Goal: Contribute content: Contribute content

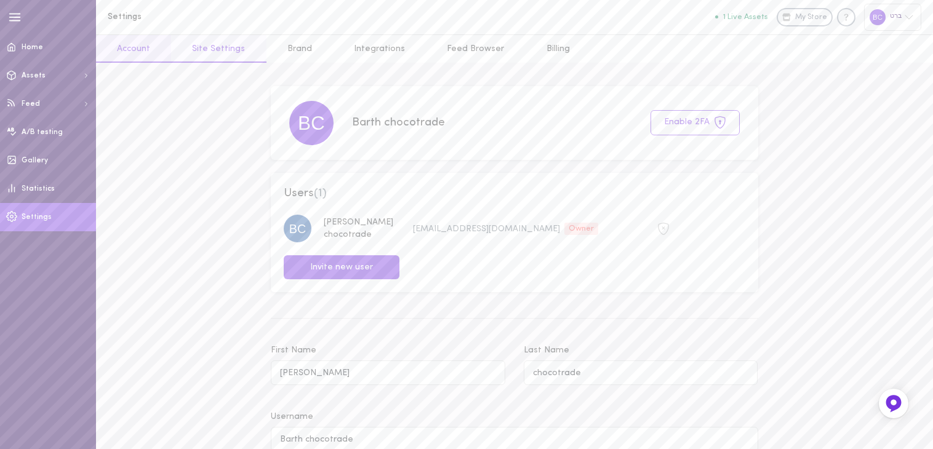
click at [227, 51] on link "Site Settings" at bounding box center [218, 49] width 95 height 28
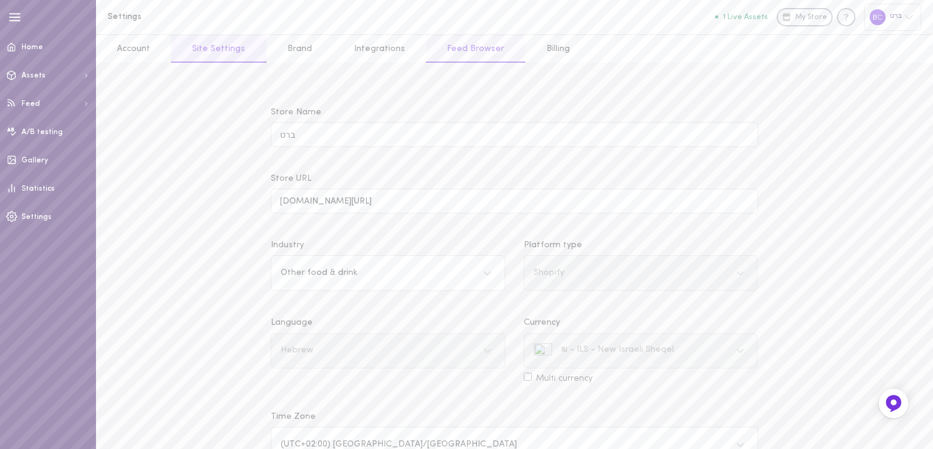
click at [468, 50] on link "Feed Browser" at bounding box center [475, 49] width 99 height 28
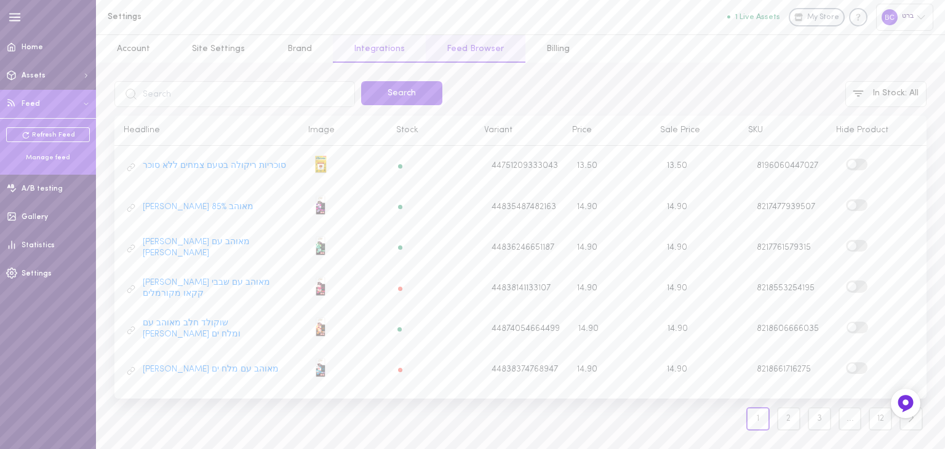
click at [385, 47] on link "Integrations" at bounding box center [379, 49] width 93 height 28
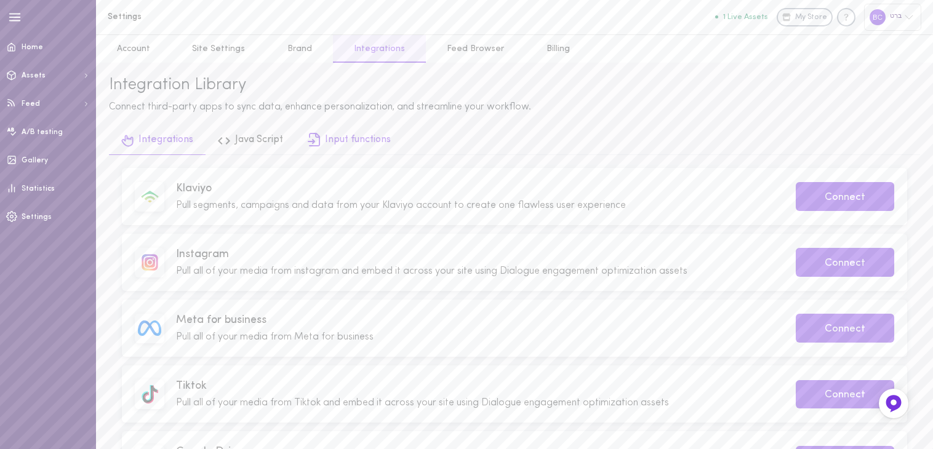
click at [351, 140] on link "Input functions" at bounding box center [349, 141] width 108 height 28
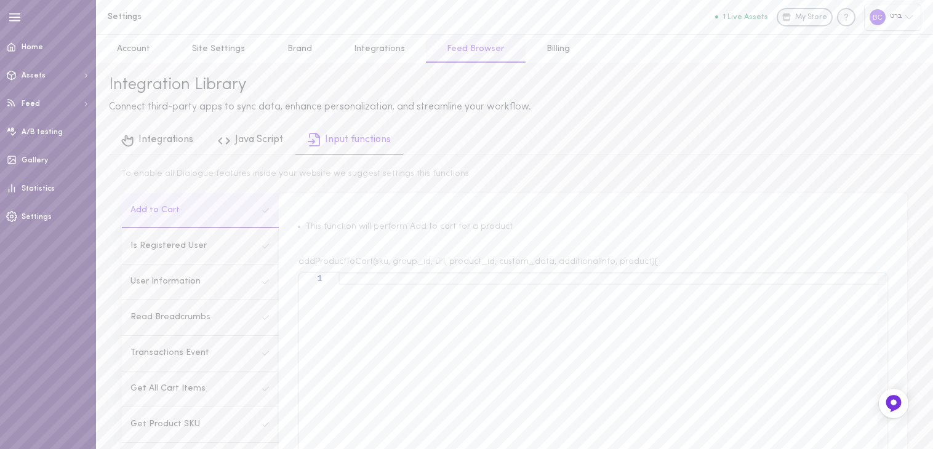
click at [448, 48] on link "Feed Browser" at bounding box center [475, 49] width 99 height 28
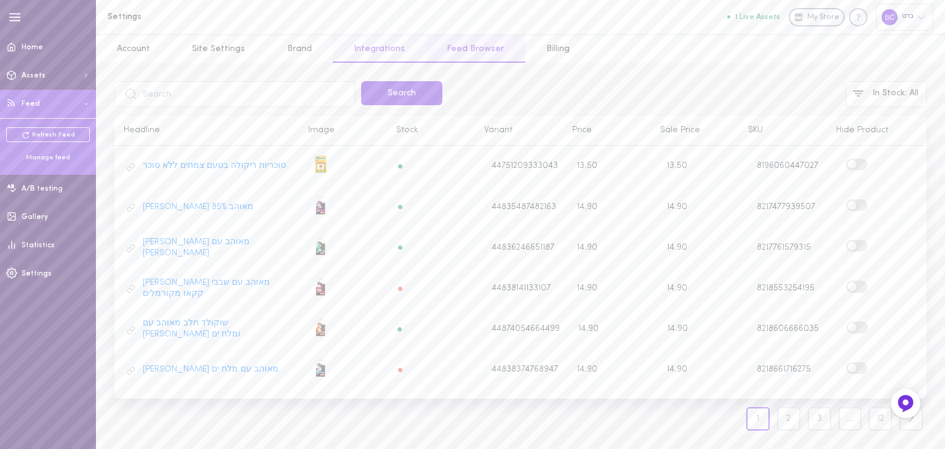
click at [365, 49] on link "Integrations" at bounding box center [379, 49] width 93 height 28
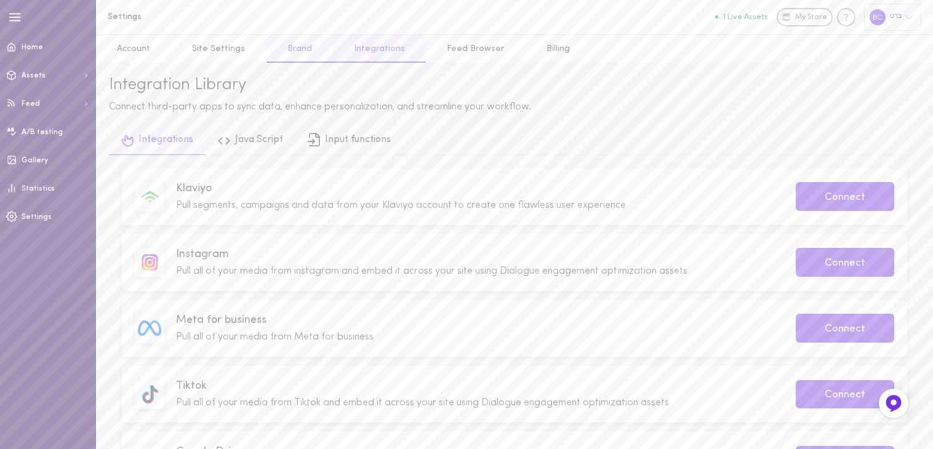
click at [300, 52] on link "Brand" at bounding box center [299, 49] width 66 height 28
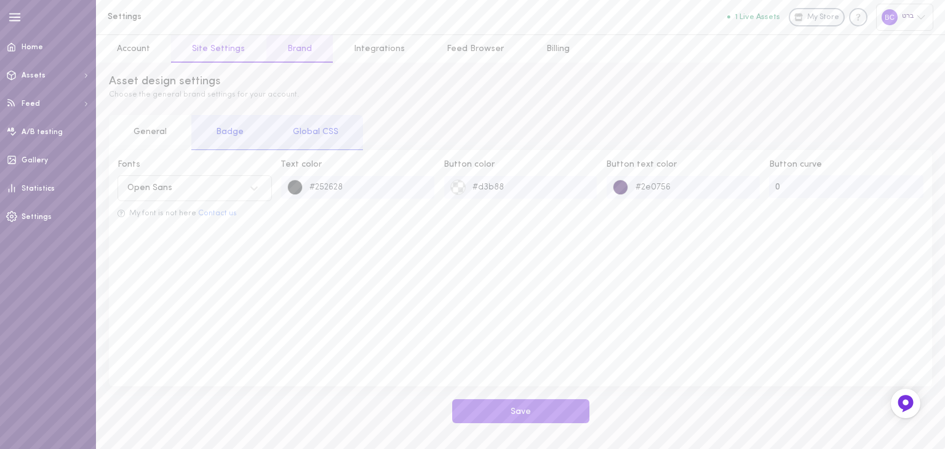
click at [217, 49] on link "Site Settings" at bounding box center [218, 49] width 95 height 28
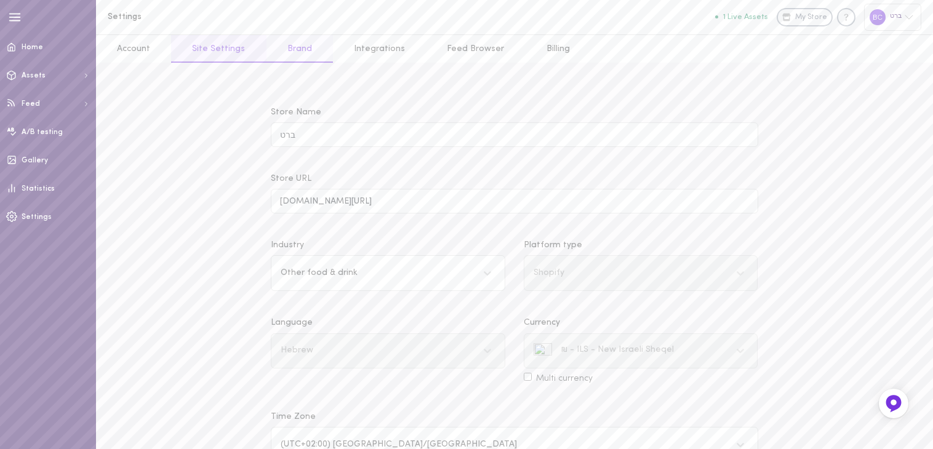
click at [289, 58] on link "Brand" at bounding box center [299, 49] width 66 height 28
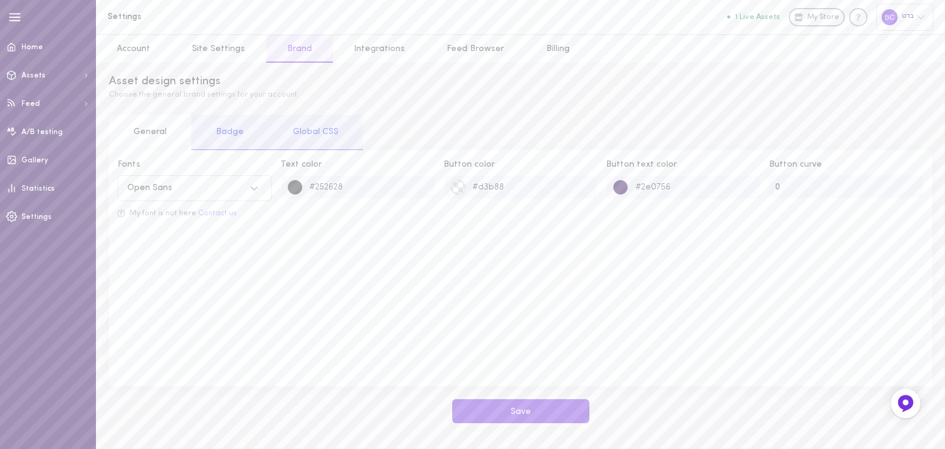
click at [252, 190] on icon at bounding box center [254, 188] width 12 height 12
click at [516, 410] on button "Save" at bounding box center [520, 411] width 137 height 24
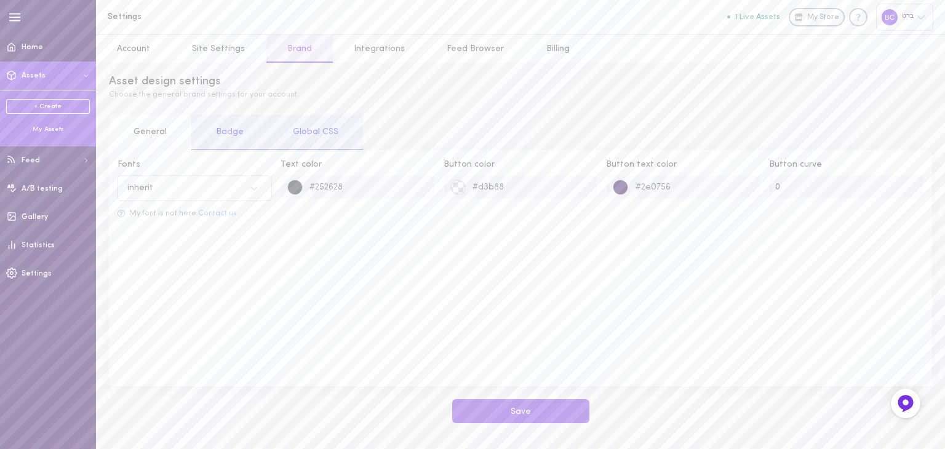
click at [42, 130] on div "My Assets" at bounding box center [48, 129] width 84 height 9
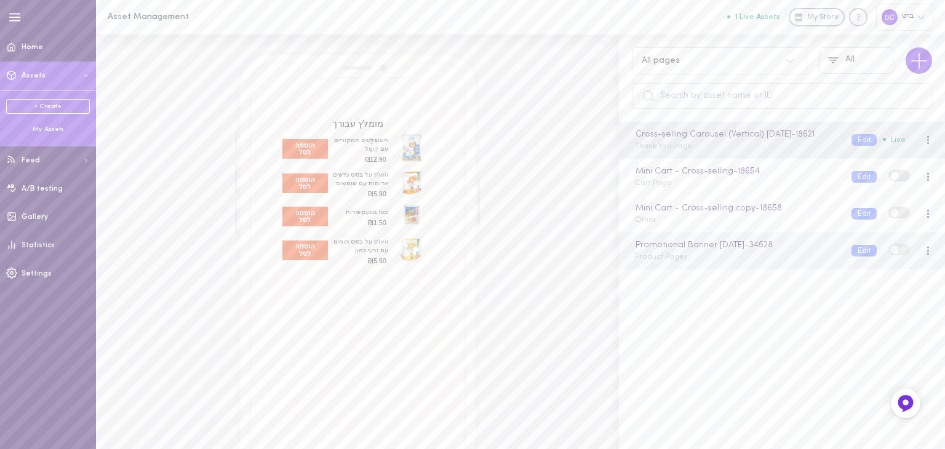
click at [680, 249] on div "Promotional Banner [DATE] - 34528 Product Pages Edit" at bounding box center [782, 251] width 326 height 37
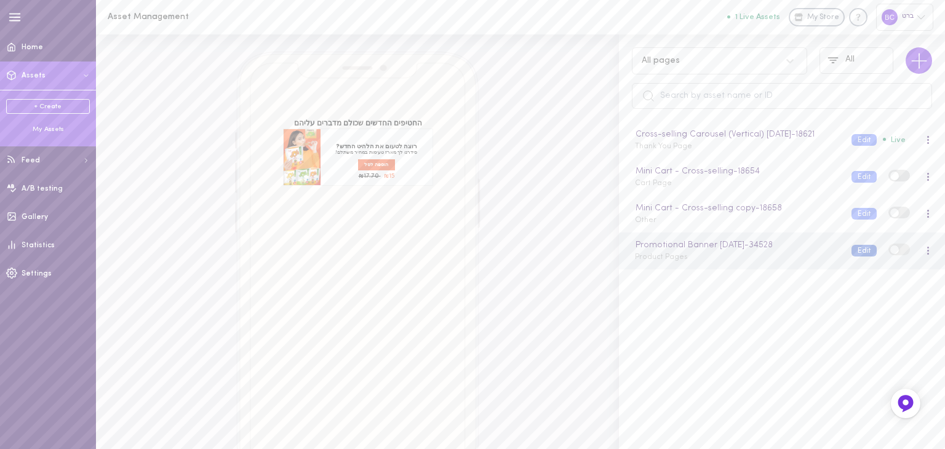
click at [851, 257] on button "Edit" at bounding box center [863, 251] width 25 height 12
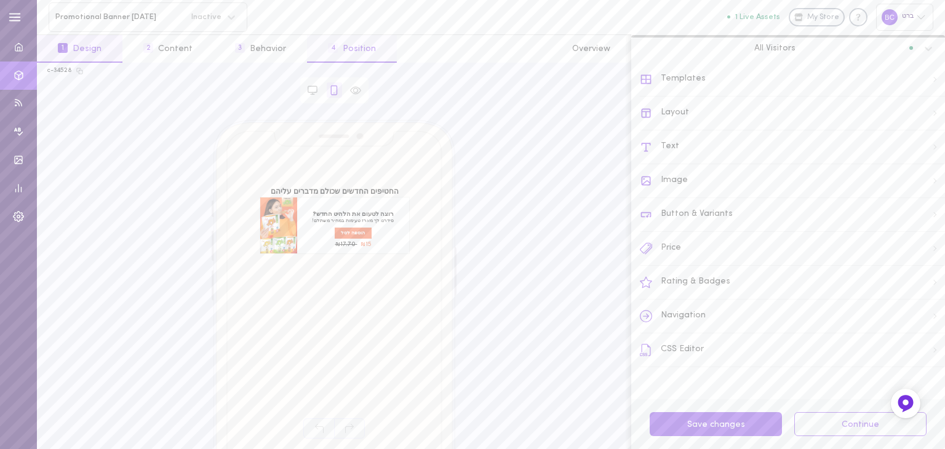
click at [354, 49] on button "4 Position" at bounding box center [352, 49] width 90 height 28
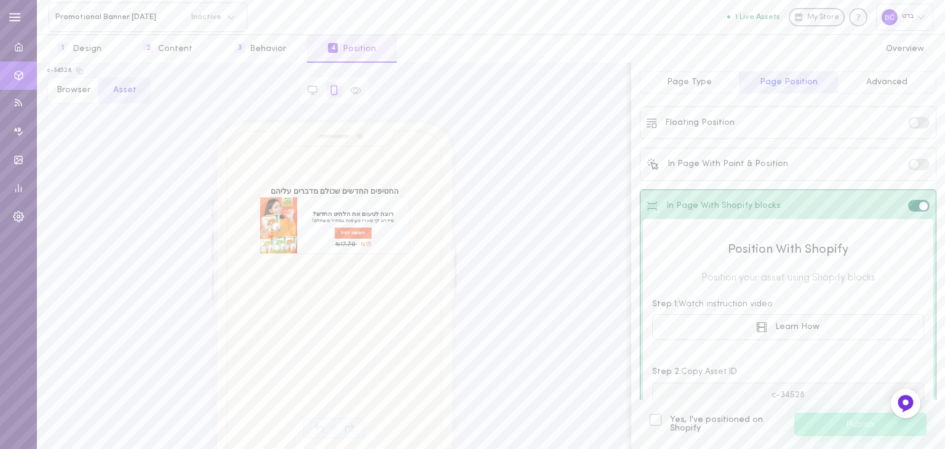
scroll to position [130, 0]
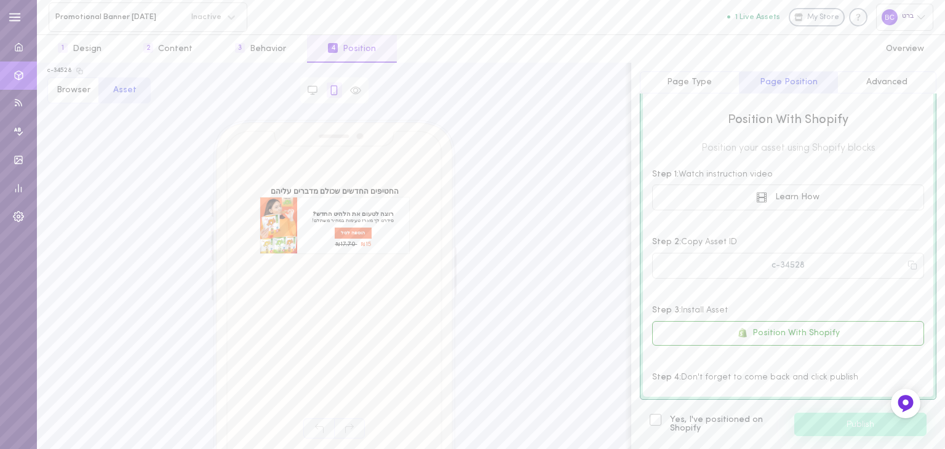
click at [660, 419] on label "Yes, I've positioned on Shopify" at bounding box center [716, 424] width 132 height 17
click at [0, 0] on input "Yes, I've positioned on Shopify" at bounding box center [0, 0] width 0 height 0
click at [833, 427] on button "Publish" at bounding box center [860, 424] width 132 height 23
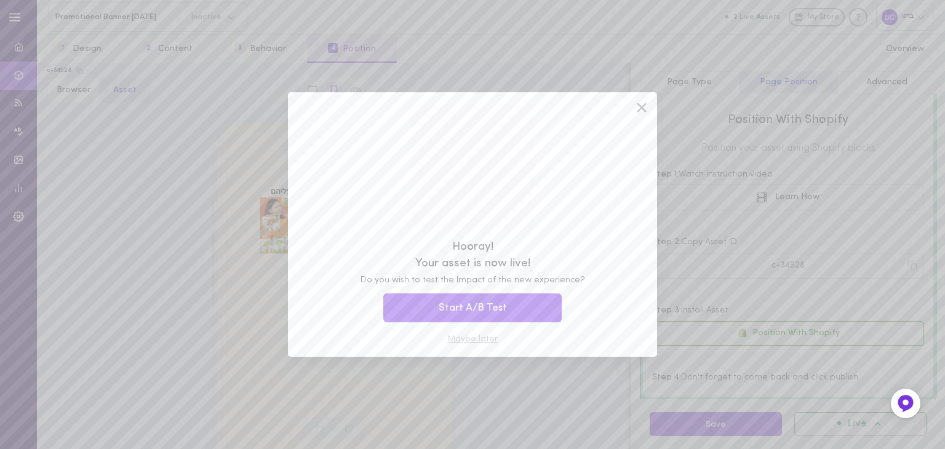
click at [465, 340] on button "Maybe later" at bounding box center [472, 339] width 50 height 9
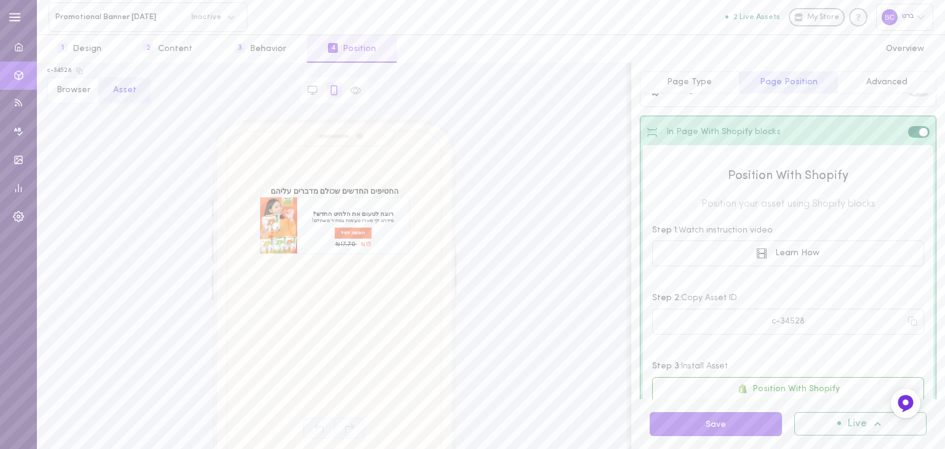
scroll to position [0, 0]
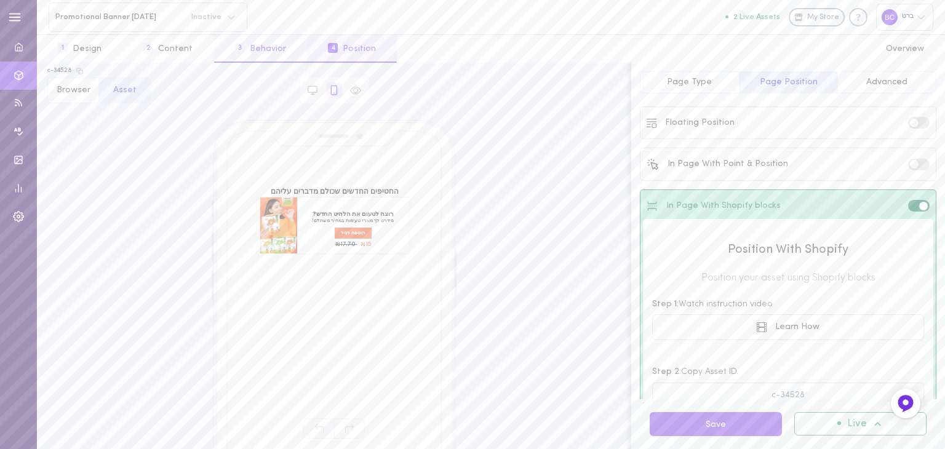
click at [265, 49] on button "3 Behavior" at bounding box center [260, 49] width 93 height 28
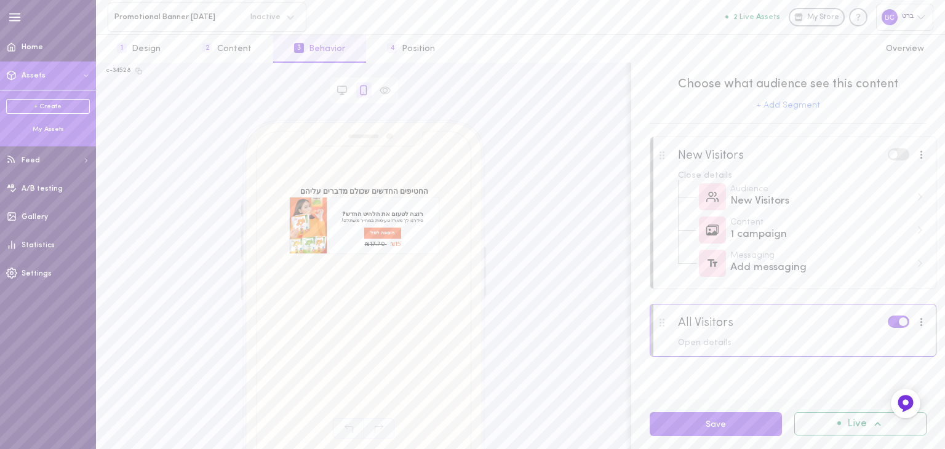
click at [52, 129] on div "My Assets" at bounding box center [48, 129] width 84 height 9
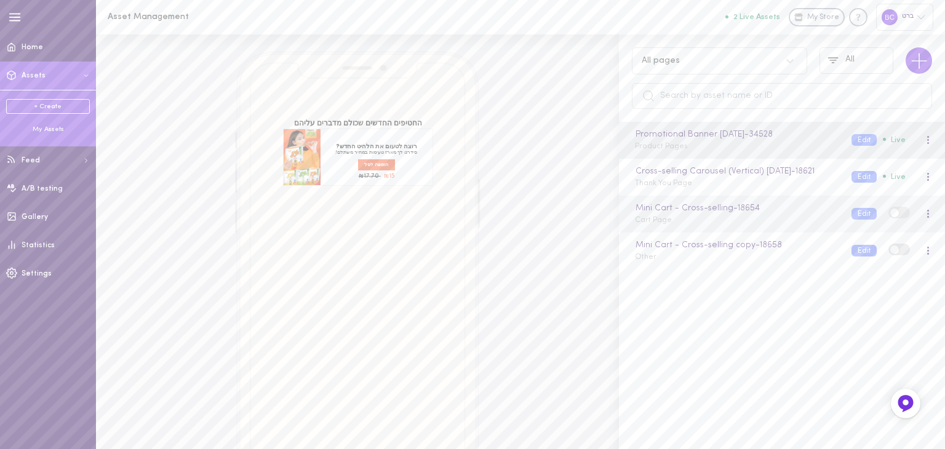
click at [751, 226] on div "Mini Cart - Cross-selling - 18654 Cart Page" at bounding box center [734, 214] width 217 height 24
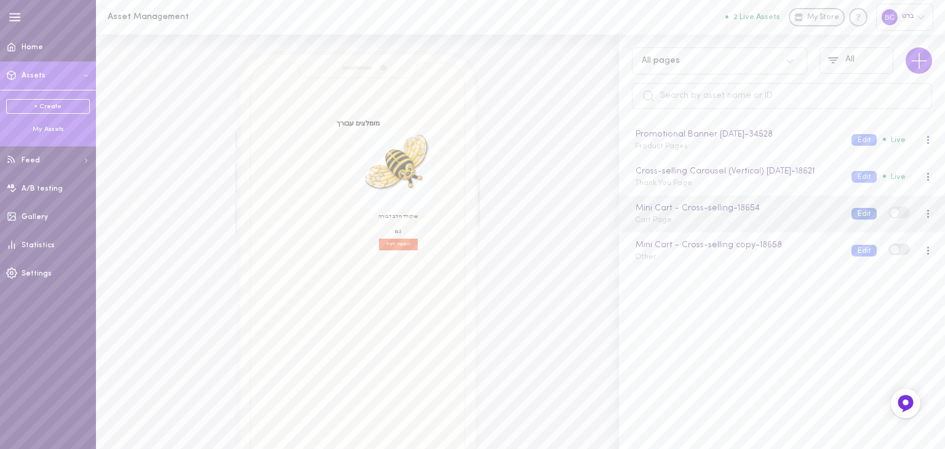
click at [851, 220] on button "Edit" at bounding box center [863, 214] width 25 height 12
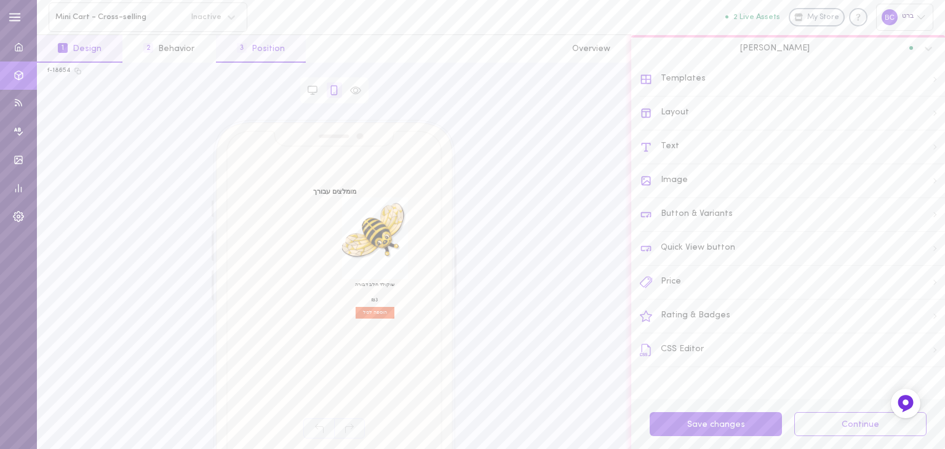
click at [268, 52] on button "3 Position" at bounding box center [261, 49] width 90 height 28
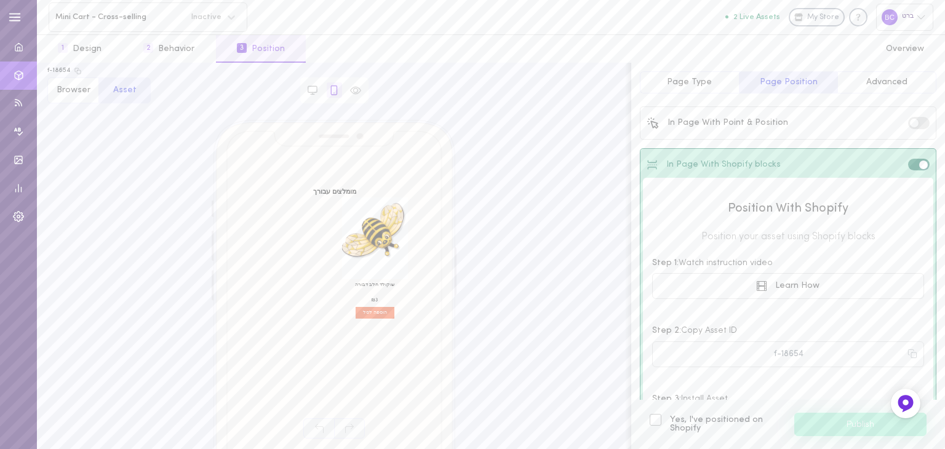
click at [873, 84] on span "Advanced" at bounding box center [886, 82] width 41 height 9
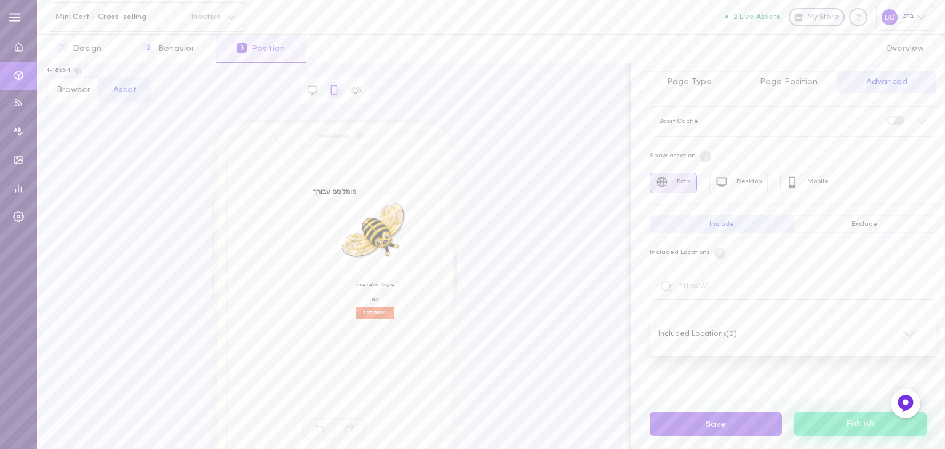
click at [781, 79] on span "Page Position" at bounding box center [789, 82] width 58 height 9
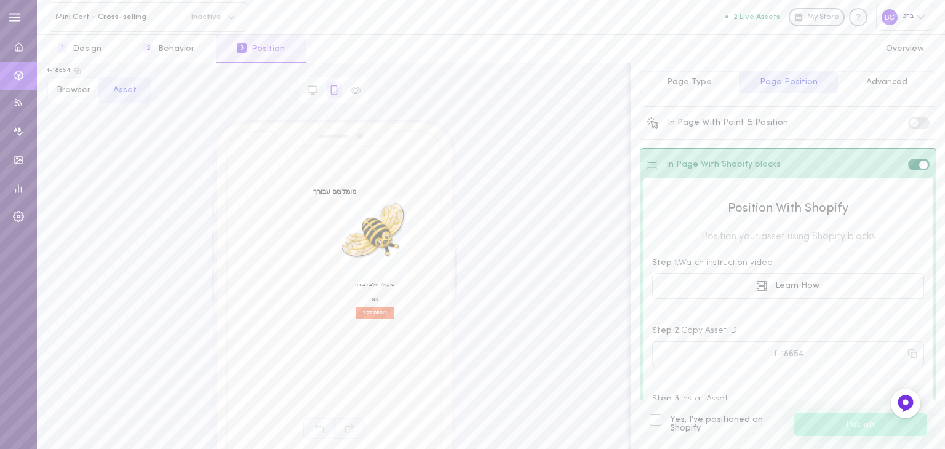
click at [697, 71] on button "Page Type" at bounding box center [689, 82] width 99 height 22
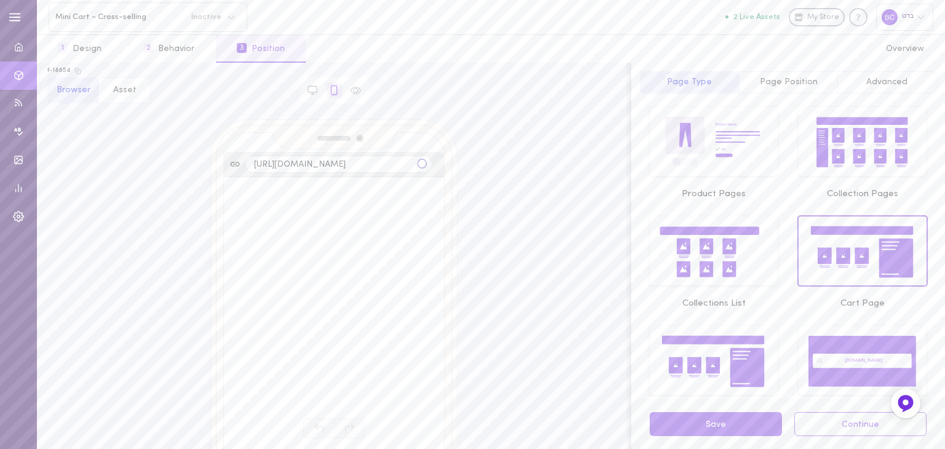
click at [891, 79] on span "Advanced" at bounding box center [886, 82] width 41 height 9
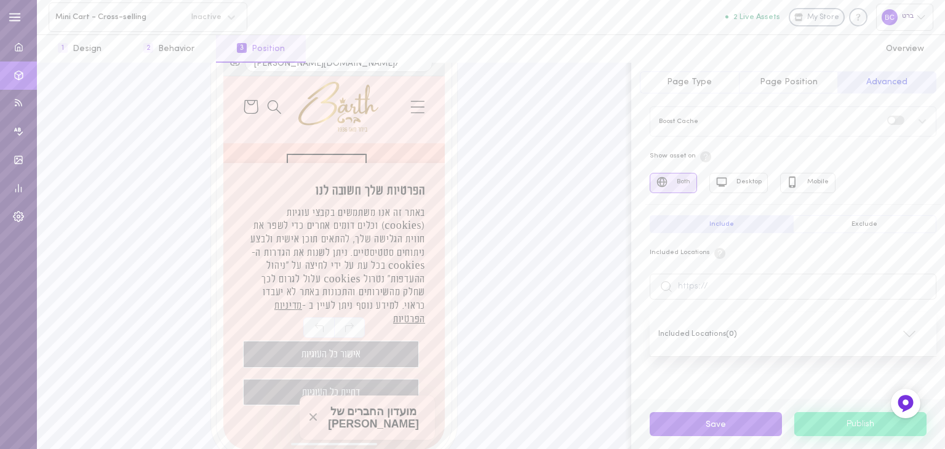
scroll to position [101, 0]
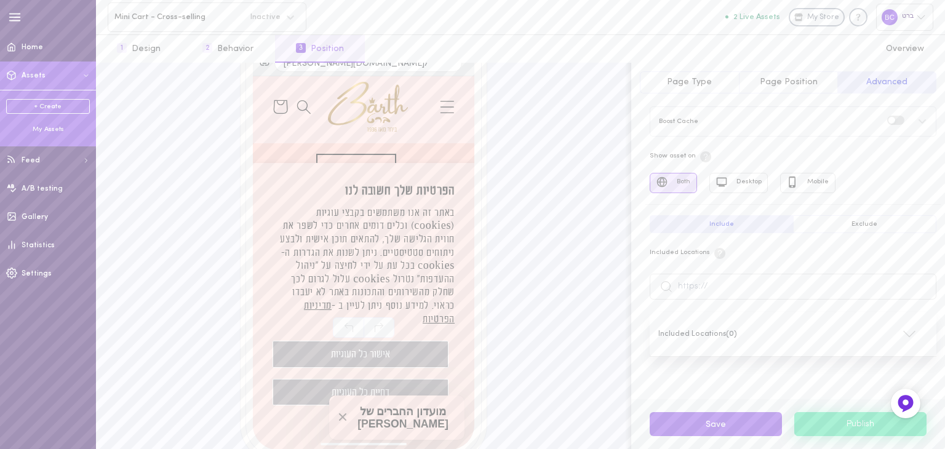
click at [46, 127] on div "My Assets" at bounding box center [48, 129] width 84 height 9
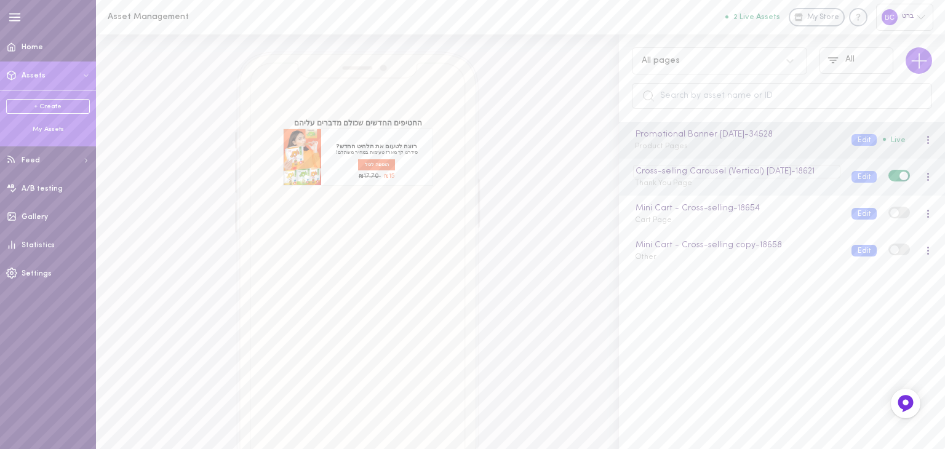
click at [692, 172] on div "Cross-selling Carousel (Vertical) [DATE] - 18621" at bounding box center [736, 172] width 207 height 14
click at [685, 129] on div "Promotional Banner [DATE] - 34528" at bounding box center [736, 135] width 207 height 14
click at [799, 149] on div "Promotional Banner [DATE] Product Pages" at bounding box center [734, 140] width 217 height 24
click at [851, 134] on button "Edit" at bounding box center [863, 140] width 25 height 12
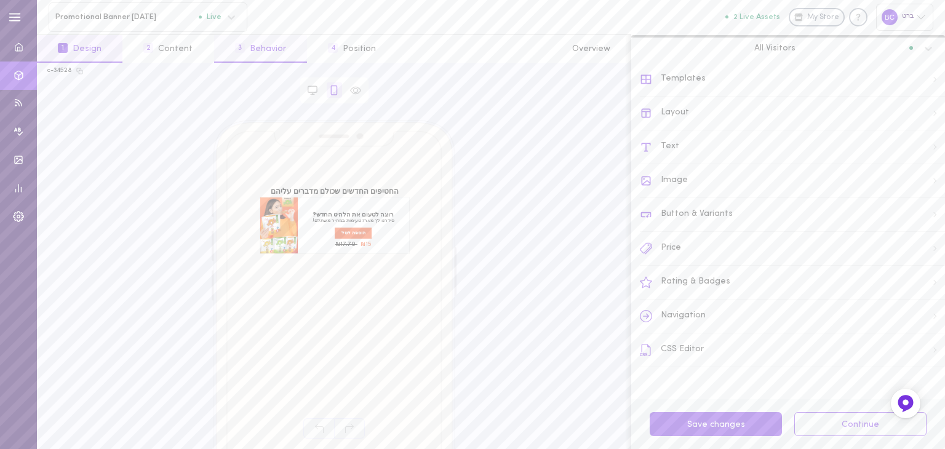
click at [266, 51] on button "3 Behavior" at bounding box center [260, 49] width 93 height 28
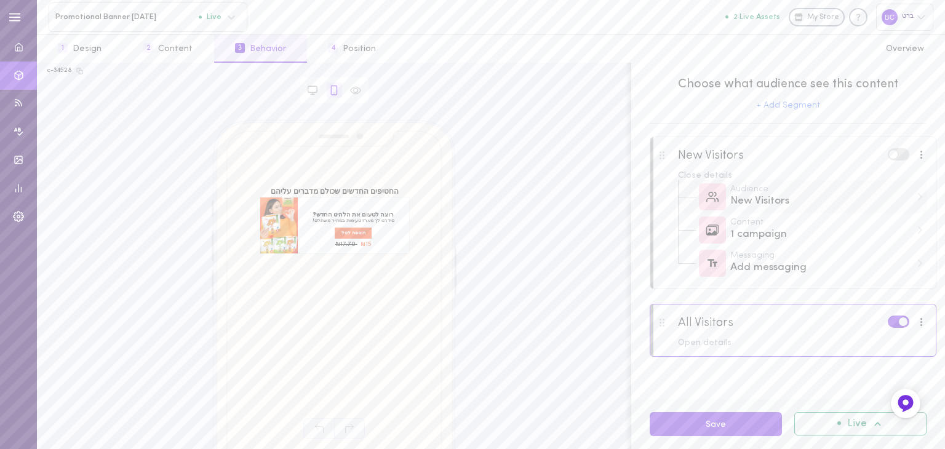
click at [759, 198] on div "New Visitors" at bounding box center [820, 201] width 181 height 15
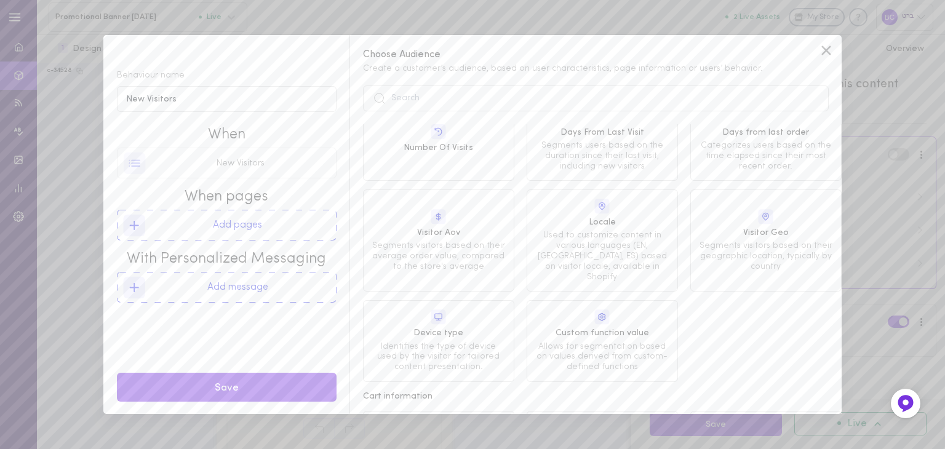
scroll to position [308, 0]
click at [590, 169] on span "Used to customize content in various languages (EN, [GEOGRAPHIC_DATA], ES) base…" at bounding box center [602, 195] width 133 height 52
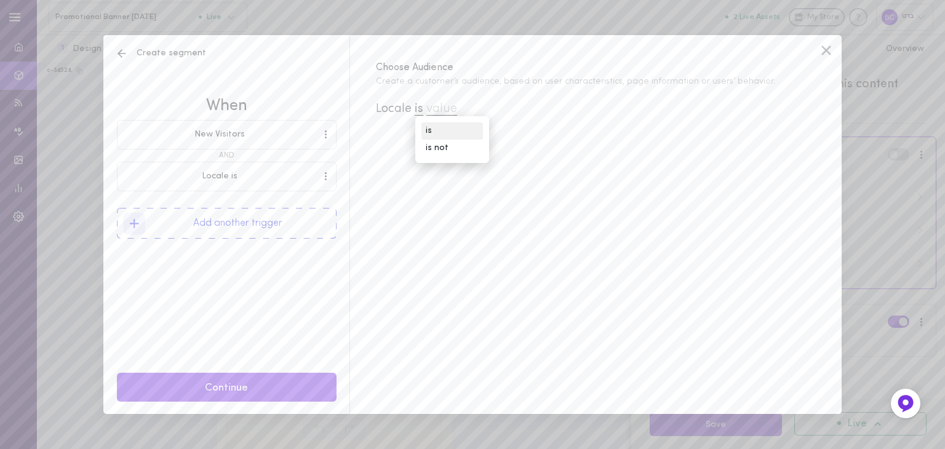
click at [442, 133] on div "is" at bounding box center [452, 130] width 62 height 17
click at [457, 108] on span "value" at bounding box center [441, 109] width 31 height 13
click at [471, 158] on span "Default" at bounding box center [533, 161] width 168 height 12
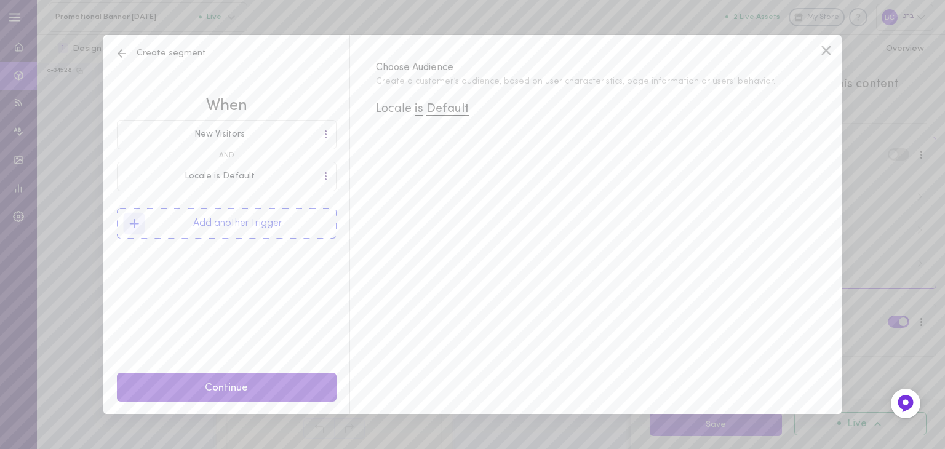
click at [231, 384] on button "Continue" at bounding box center [227, 387] width 220 height 29
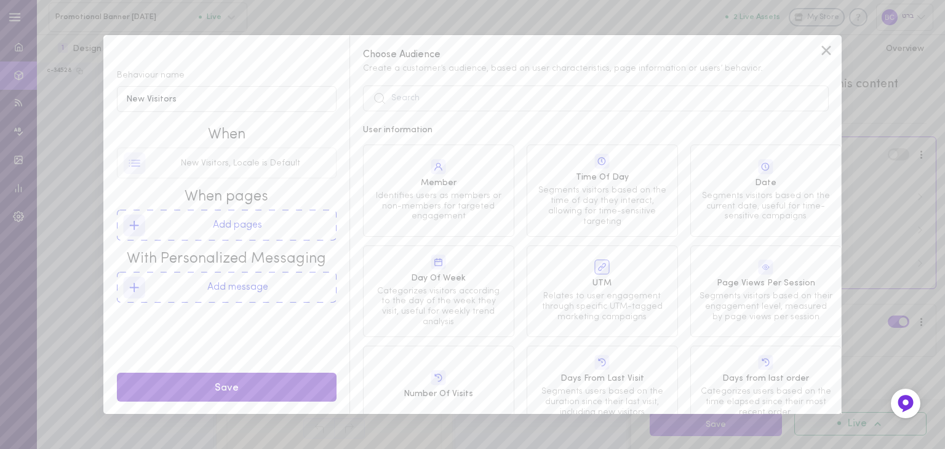
click at [207, 385] on button "Save" at bounding box center [227, 387] width 220 height 29
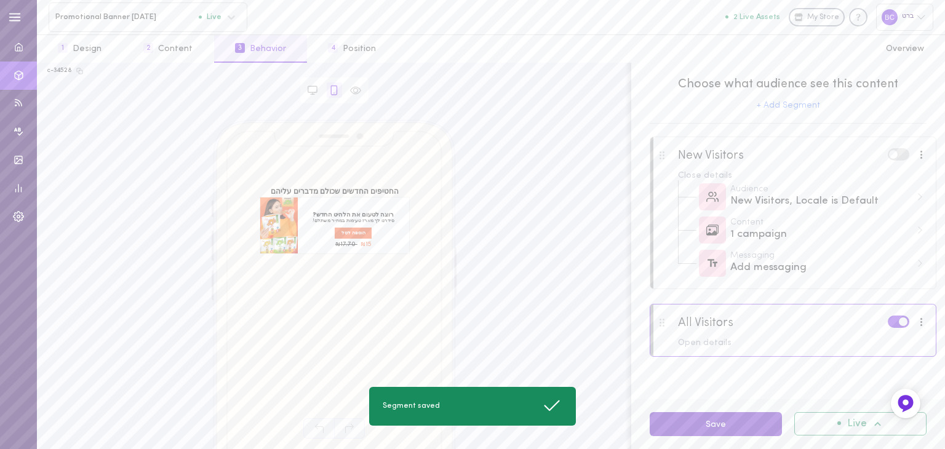
click at [734, 425] on button "Save" at bounding box center [716, 424] width 132 height 24
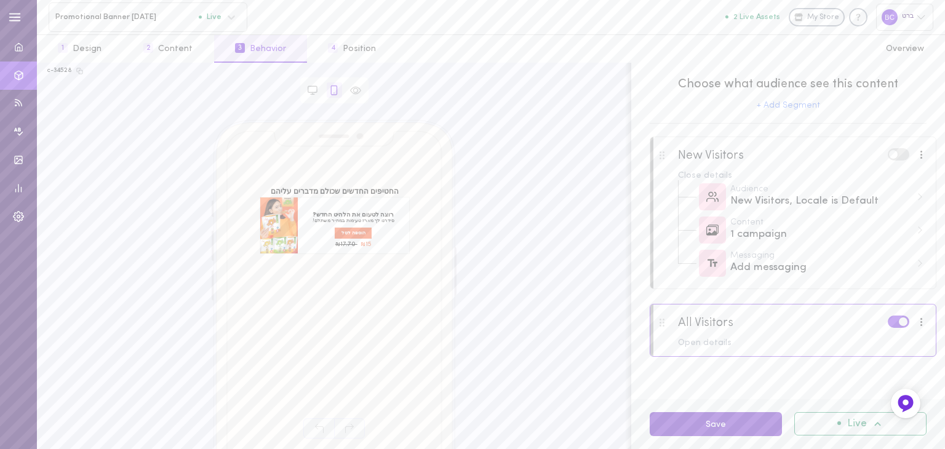
click at [689, 424] on button "Save" at bounding box center [716, 424] width 132 height 24
click at [363, 50] on button "4 Position" at bounding box center [352, 49] width 90 height 28
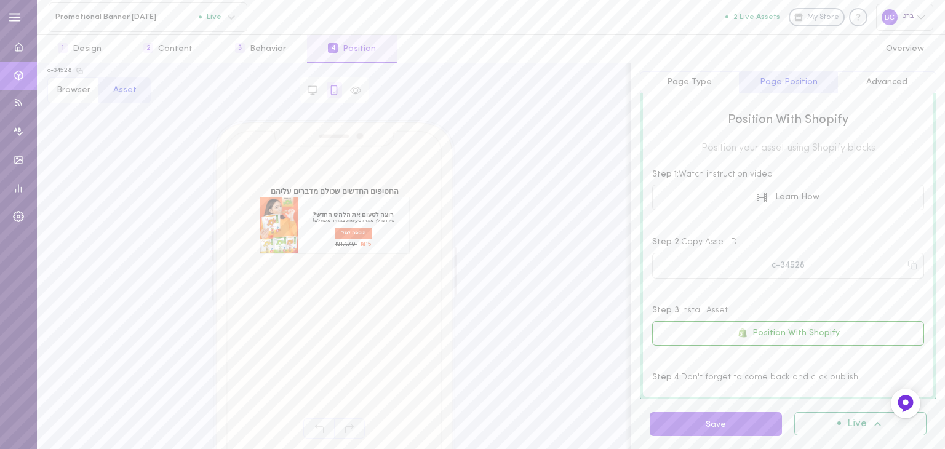
scroll to position [130, 0]
click at [907, 267] on icon at bounding box center [912, 265] width 10 height 10
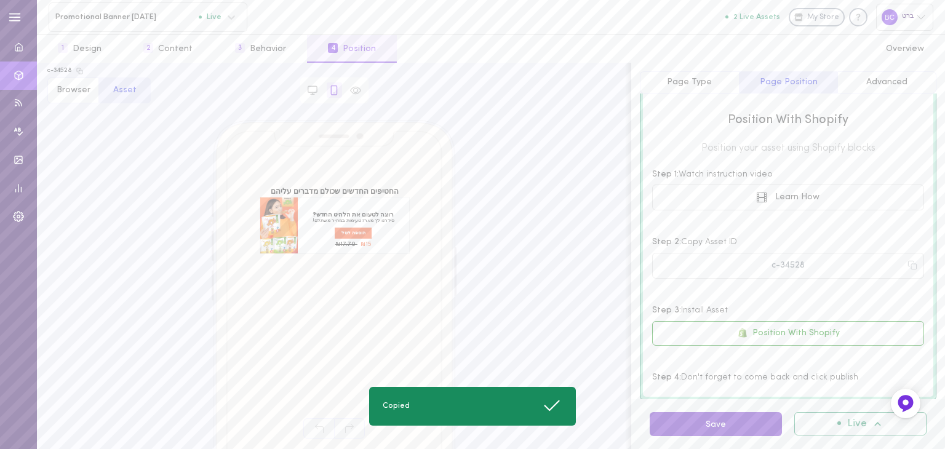
click at [724, 426] on button "Save" at bounding box center [716, 424] width 132 height 24
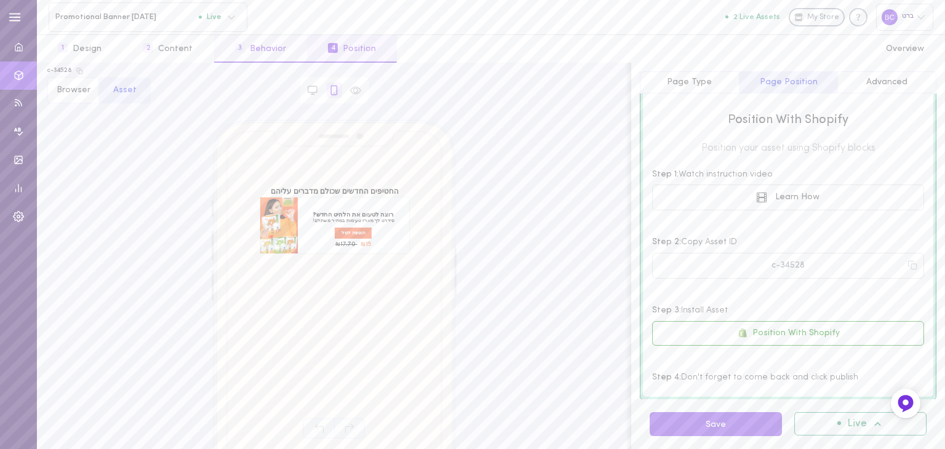
click at [261, 50] on button "3 Behavior" at bounding box center [260, 49] width 93 height 28
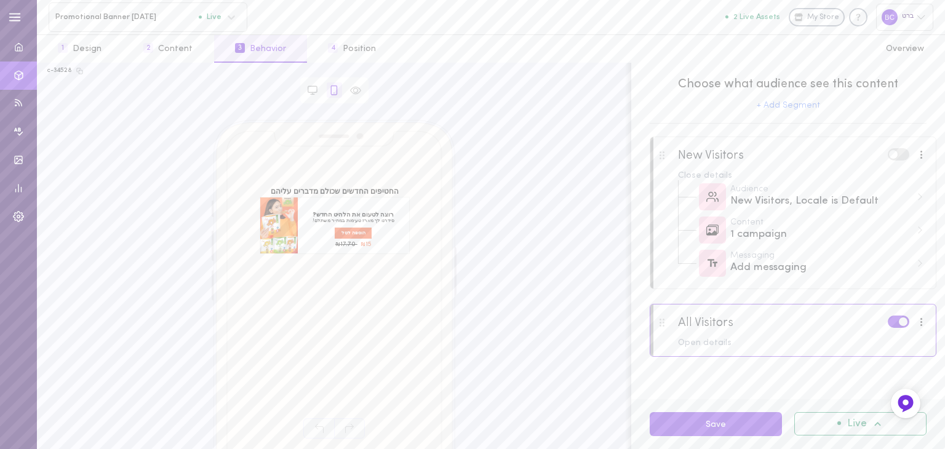
click at [923, 326] on div at bounding box center [921, 321] width 3 height 9
click at [922, 326] on div at bounding box center [921, 321] width 3 height 9
click at [677, 345] on div at bounding box center [792, 338] width 285 height 66
click at [687, 346] on div "Open details" at bounding box center [802, 343] width 249 height 9
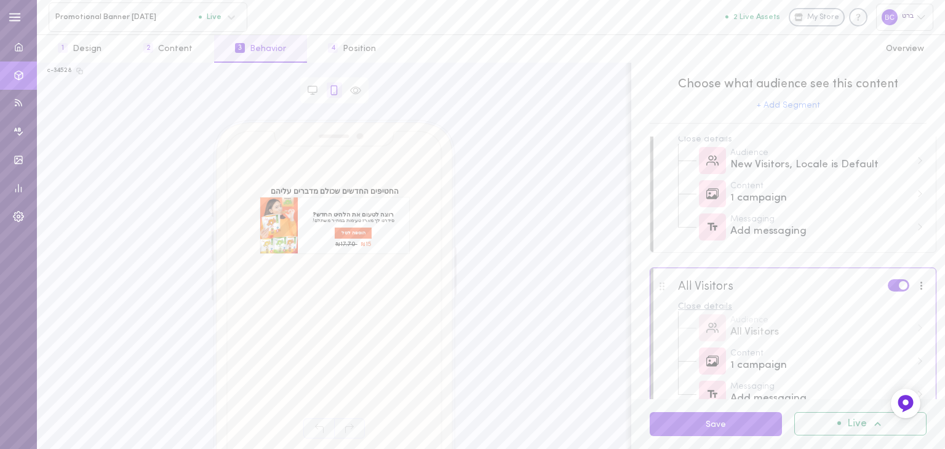
scroll to position [71, 0]
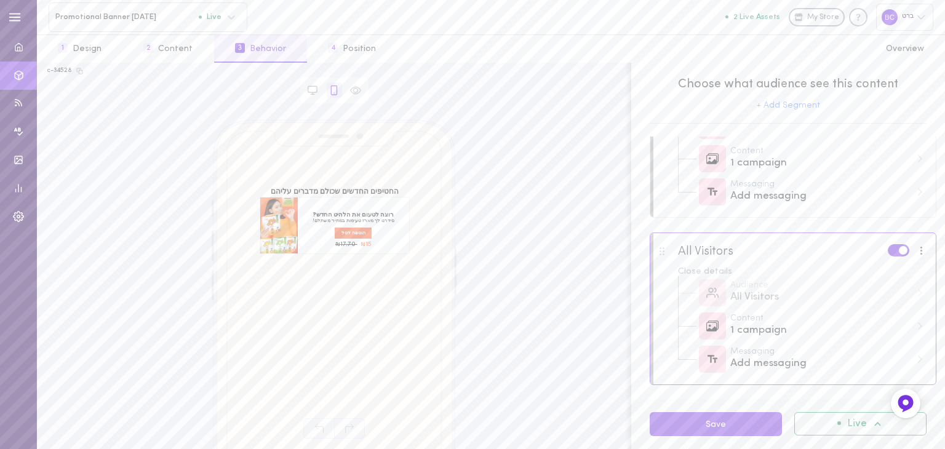
click at [903, 294] on div "Audience All Visitors" at bounding box center [827, 293] width 194 height 24
click at [719, 294] on div at bounding box center [712, 292] width 27 height 27
click at [920, 250] on span at bounding box center [921, 251] width 2 height 2
click at [748, 297] on div "All Visitors" at bounding box center [820, 297] width 181 height 15
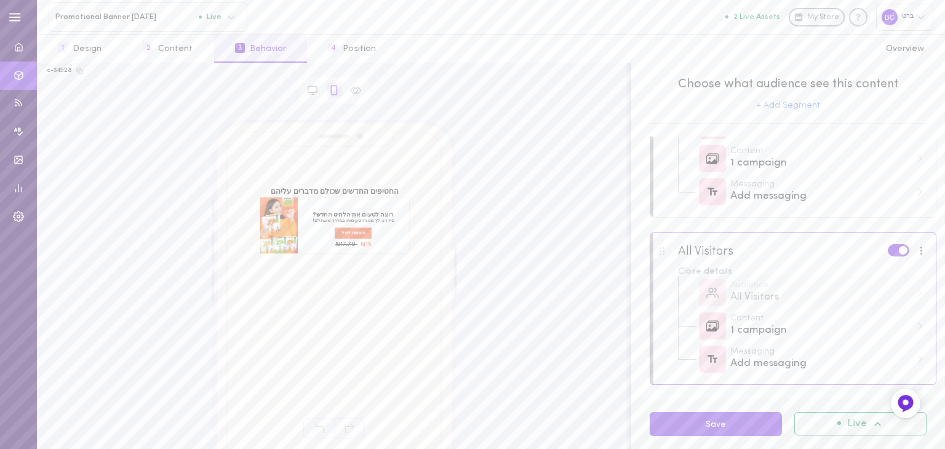
scroll to position [0, 0]
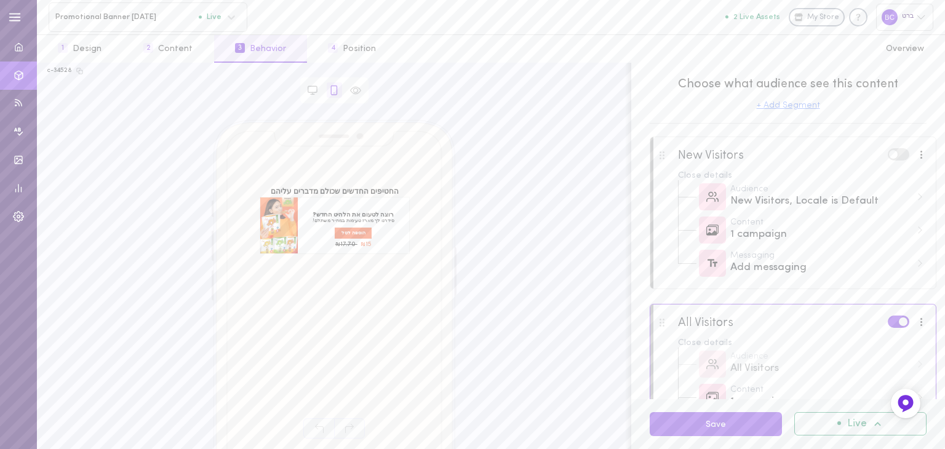
click at [792, 104] on button "+ Add Segment" at bounding box center [788, 106] width 63 height 9
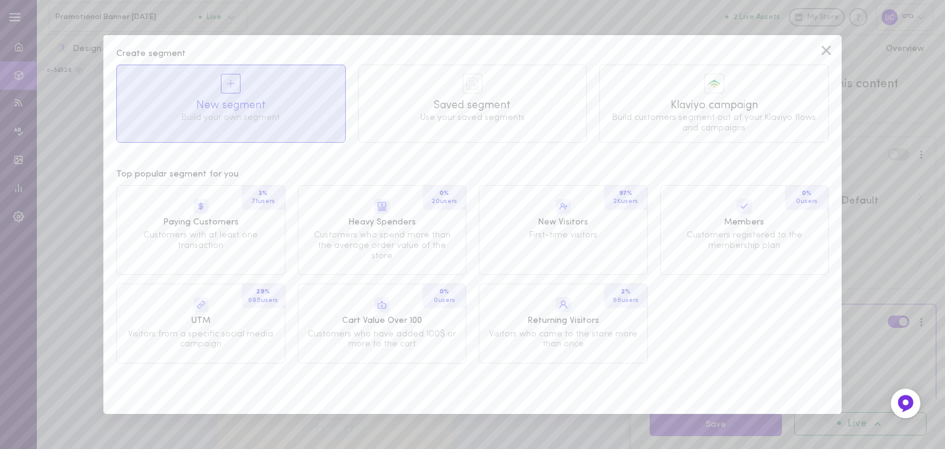
click at [246, 80] on div "New segment Build your own segment" at bounding box center [231, 98] width 228 height 67
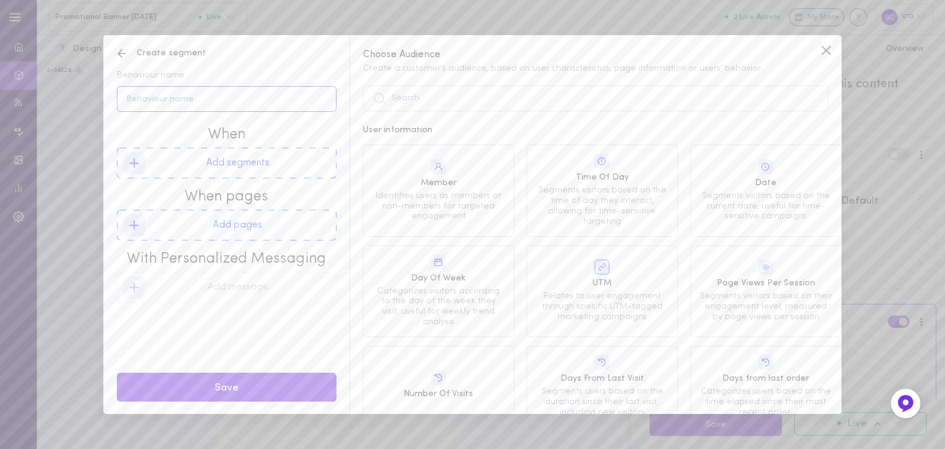
click at [234, 99] on input "Behaviour name" at bounding box center [227, 99] width 220 height 26
type input "ALL VISITORS + 'HE'"
click at [211, 168] on button "Add segments" at bounding box center [227, 163] width 220 height 31
click at [133, 163] on rect at bounding box center [134, 164] width 22 height 22
click at [826, 47] on icon at bounding box center [826, 50] width 18 height 18
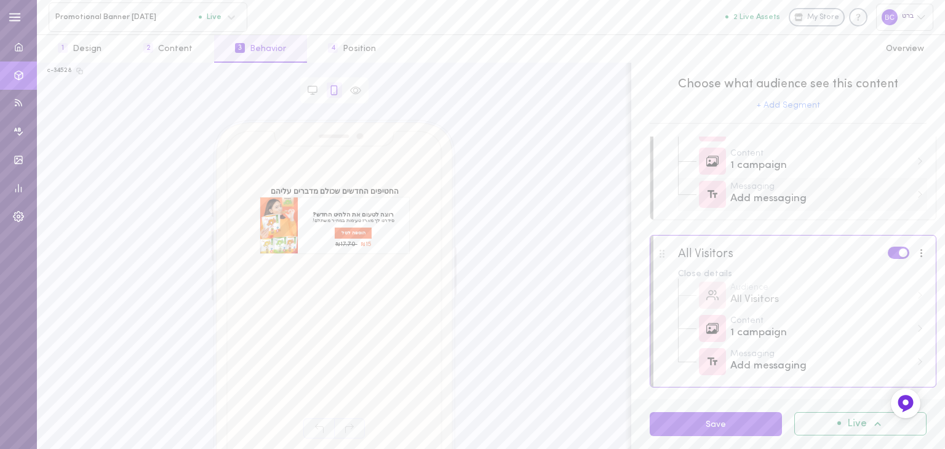
scroll to position [71, 0]
click at [765, 291] on div "All Visitors" at bounding box center [820, 297] width 181 height 15
click at [730, 332] on div "1 campaign" at bounding box center [820, 330] width 181 height 15
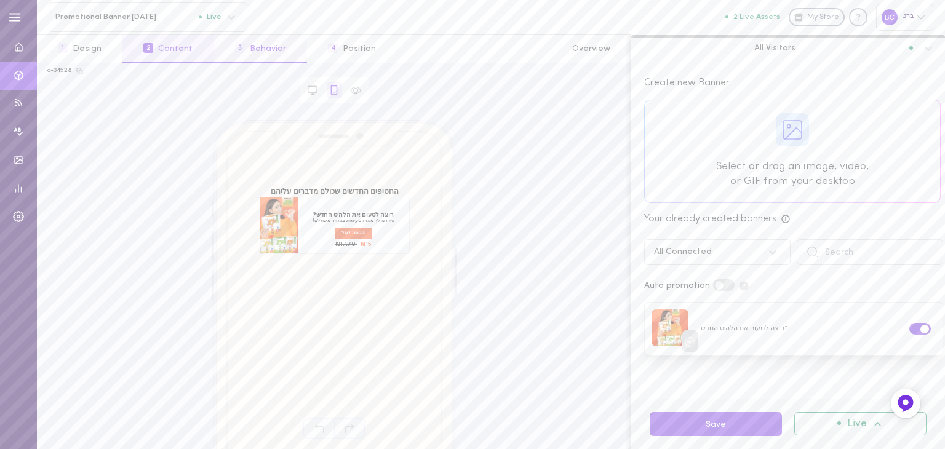
click at [261, 53] on button "3 Behavior" at bounding box center [260, 49] width 93 height 28
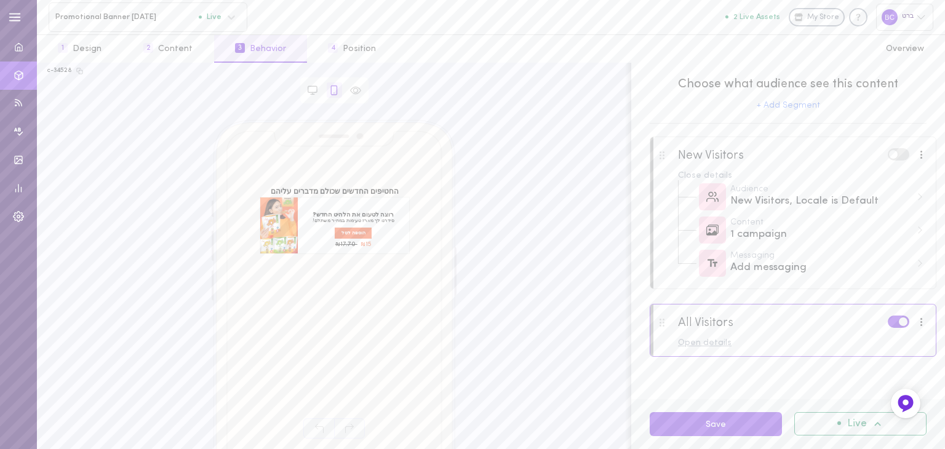
click at [696, 348] on div "Open details" at bounding box center [802, 343] width 249 height 9
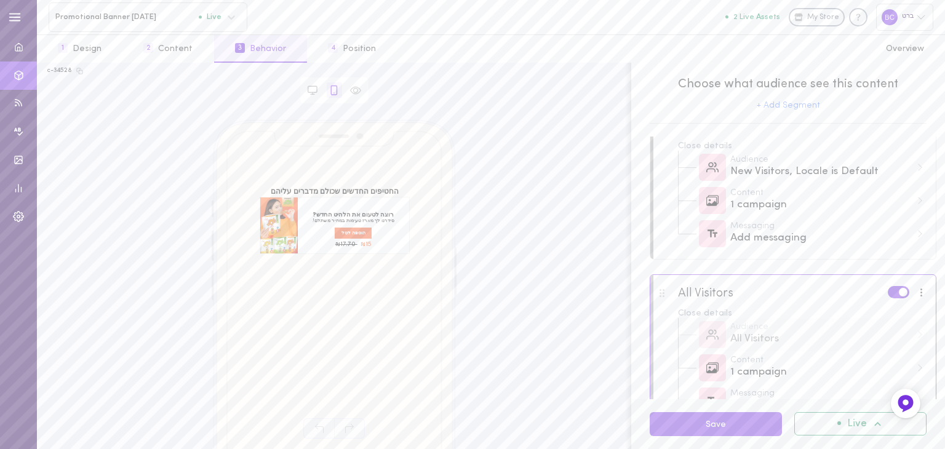
scroll to position [0, 0]
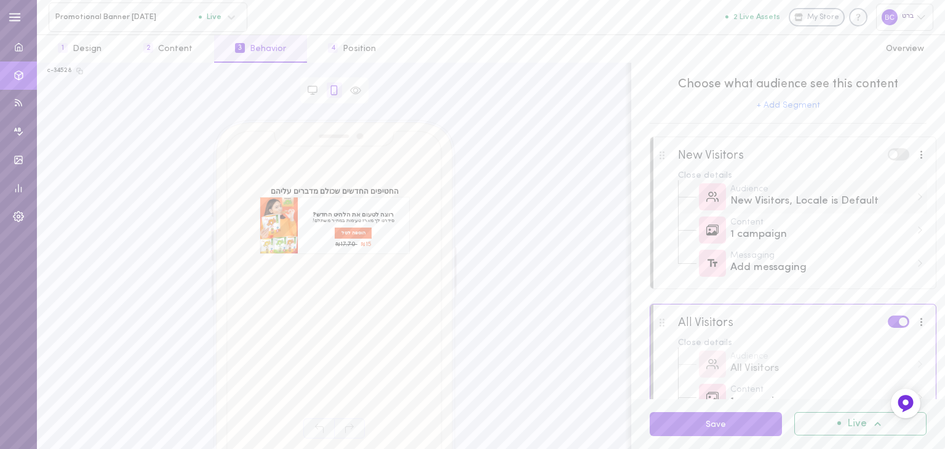
click at [762, 202] on div "New Visitors, Locale is Default" at bounding box center [820, 201] width 181 height 15
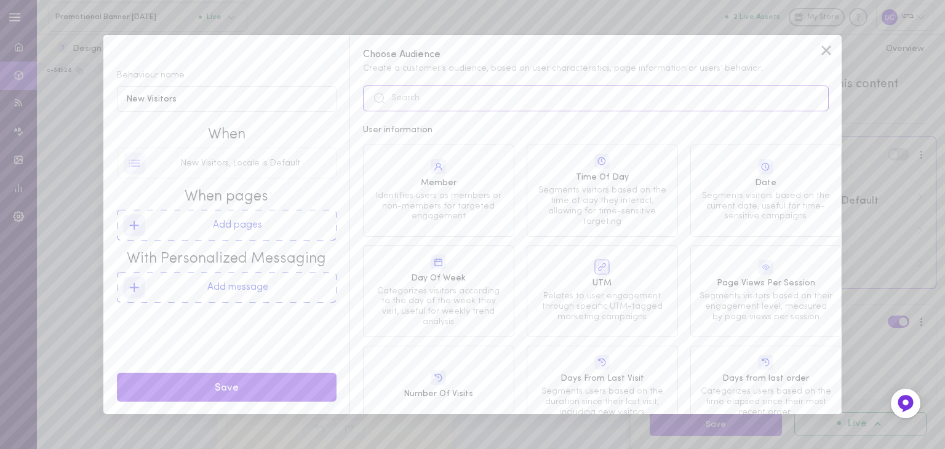
click at [468, 106] on input "text" at bounding box center [596, 99] width 466 height 26
click at [827, 51] on icon at bounding box center [826, 50] width 9 height 9
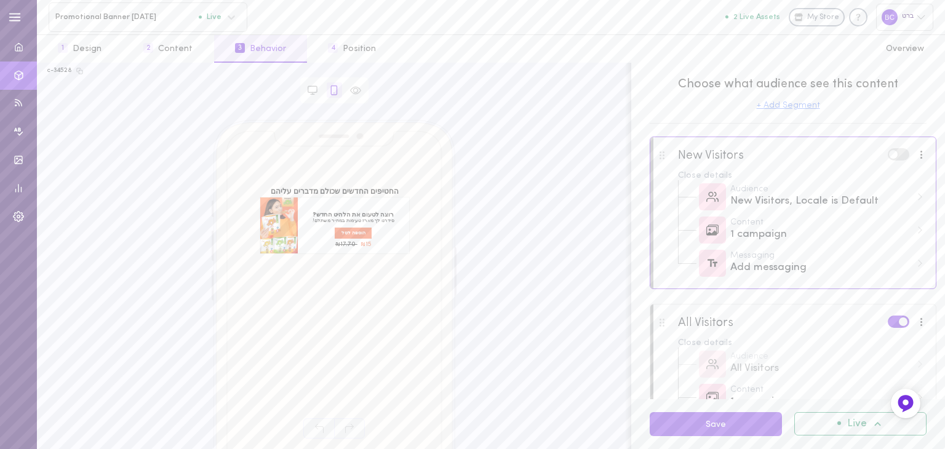
click at [785, 103] on button "+ Add Segment" at bounding box center [788, 106] width 63 height 9
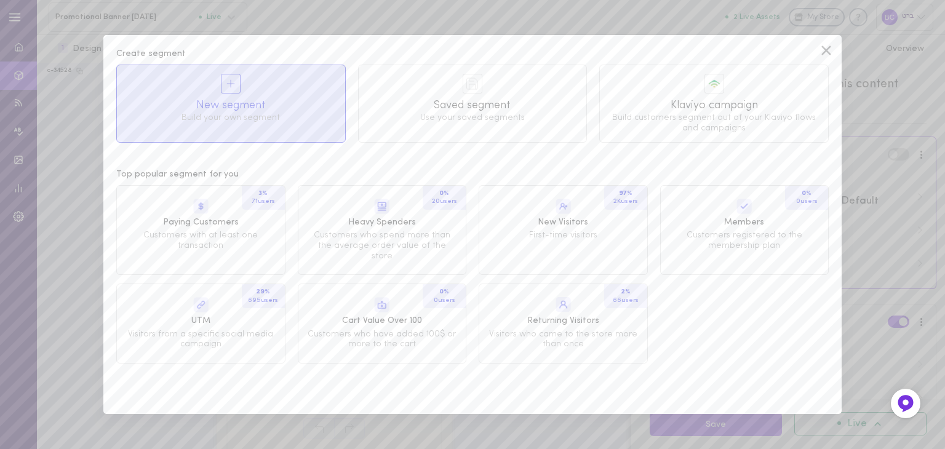
click at [225, 88] on icon at bounding box center [231, 84] width 12 height 12
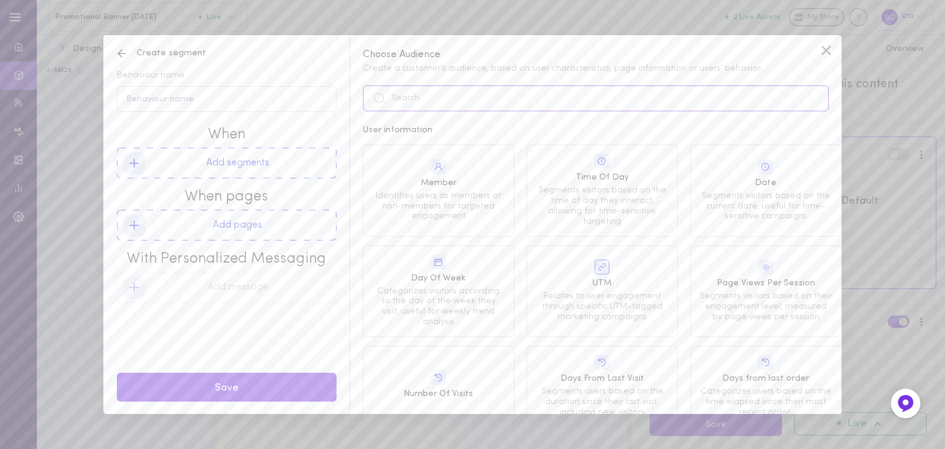
click at [433, 105] on input "text" at bounding box center [596, 99] width 466 height 26
type input "A"
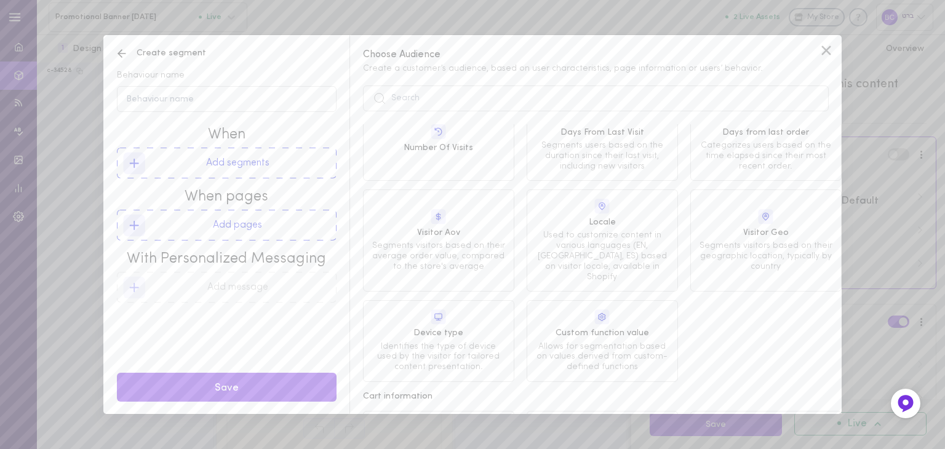
click at [588, 231] on span "Used to customize content in various languages (EN, [GEOGRAPHIC_DATA], ES) base…" at bounding box center [602, 257] width 133 height 52
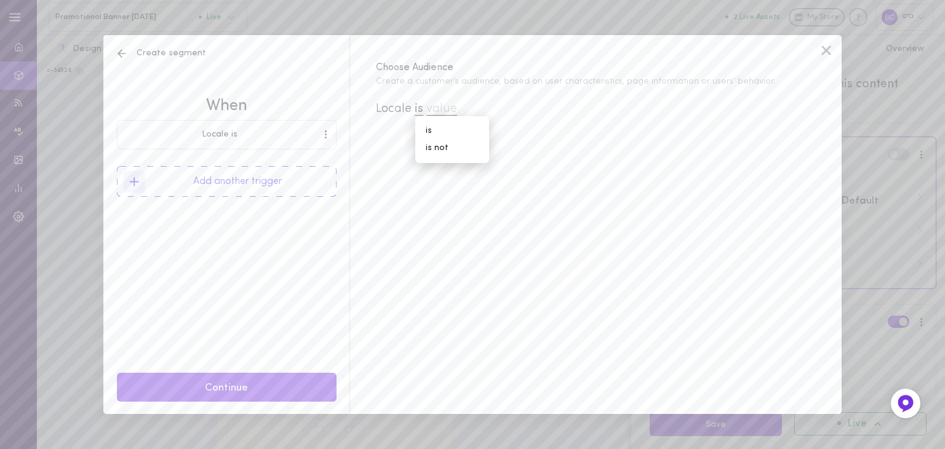
drag, startPoint x: 426, startPoint y: 134, endPoint x: 450, endPoint y: 118, distance: 28.0
click at [426, 134] on div "is" at bounding box center [452, 130] width 62 height 17
click at [456, 106] on span "value" at bounding box center [441, 109] width 31 height 13
click at [472, 161] on span "Default" at bounding box center [533, 161] width 168 height 12
click at [246, 261] on div "When Locale is Default Add another trigger Continue" at bounding box center [227, 237] width 220 height 353
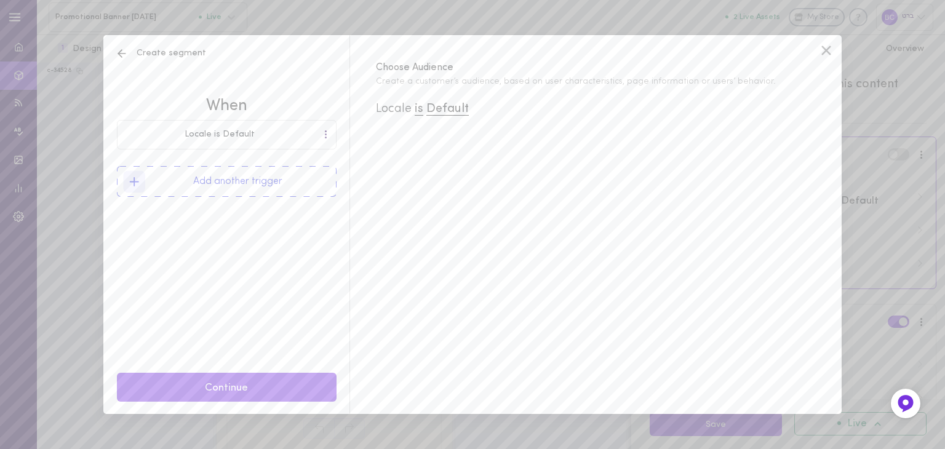
click at [251, 174] on button "Add another trigger" at bounding box center [227, 181] width 220 height 31
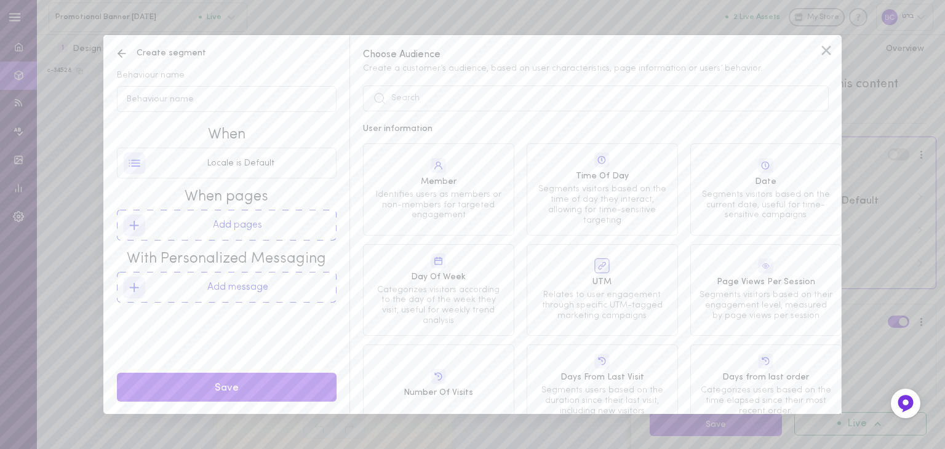
scroll to position [0, 0]
click at [209, 225] on button "Add pages" at bounding box center [227, 225] width 220 height 31
click at [765, 276] on span "Customizes content on product pages based on specific product features or tags" at bounding box center [766, 291] width 133 height 31
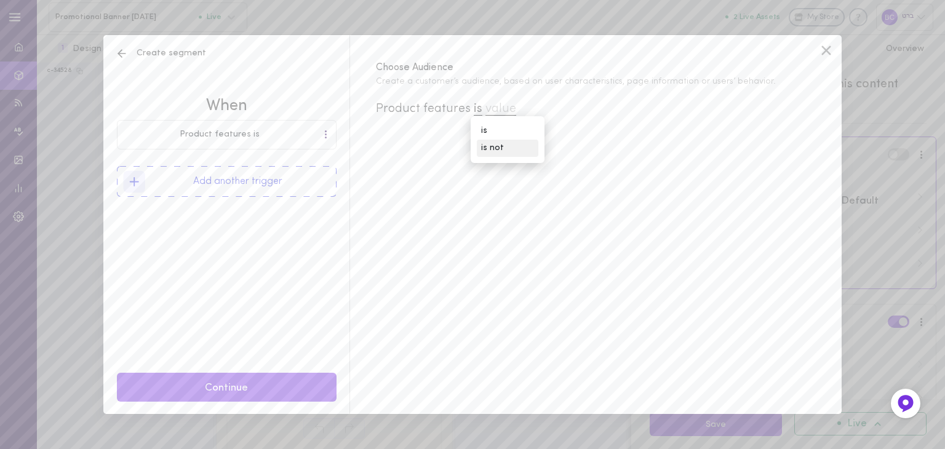
click at [491, 150] on div "is not" at bounding box center [508, 148] width 62 height 17
click at [522, 108] on span "value" at bounding box center [522, 109] width 31 height 13
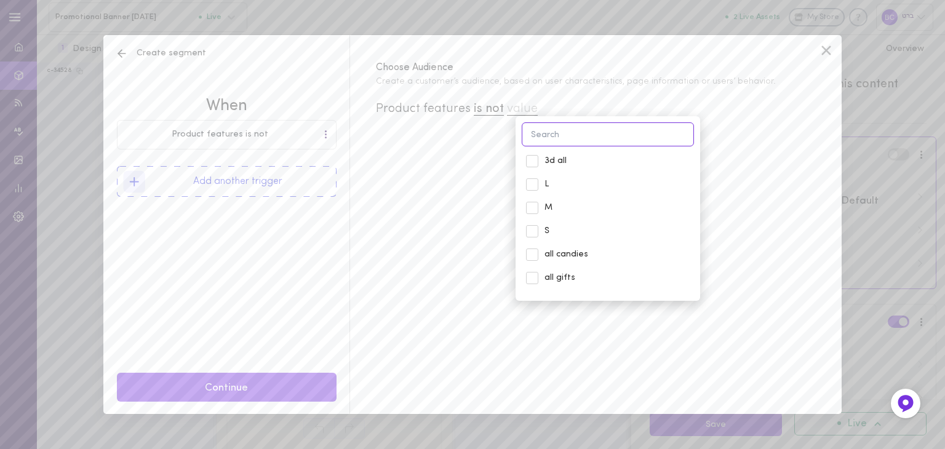
click at [607, 141] on input at bounding box center [608, 134] width 172 height 24
type input "U"
type input "u"
click at [562, 135] on input "וואו" at bounding box center [608, 134] width 172 height 24
type input "ו"
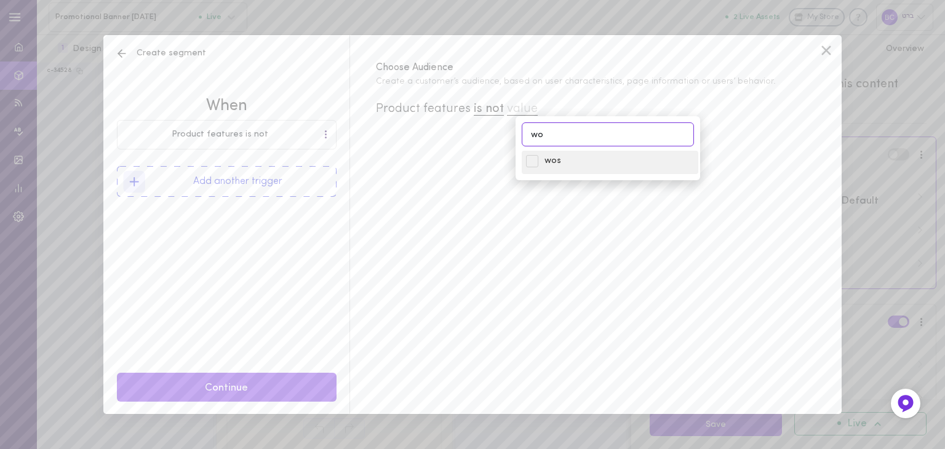
type input "wo"
click at [552, 157] on span "wos" at bounding box center [619, 161] width 150 height 12
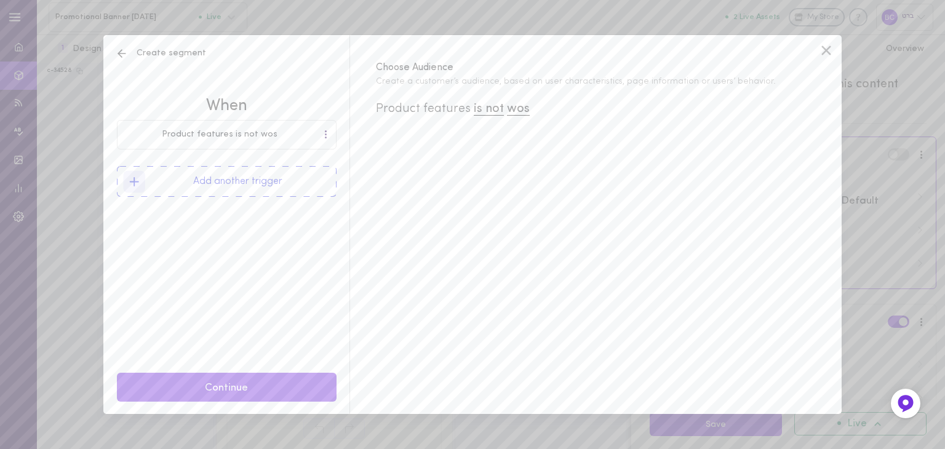
click at [477, 260] on div "Choose Audience Create a customer’s audience, based on user characteristics, pa…" at bounding box center [595, 224] width 492 height 379
click at [128, 51] on span "Create segment" at bounding box center [161, 53] width 90 height 12
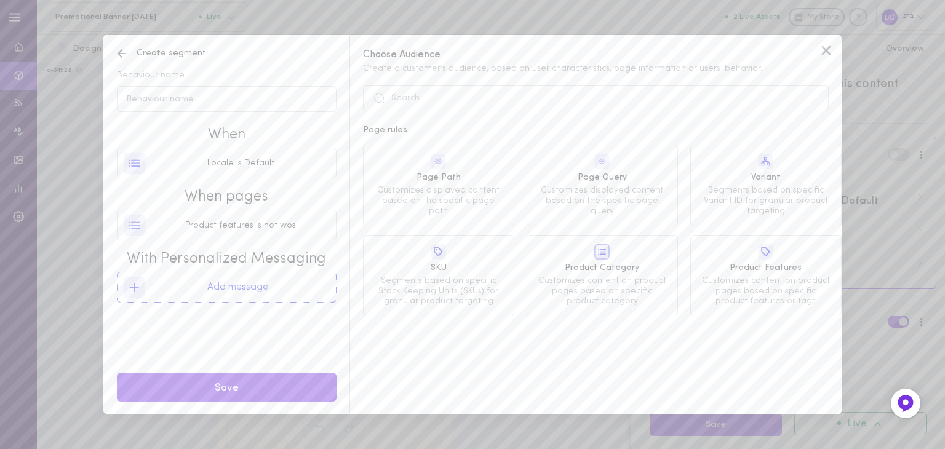
click at [480, 194] on span "Customizes displayed content based on the specific page path" at bounding box center [438, 201] width 133 height 31
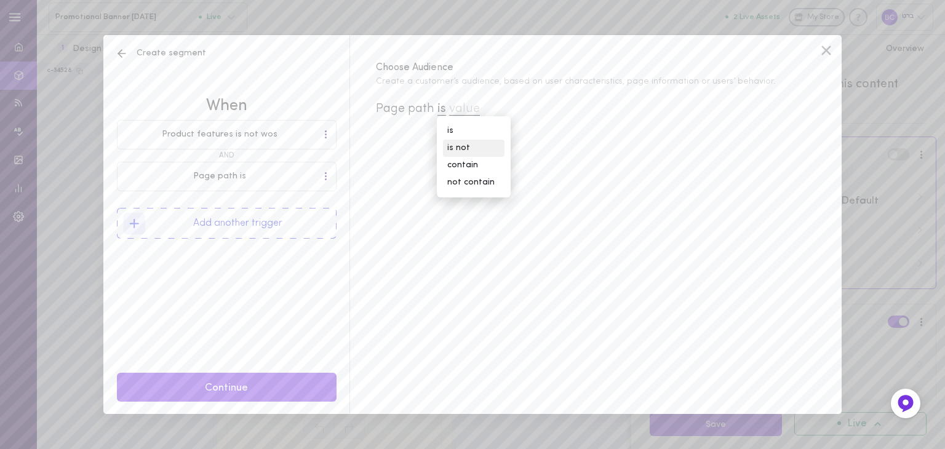
click at [477, 140] on div "is not" at bounding box center [474, 148] width 62 height 17
click at [497, 111] on span "value" at bounding box center [486, 109] width 31 height 13
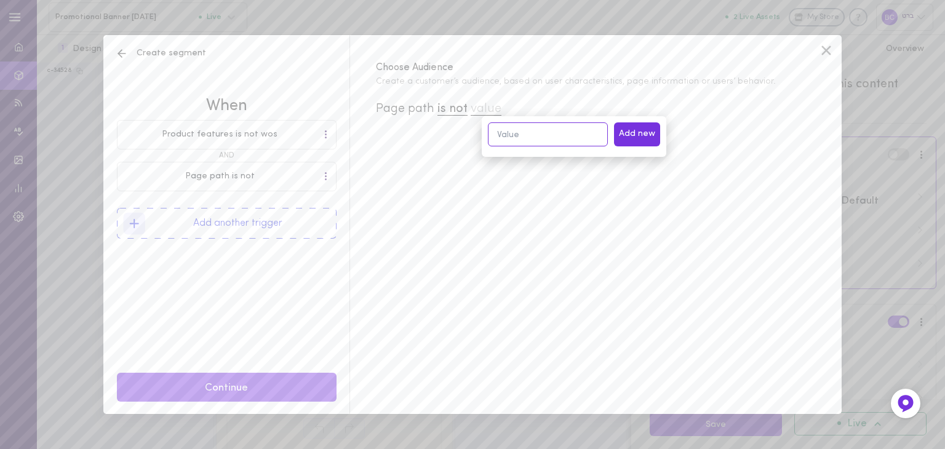
click at [512, 134] on input at bounding box center [548, 134] width 120 height 24
click at [119, 50] on icon at bounding box center [122, 53] width 12 height 12
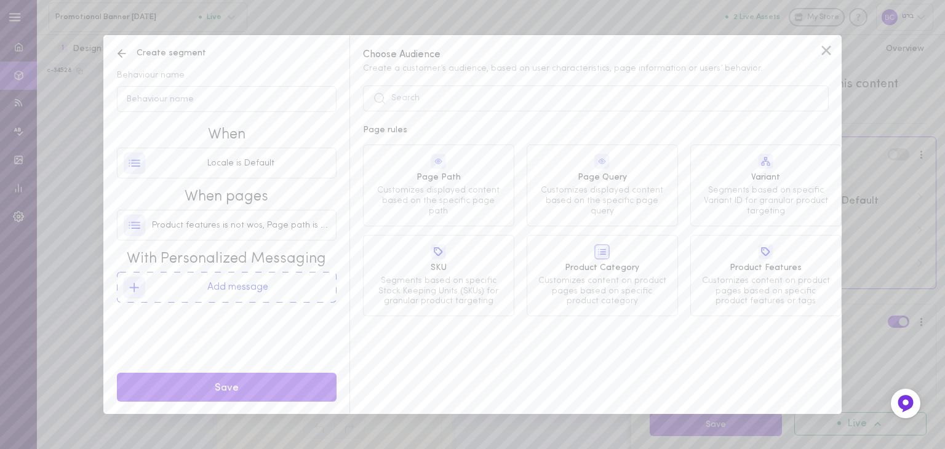
click at [744, 299] on span "Customizes content on product pages based on specific product features or tags" at bounding box center [766, 291] width 133 height 31
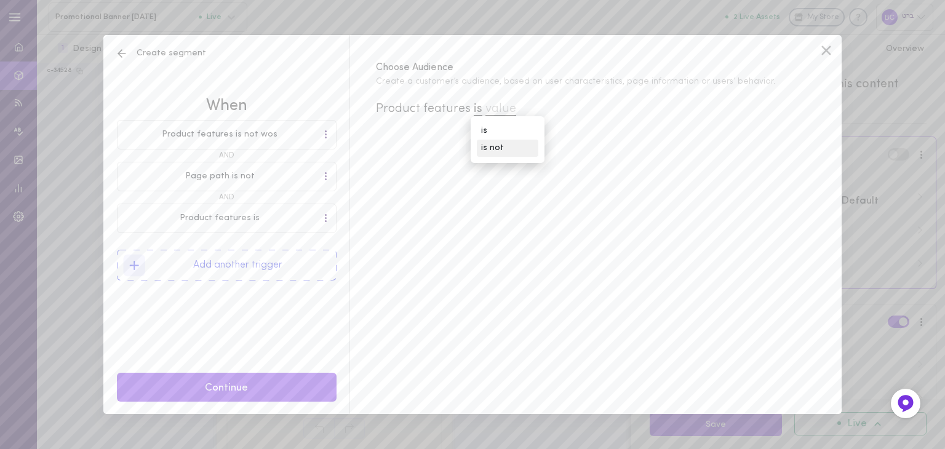
click at [485, 148] on div "is not" at bounding box center [508, 148] width 62 height 17
click at [535, 108] on span "value" at bounding box center [522, 109] width 31 height 13
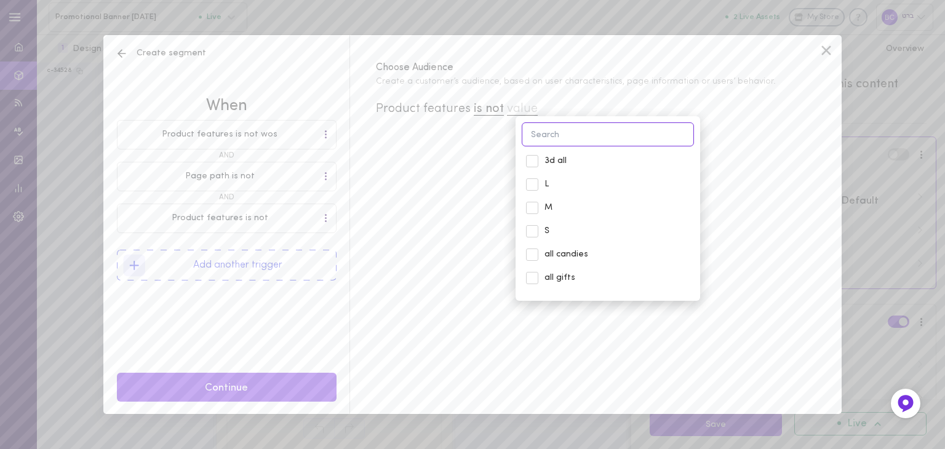
click at [580, 141] on input at bounding box center [608, 134] width 172 height 24
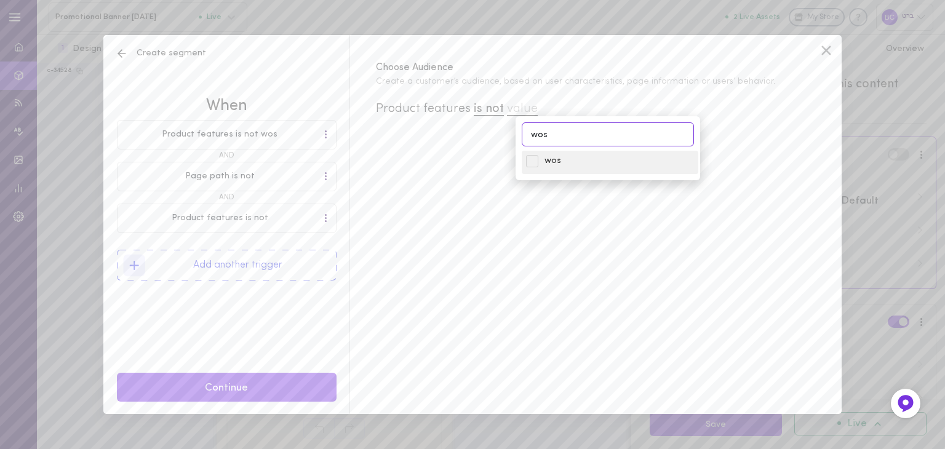
type input "wos"
click at [554, 158] on span "wos" at bounding box center [619, 161] width 150 height 12
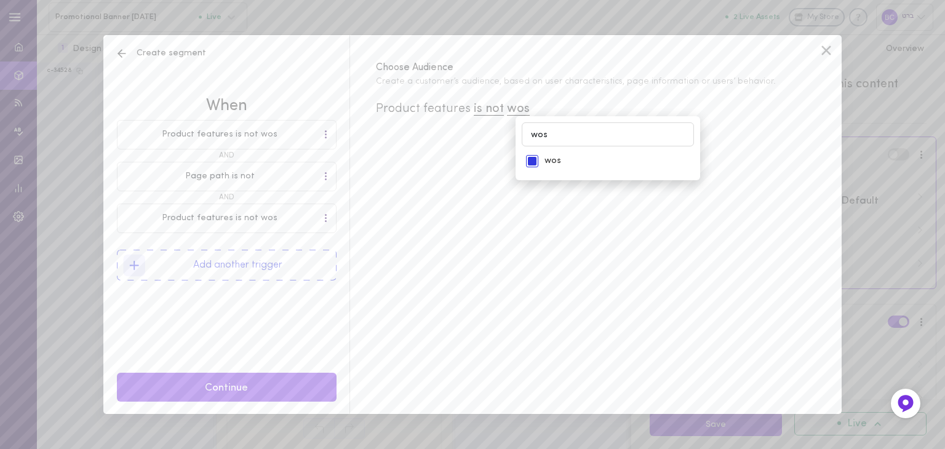
click at [596, 279] on div "Choose Audience Create a customer’s audience, based on user characteristics, pa…" at bounding box center [595, 224] width 492 height 379
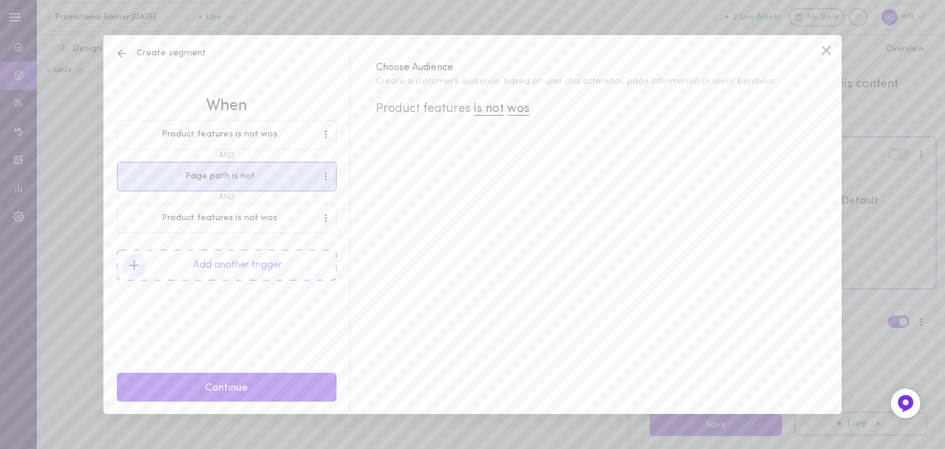
click at [330, 175] on div at bounding box center [329, 177] width 14 height 14
click at [329, 178] on div at bounding box center [325, 177] width 7 height 14
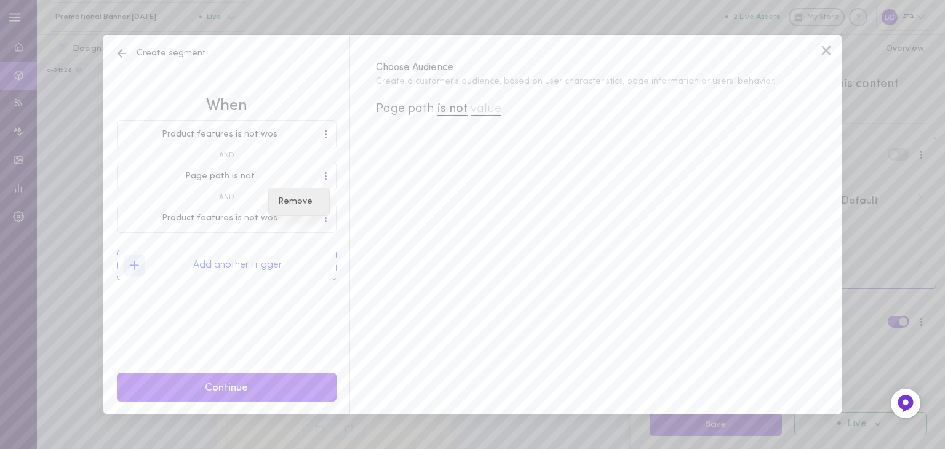
click at [310, 204] on div "Remove" at bounding box center [299, 201] width 60 height 27
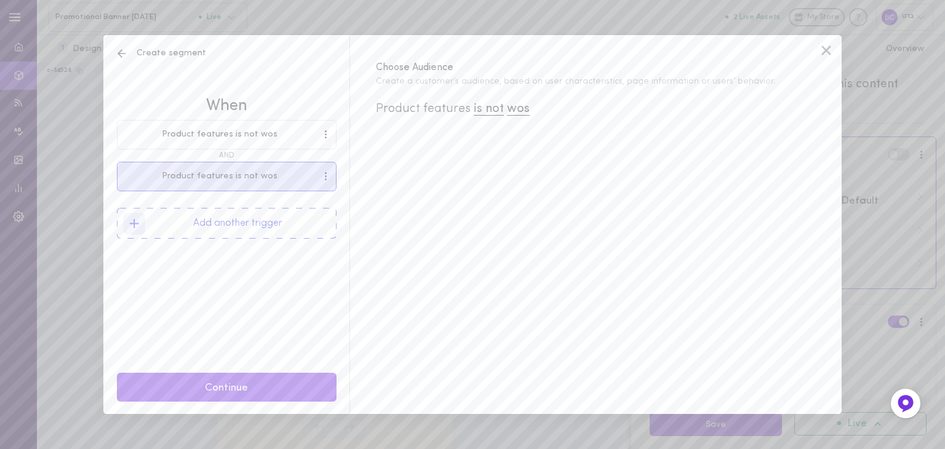
click at [325, 180] on div at bounding box center [325, 176] width 3 height 9
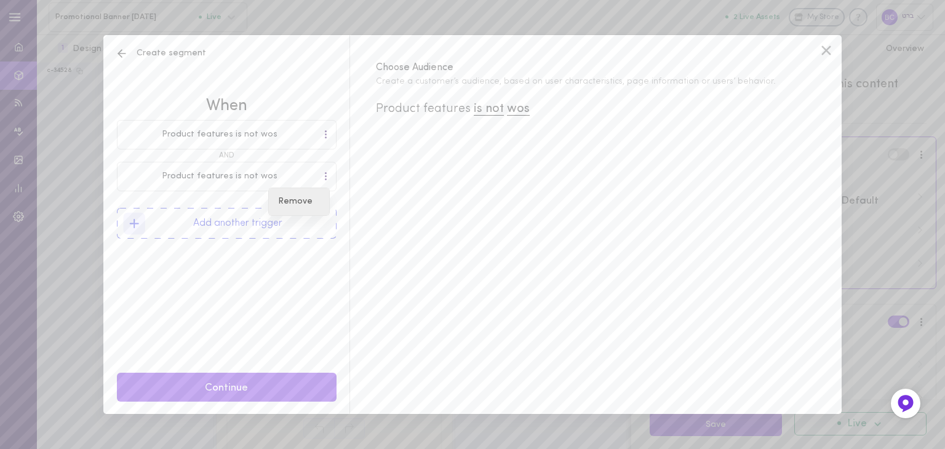
click at [313, 200] on div "Remove" at bounding box center [299, 201] width 60 height 27
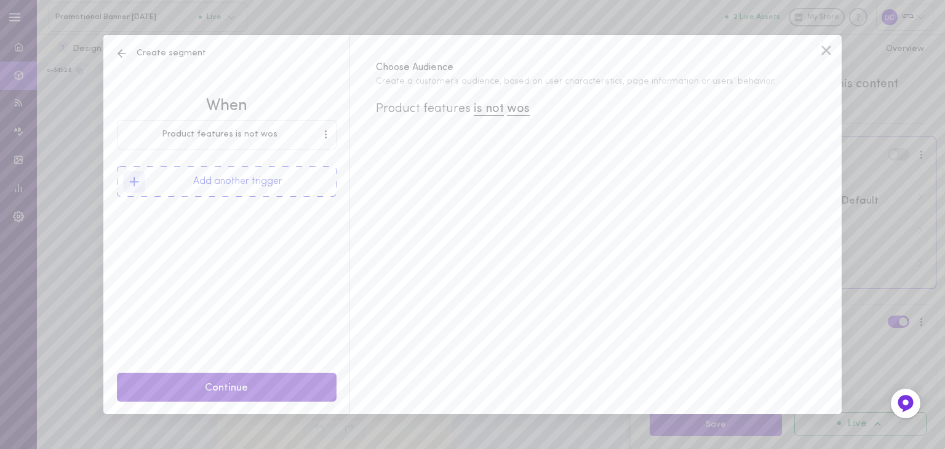
click at [274, 392] on button "Continue" at bounding box center [227, 387] width 220 height 29
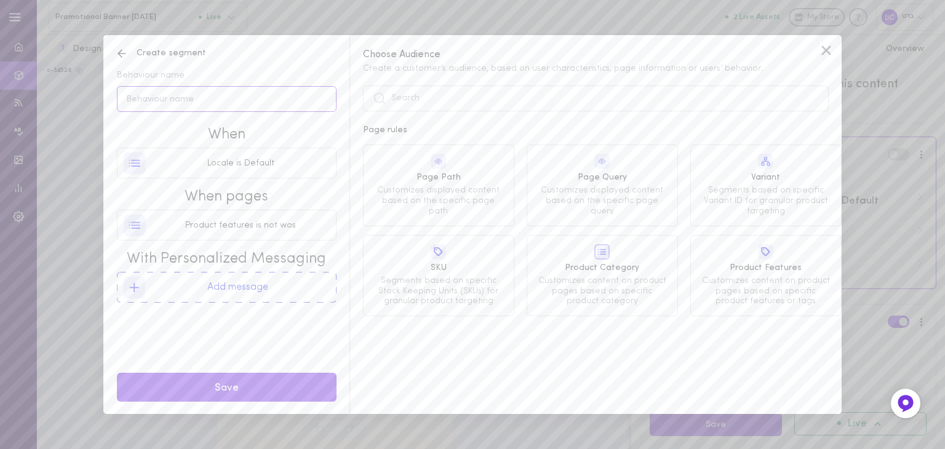
click at [185, 94] on input "Behaviour name" at bounding box center [227, 99] width 220 height 26
type input "wos banner for he"
click at [249, 384] on button "Save" at bounding box center [227, 387] width 220 height 29
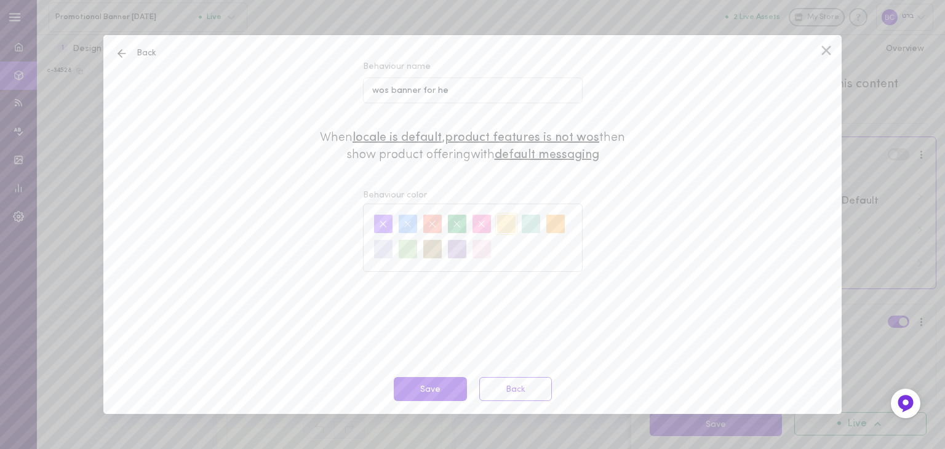
click at [145, 55] on span "Back" at bounding box center [136, 53] width 41 height 12
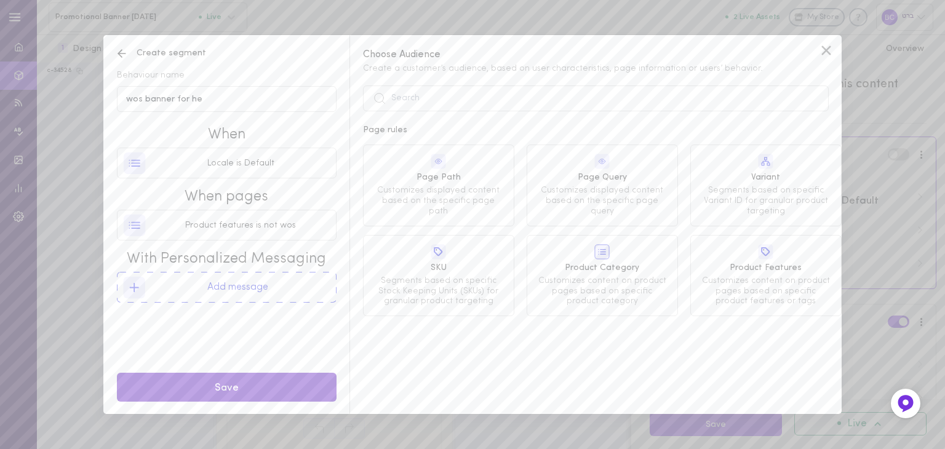
click at [263, 385] on button "Save" at bounding box center [227, 387] width 220 height 29
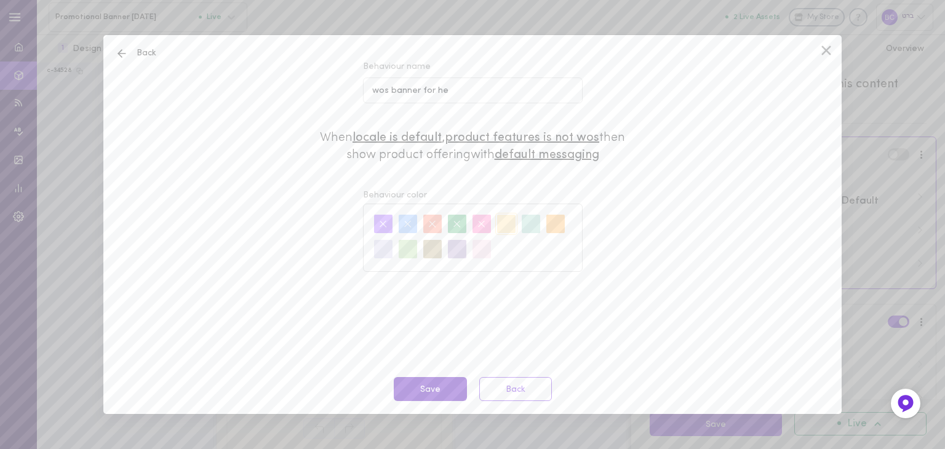
click at [440, 386] on button "Save" at bounding box center [430, 389] width 73 height 24
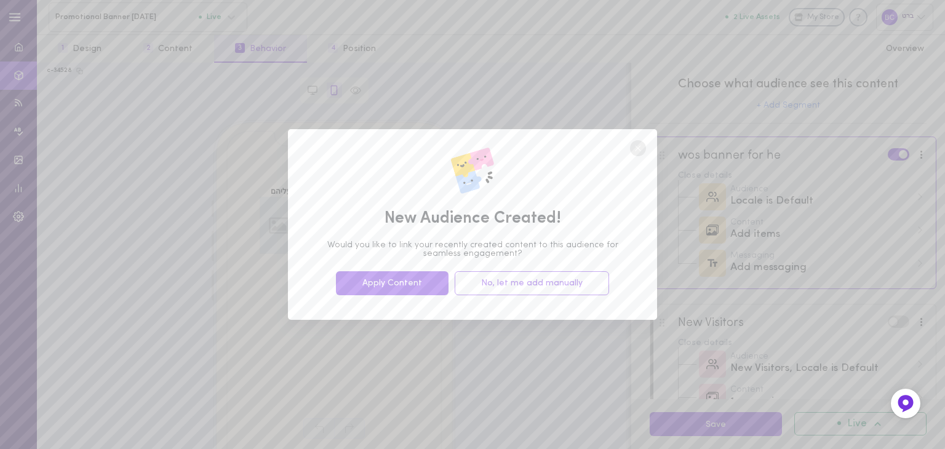
click at [635, 145] on circle at bounding box center [638, 148] width 16 height 16
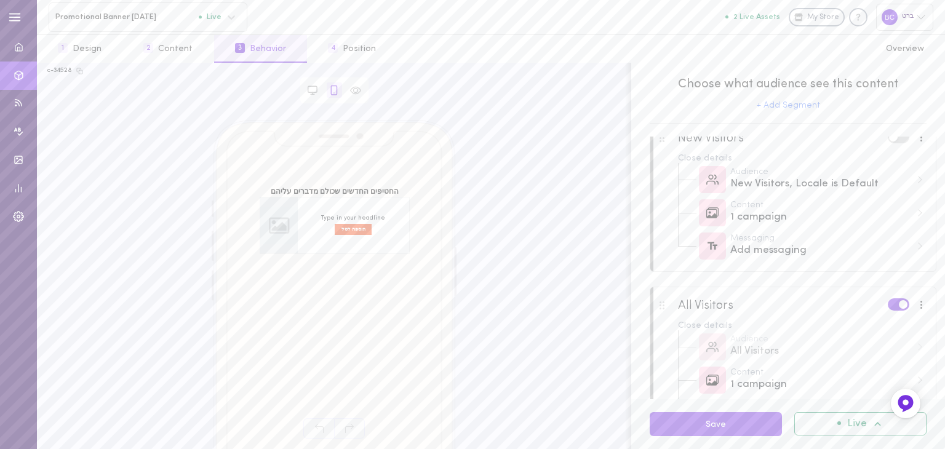
scroll to position [239, 0]
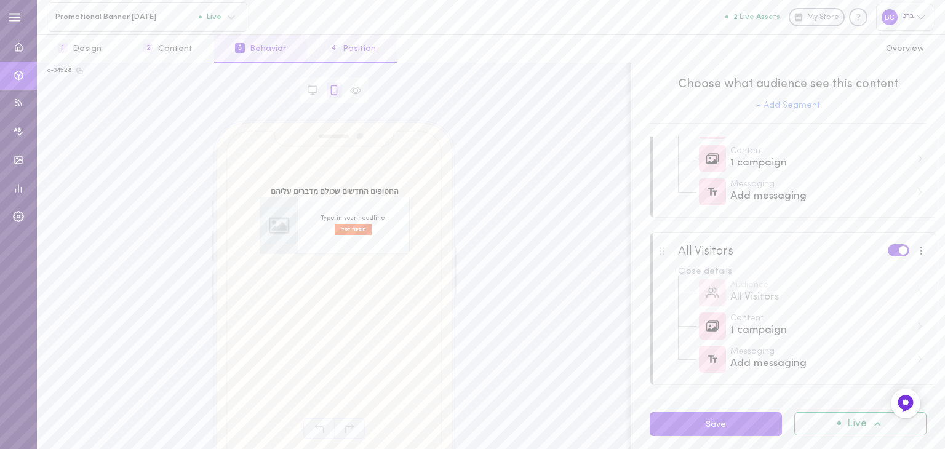
click at [354, 46] on button "4 Position" at bounding box center [352, 49] width 90 height 28
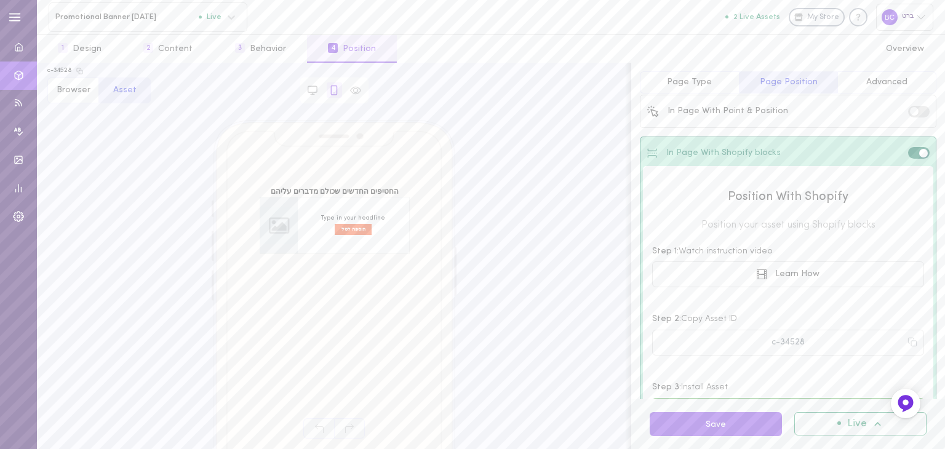
scroll to position [0, 0]
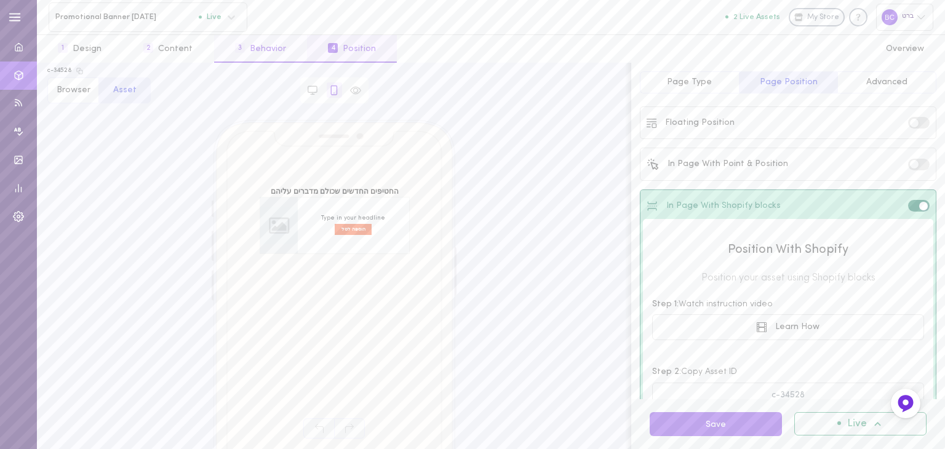
click at [249, 54] on button "3 Behavior" at bounding box center [260, 49] width 93 height 28
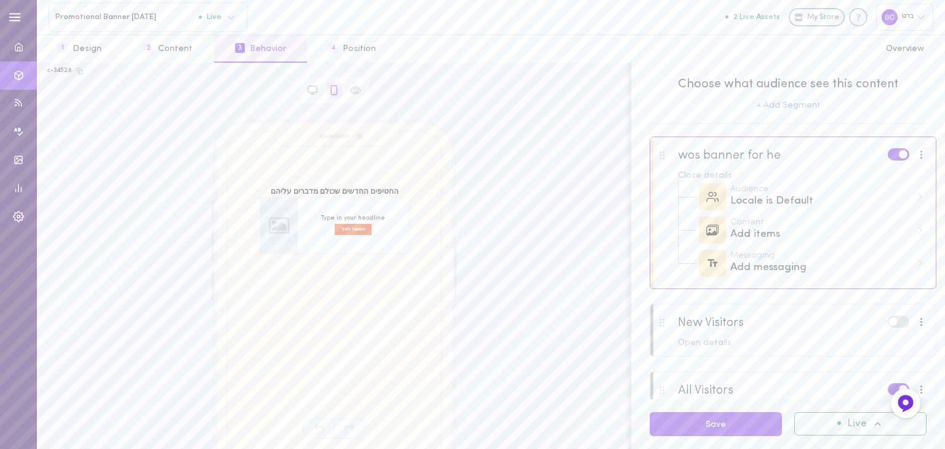
scroll to position [39, 0]
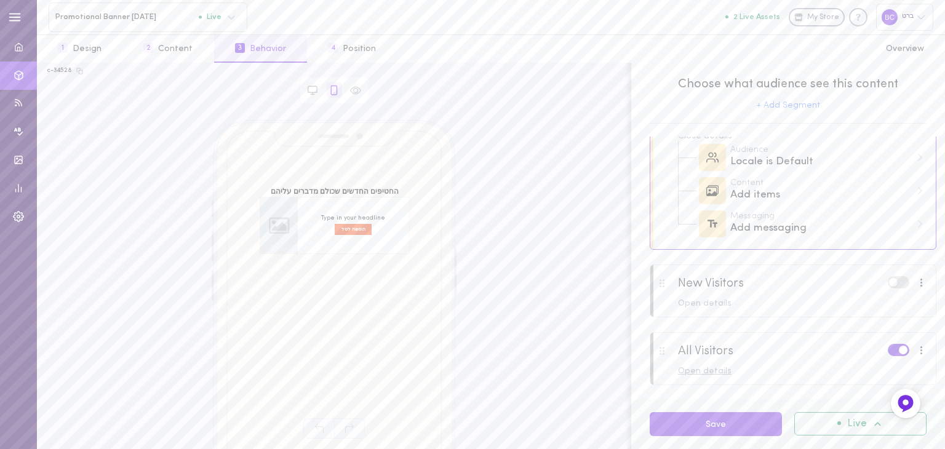
click at [760, 370] on div "Open details" at bounding box center [802, 371] width 249 height 9
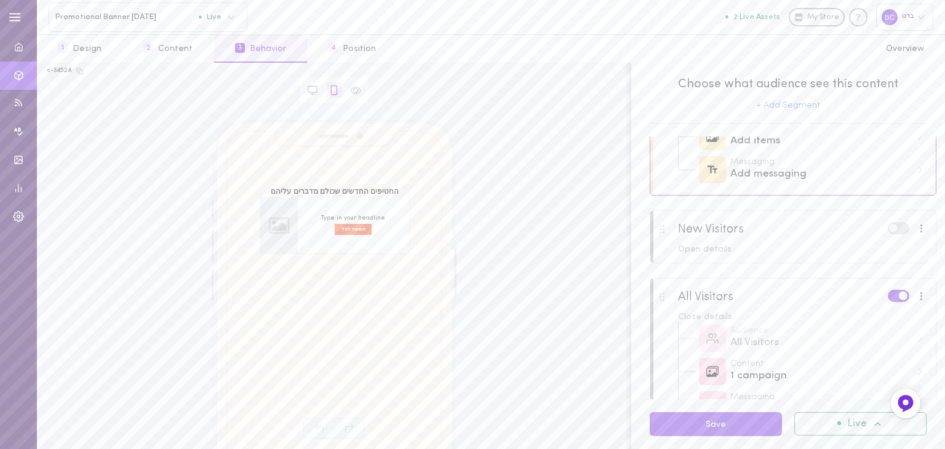
scroll to position [138, 0]
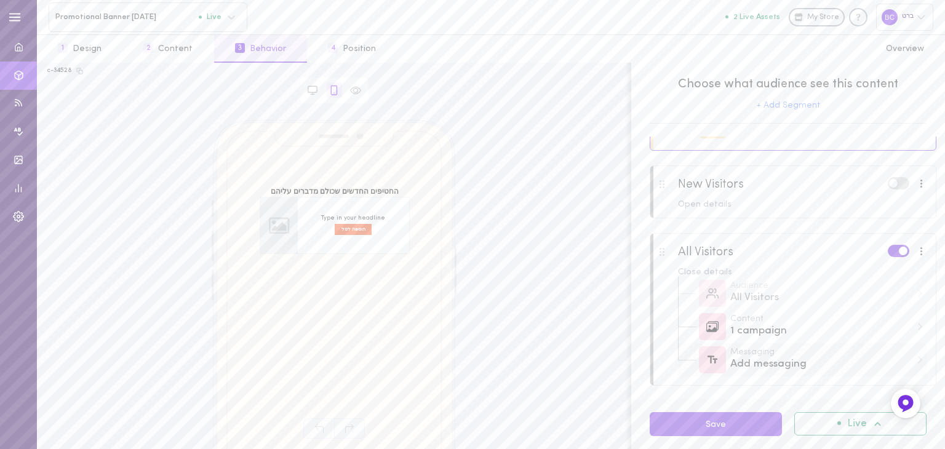
click at [794, 362] on div "Add messaging" at bounding box center [820, 364] width 181 height 15
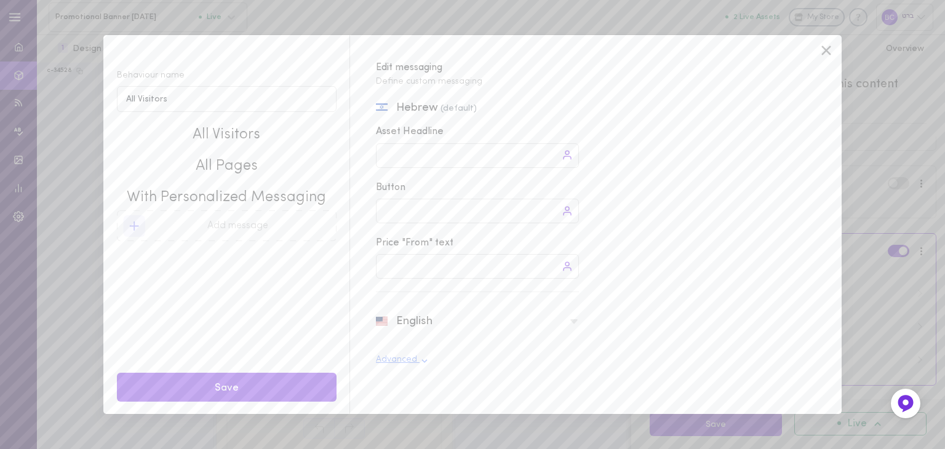
click at [424, 361] on icon at bounding box center [424, 361] width 6 height 4
click at [824, 52] on icon at bounding box center [826, 50] width 9 height 9
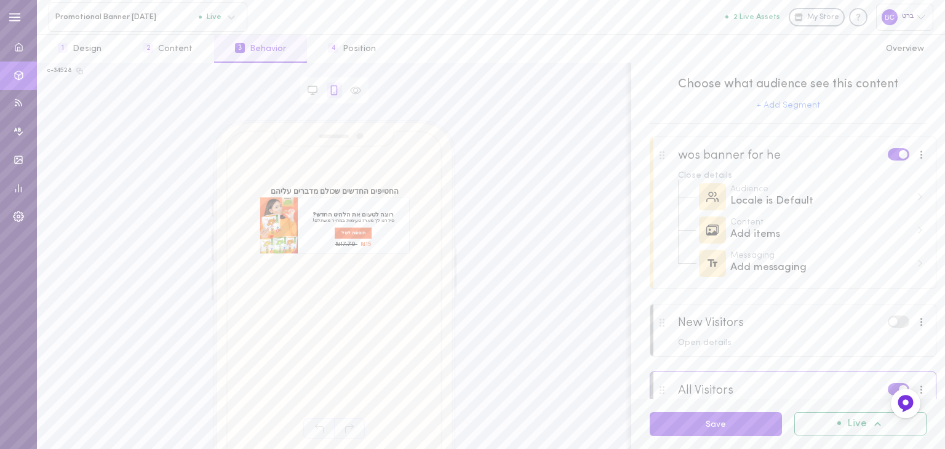
click at [792, 155] on div at bounding box center [792, 170] width 285 height 66
click at [914, 155] on div at bounding box center [922, 155] width 16 height 14
click at [888, 160] on label at bounding box center [899, 154] width 22 height 12
click at [0, 0] on input "checkbox" at bounding box center [0, 0] width 0 height 0
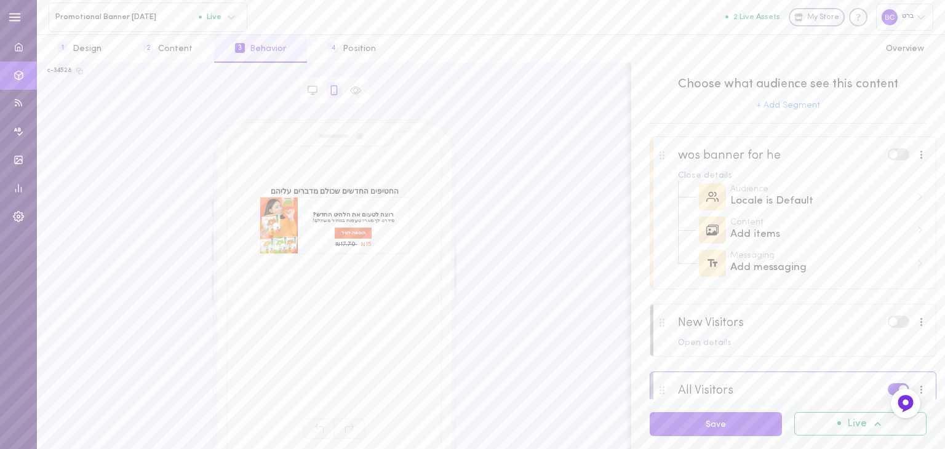
click at [893, 157] on label at bounding box center [899, 154] width 22 height 12
click at [0, 0] on input "checkbox" at bounding box center [0, 0] width 0 height 0
click at [762, 230] on div "Add items" at bounding box center [820, 234] width 181 height 15
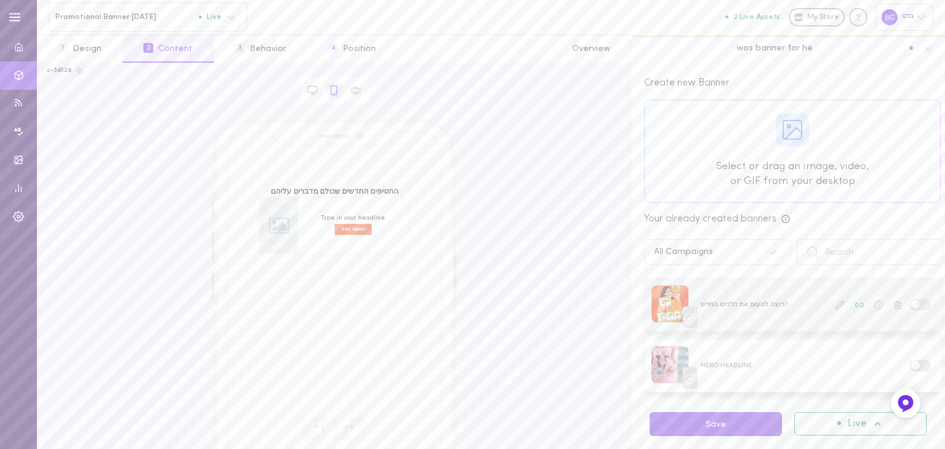
click at [914, 306] on label at bounding box center [920, 305] width 22 height 12
click at [0, 0] on input "checkbox" at bounding box center [0, 0] width 0 height 0
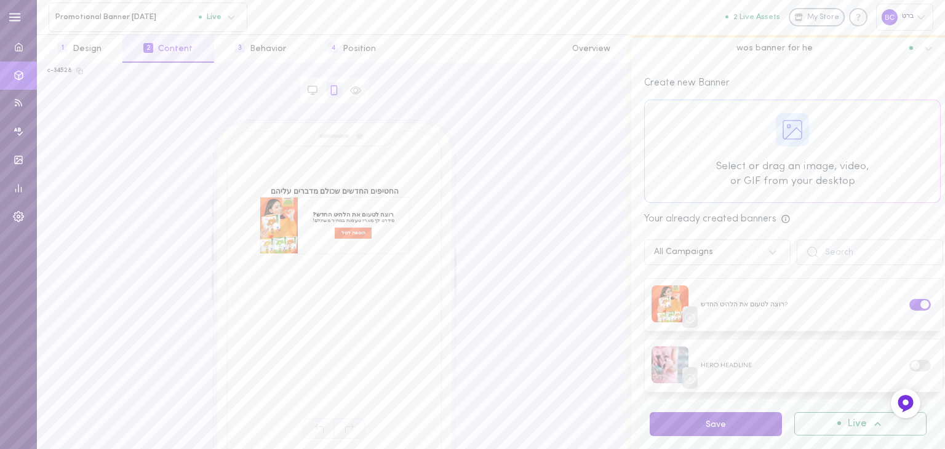
click at [756, 425] on button "Save" at bounding box center [716, 424] width 132 height 24
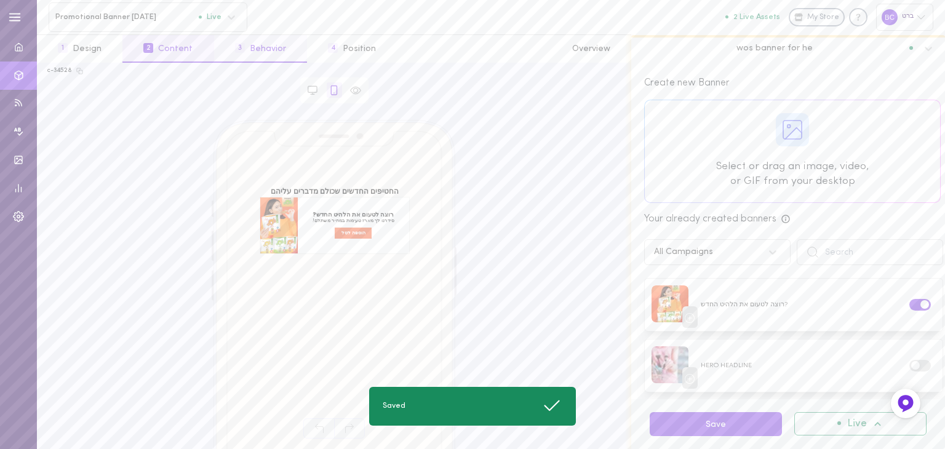
click at [265, 56] on button "3 Behavior" at bounding box center [260, 49] width 93 height 28
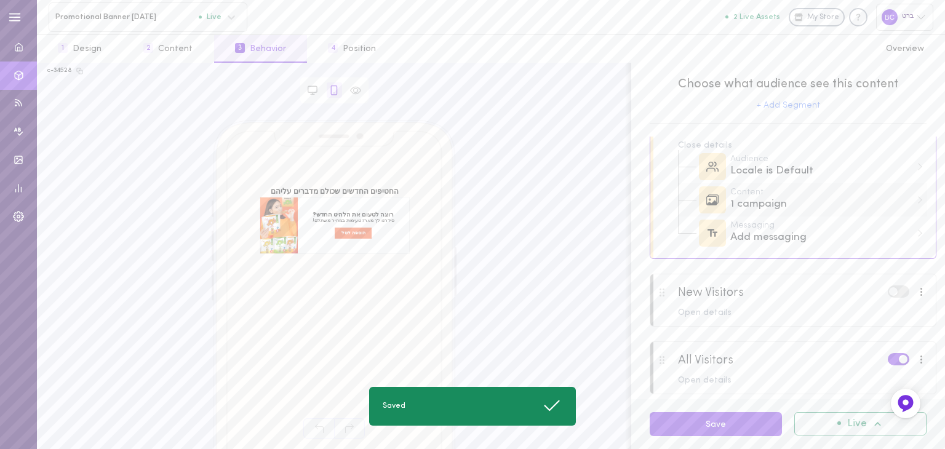
scroll to position [39, 0]
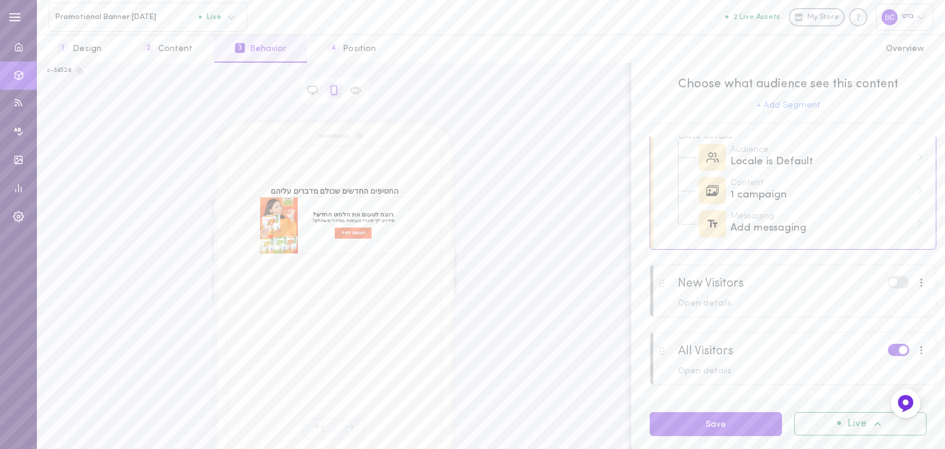
click at [888, 352] on label at bounding box center [899, 350] width 22 height 12
click at [0, 0] on input "checkbox" at bounding box center [0, 0] width 0 height 0
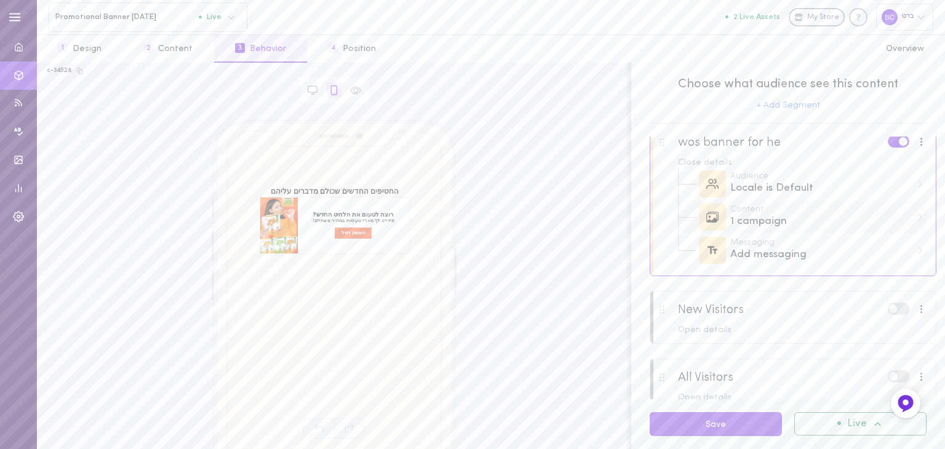
scroll to position [0, 0]
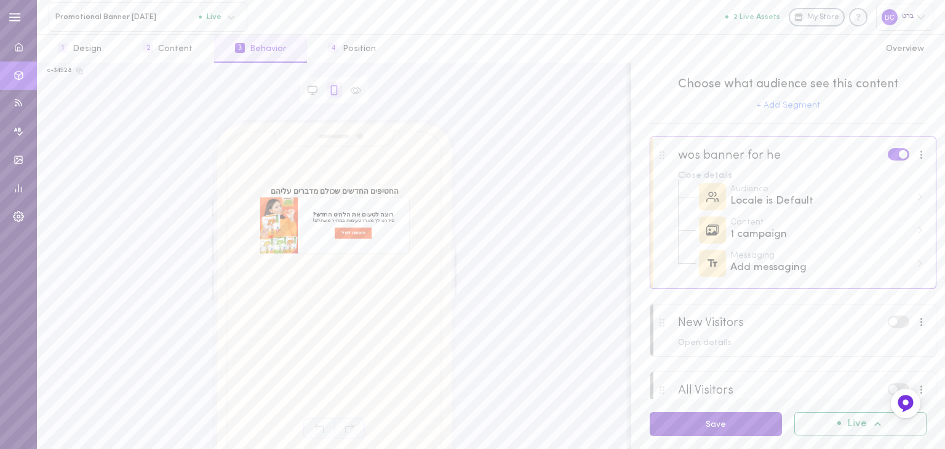
click at [677, 423] on button "Save" at bounding box center [716, 424] width 132 height 24
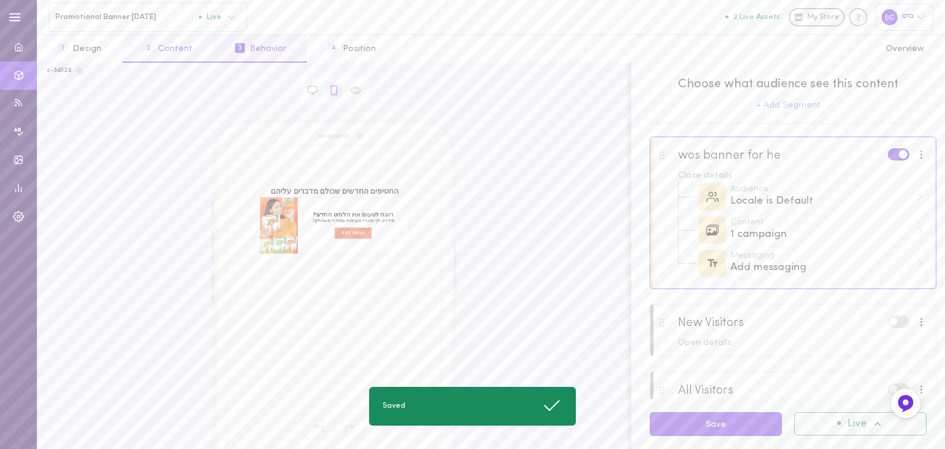
click at [170, 55] on button "2 Content" at bounding box center [167, 49] width 91 height 28
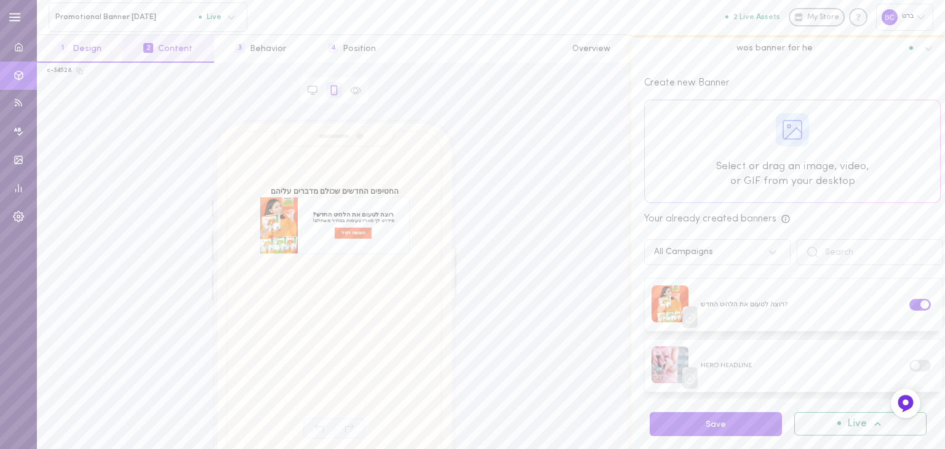
click at [86, 44] on button "1 Design" at bounding box center [80, 49] width 86 height 28
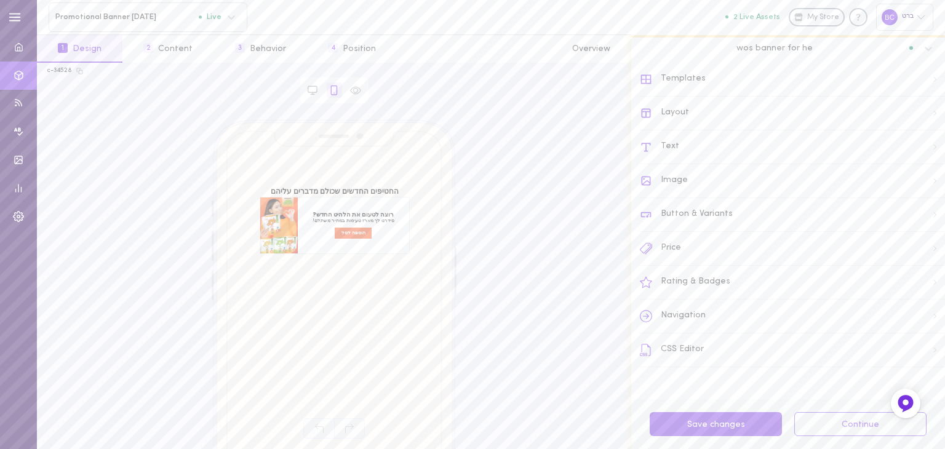
click at [683, 249] on div "Price" at bounding box center [792, 249] width 305 height 34
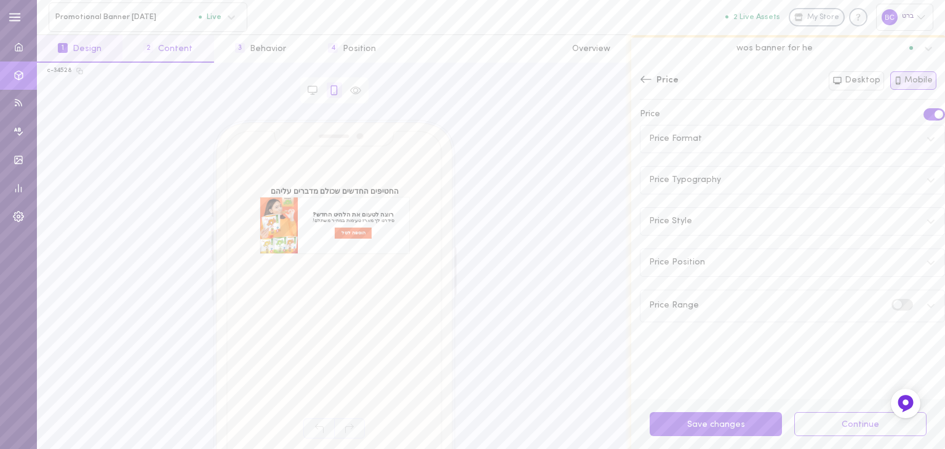
click at [180, 50] on button "2 Content" at bounding box center [167, 49] width 91 height 28
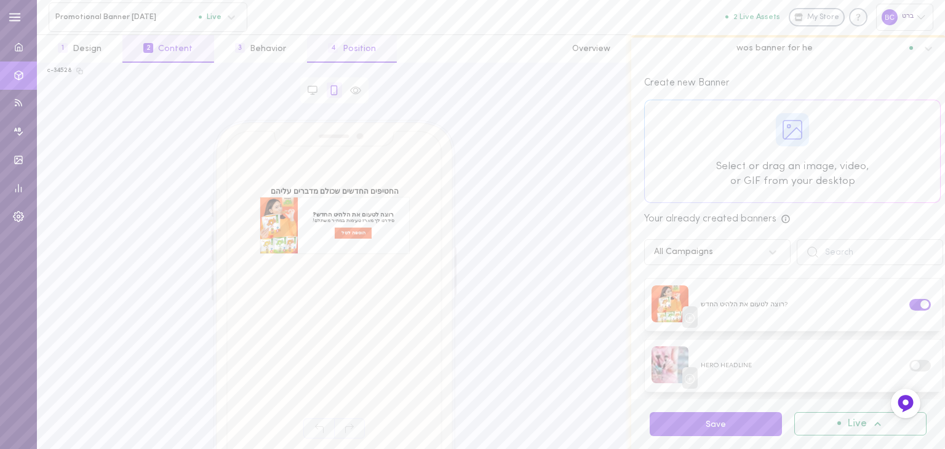
click at [356, 47] on button "4 Position" at bounding box center [352, 49] width 90 height 28
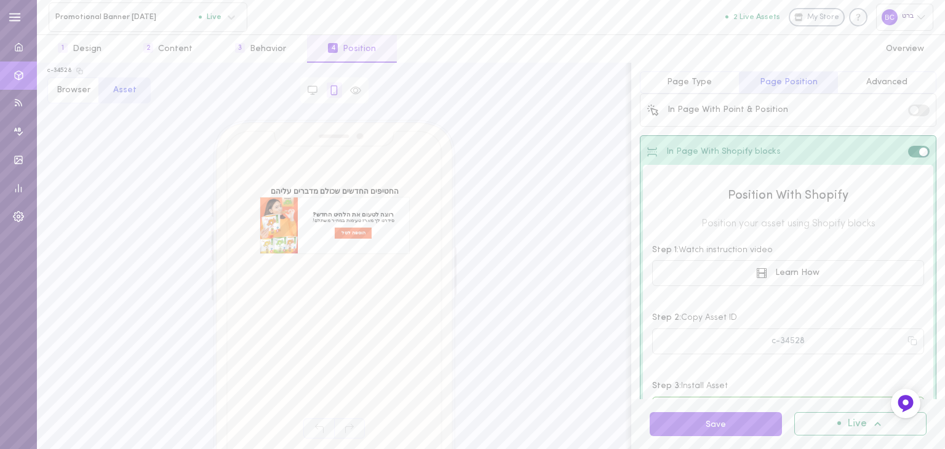
scroll to position [130, 0]
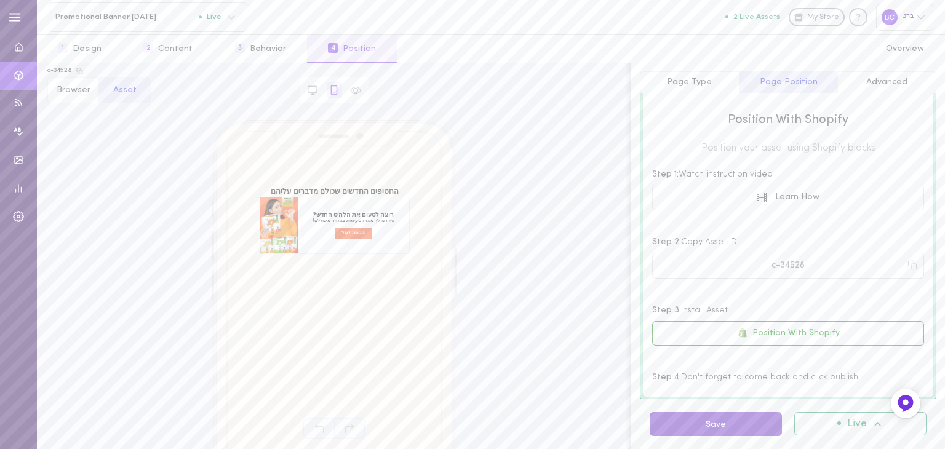
click at [731, 422] on button "Save" at bounding box center [716, 424] width 132 height 24
click at [266, 48] on button "3 Behavior" at bounding box center [260, 49] width 93 height 28
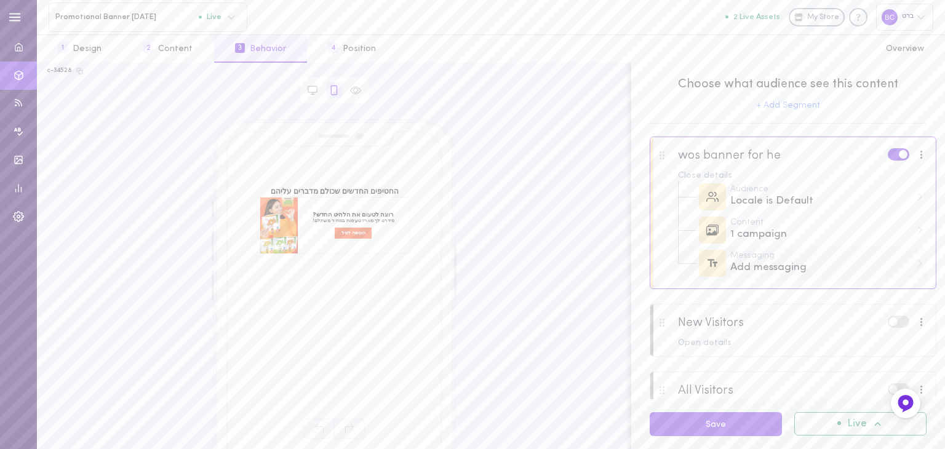
scroll to position [39, 0]
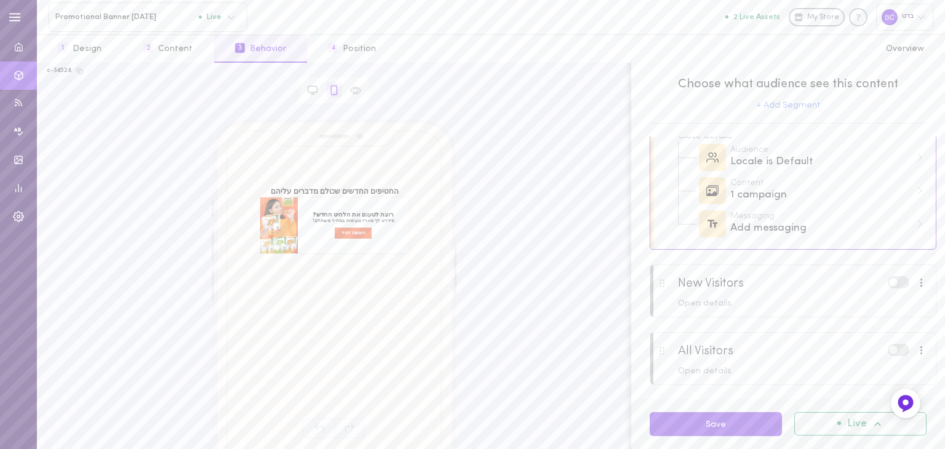
click at [891, 350] on label at bounding box center [899, 350] width 22 height 12
click at [0, 0] on input "checkbox" at bounding box center [0, 0] width 0 height 0
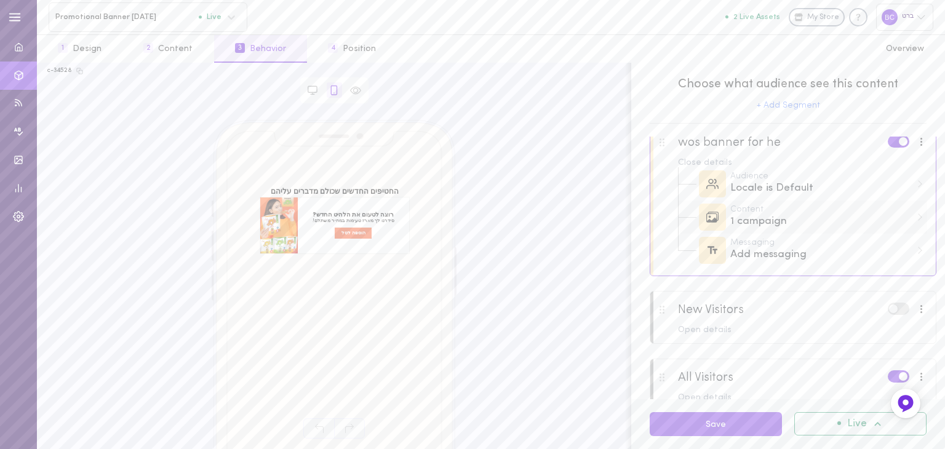
scroll to position [0, 0]
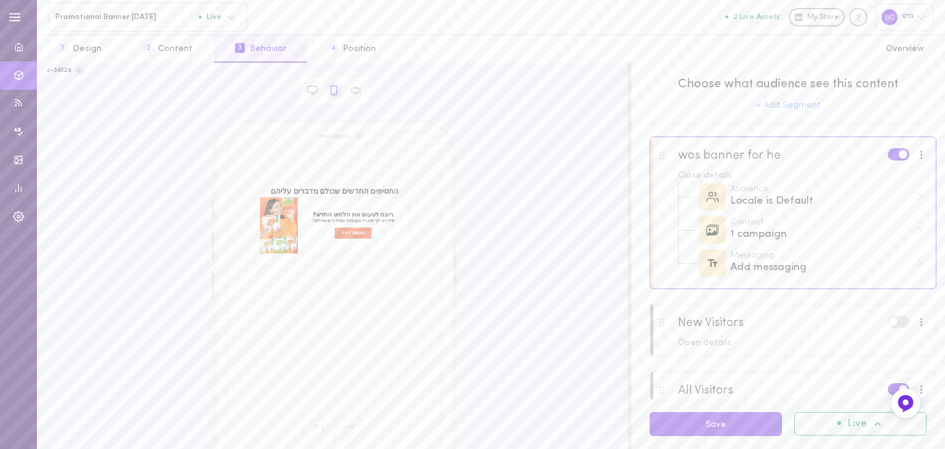
click at [888, 153] on label at bounding box center [899, 154] width 22 height 12
click at [0, 0] on input "checkbox" at bounding box center [0, 0] width 0 height 0
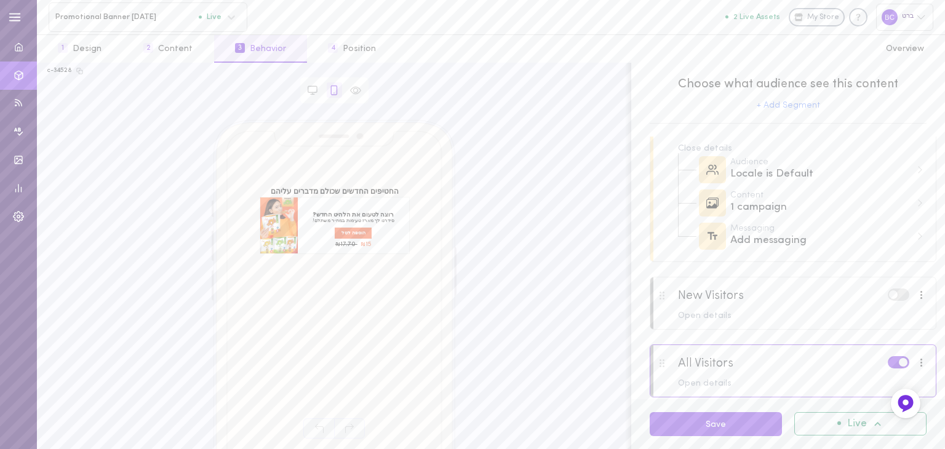
scroll to position [39, 0]
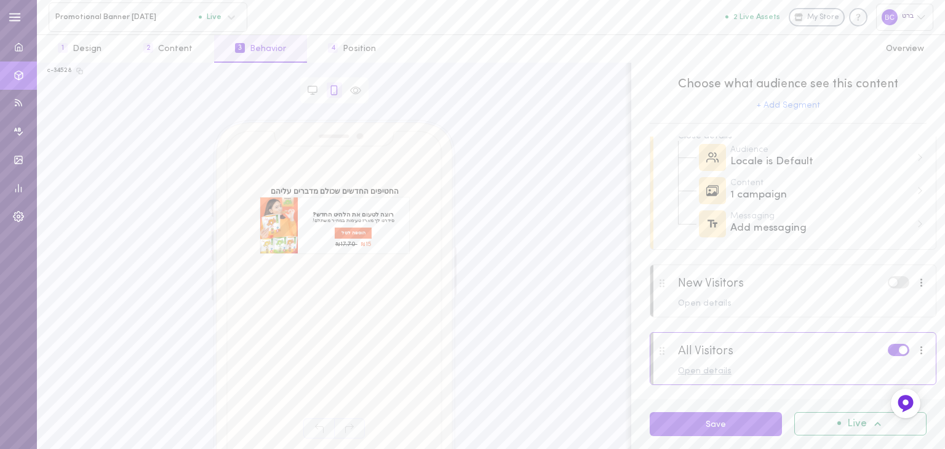
click at [707, 372] on div "Open details" at bounding box center [802, 371] width 249 height 9
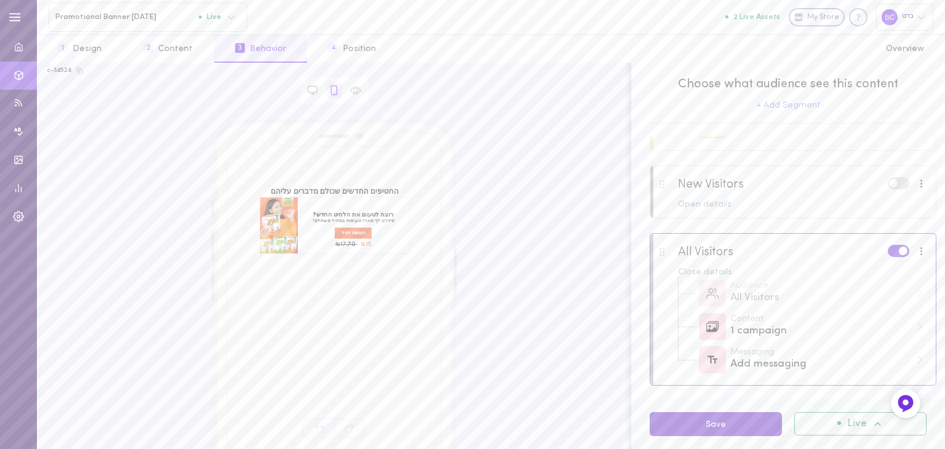
click at [717, 421] on button "Save" at bounding box center [716, 424] width 132 height 24
click at [173, 46] on button "2 Content" at bounding box center [167, 49] width 91 height 28
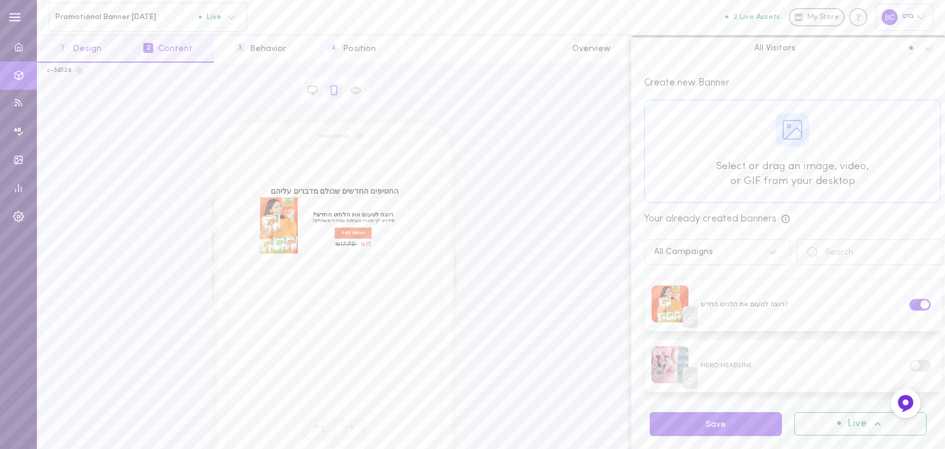
click at [96, 52] on button "1 Design" at bounding box center [80, 49] width 86 height 28
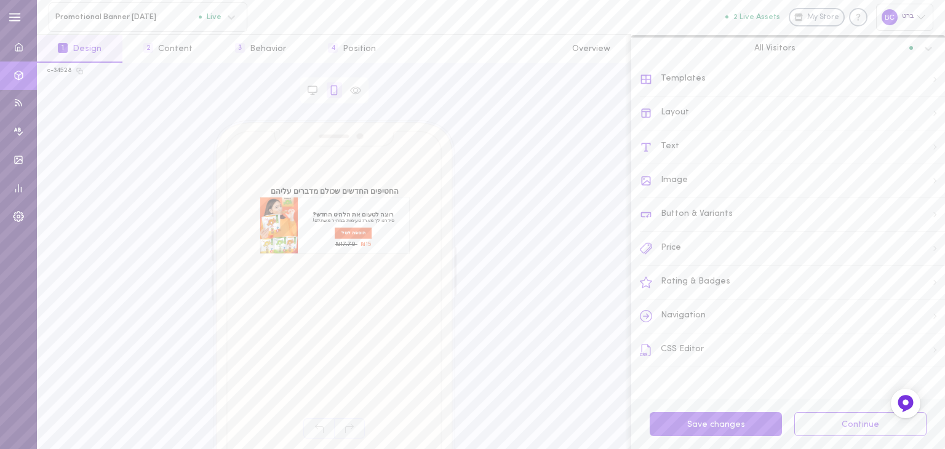
click at [724, 353] on div "CSS Editor" at bounding box center [792, 350] width 305 height 34
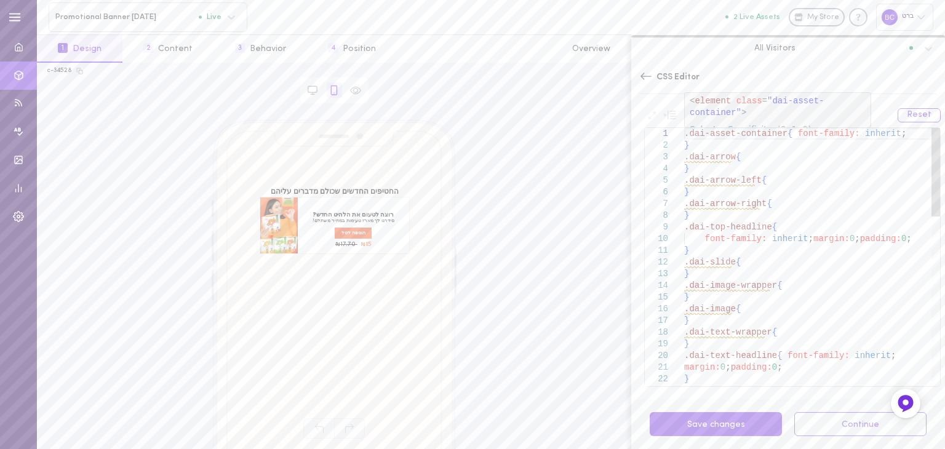
scroll to position [0, 0]
drag, startPoint x: 684, startPoint y: 132, endPoint x: 778, endPoint y: 129, distance: 93.6
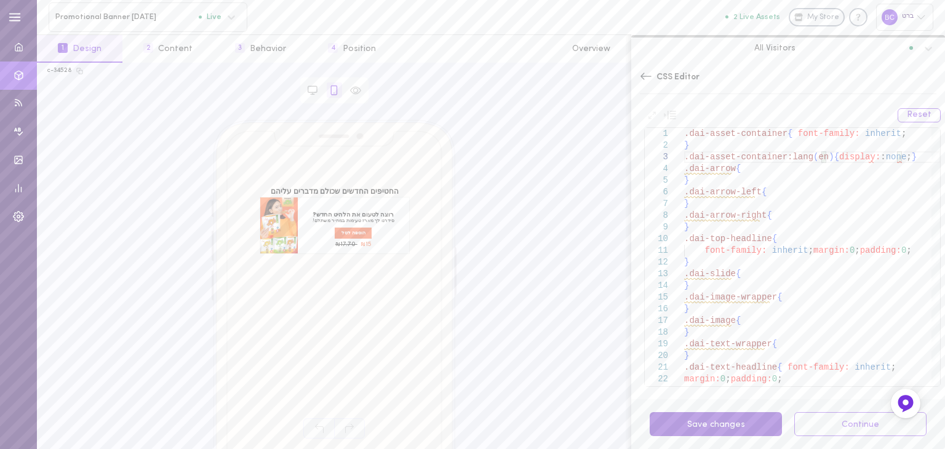
click at [703, 423] on button "Save changes" at bounding box center [716, 424] width 132 height 24
click at [773, 418] on button "Save changes" at bounding box center [716, 424] width 132 height 24
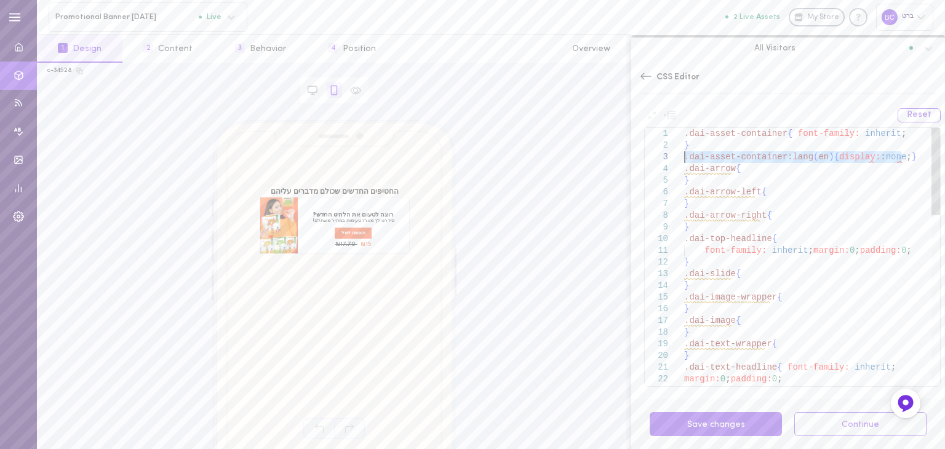
drag, startPoint x: 907, startPoint y: 156, endPoint x: 663, endPoint y: 160, distance: 244.9
type textarea ".dai-asset-container{ font-family: inherit; } .dai-arrow{ } .dai-arrow-left{ } …"
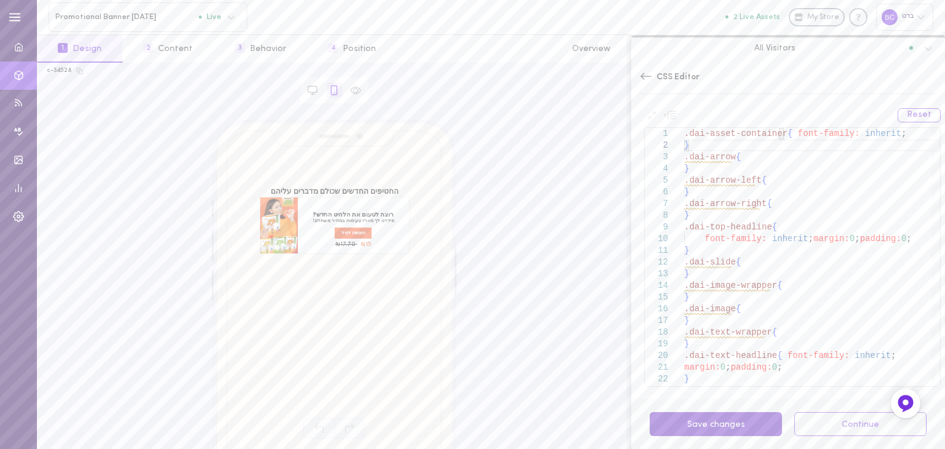
click at [728, 419] on button "Save changes" at bounding box center [716, 424] width 132 height 24
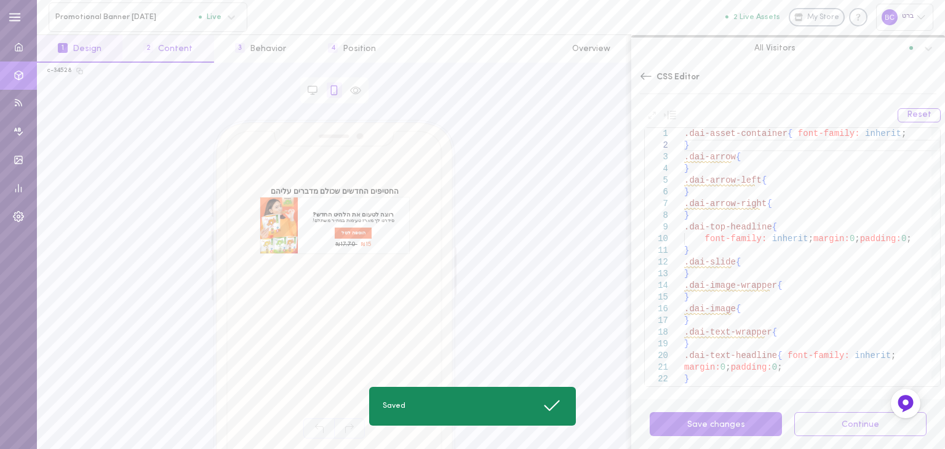
click at [163, 42] on button "2 Content" at bounding box center [167, 49] width 91 height 28
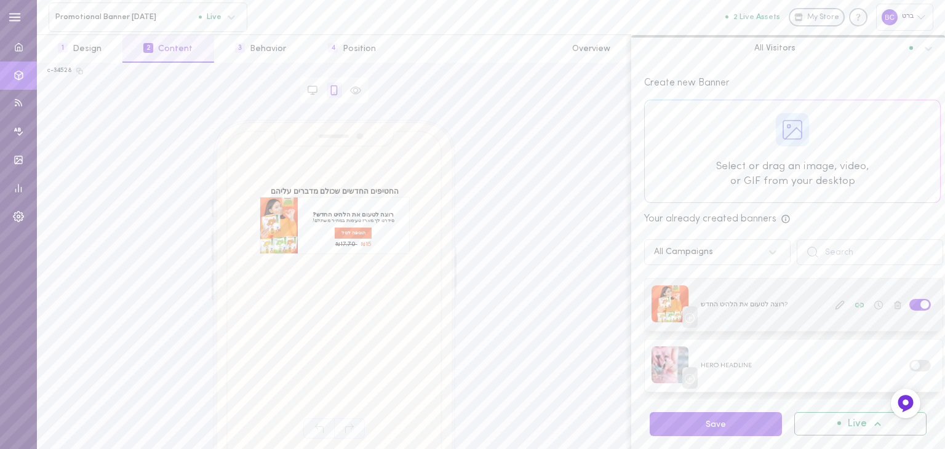
click at [835, 303] on icon at bounding box center [839, 305] width 8 height 8
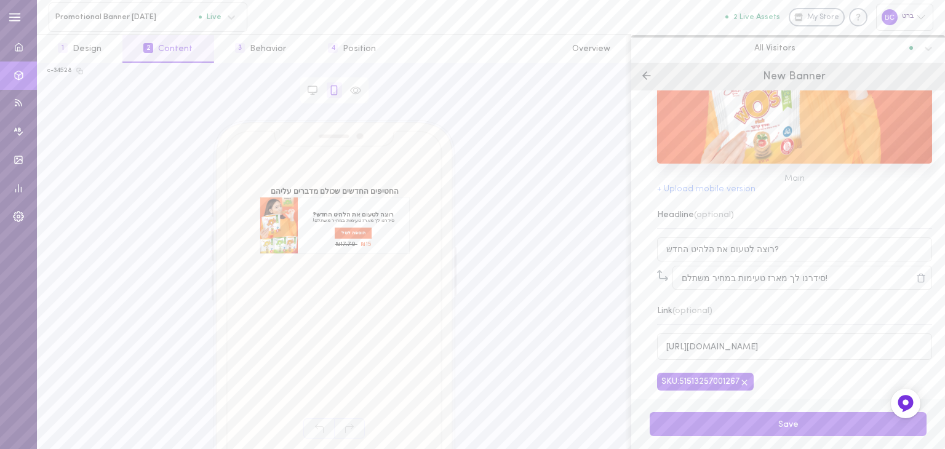
scroll to position [0, 0]
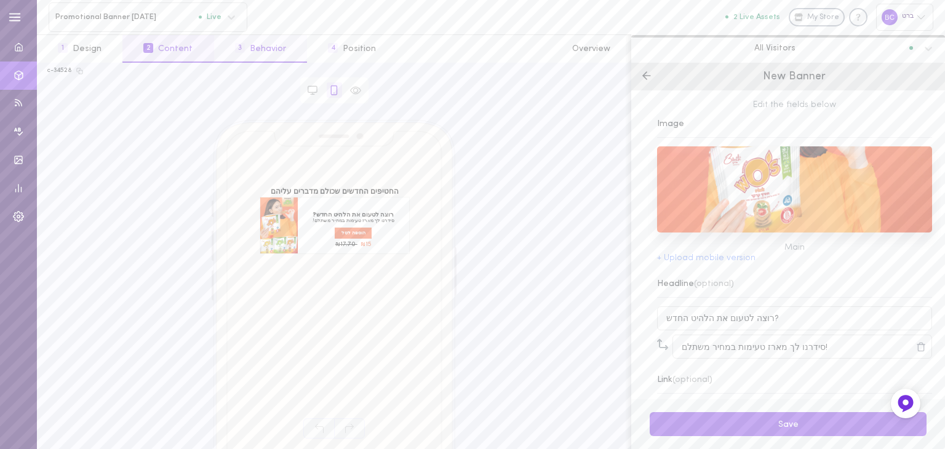
click at [259, 44] on button "3 Behavior" at bounding box center [260, 49] width 93 height 28
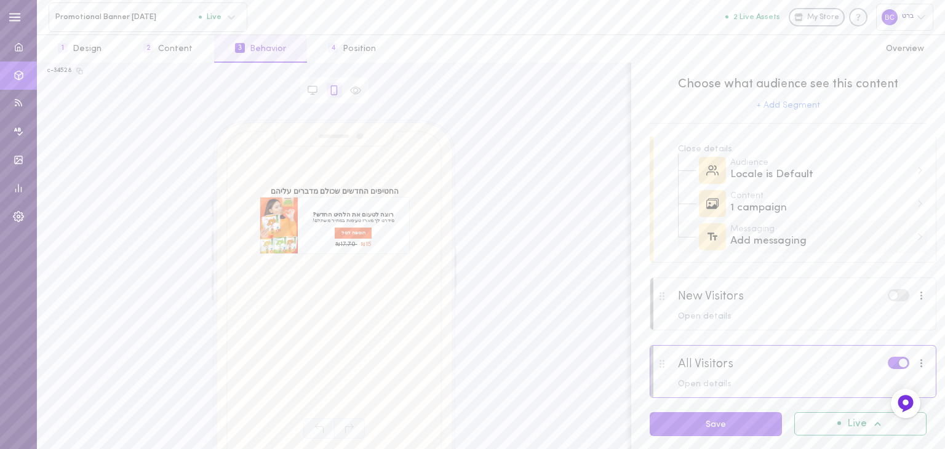
scroll to position [39, 0]
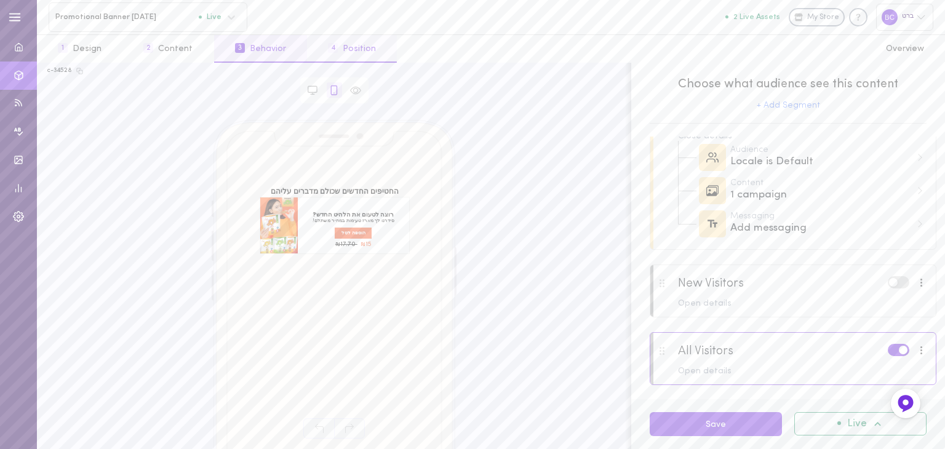
click at [340, 42] on button "4 Position" at bounding box center [352, 49] width 90 height 28
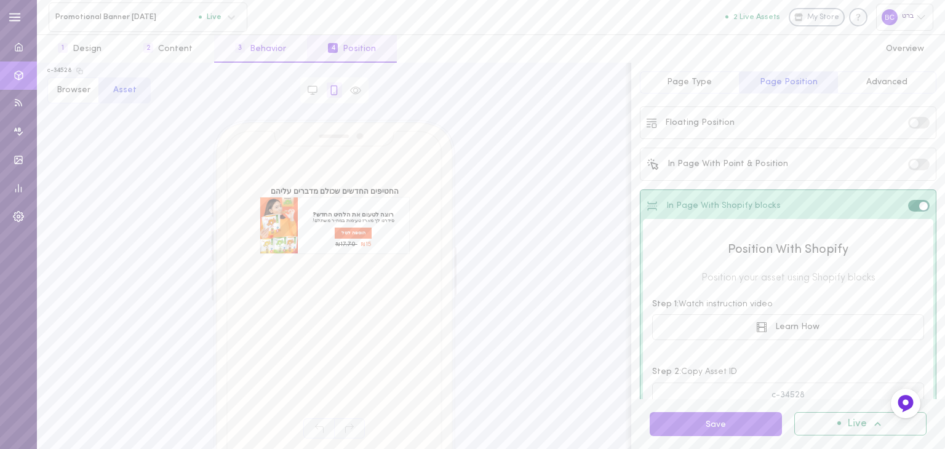
click at [261, 50] on button "3 Behavior" at bounding box center [260, 49] width 93 height 28
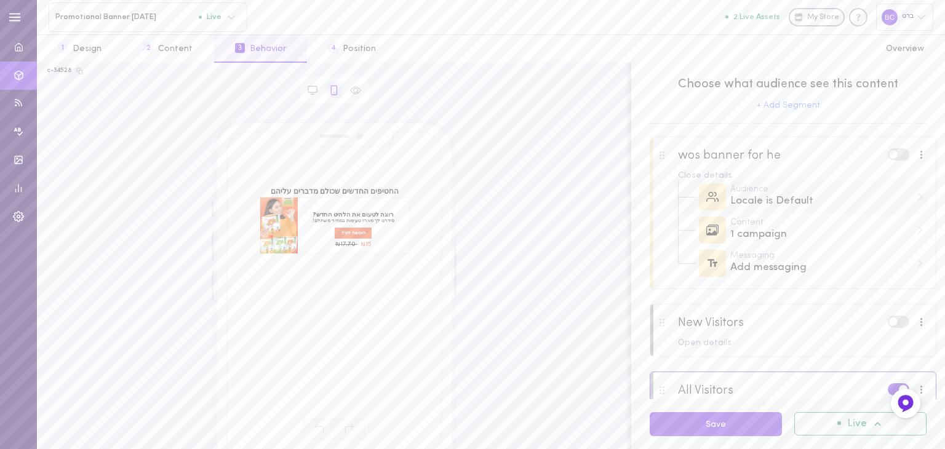
click at [794, 200] on div "Locale is Default" at bounding box center [820, 201] width 181 height 15
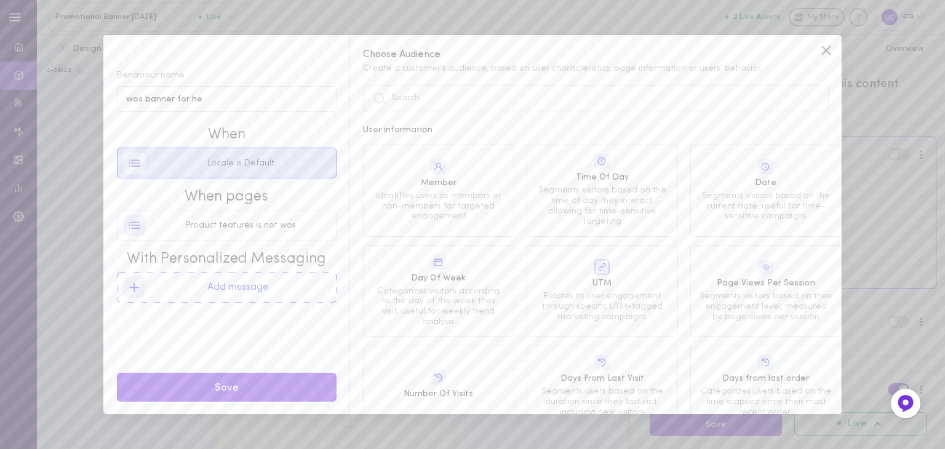
click at [298, 169] on div "Locale is Default" at bounding box center [227, 163] width 206 height 30
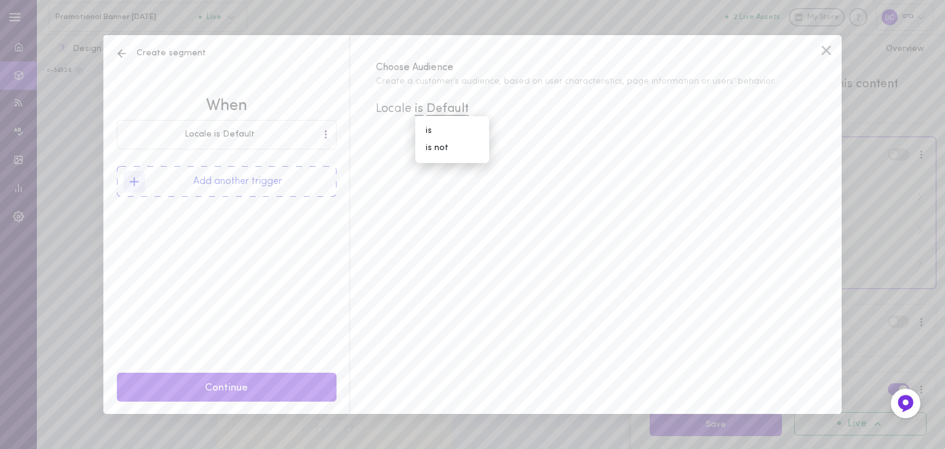
click at [118, 53] on icon at bounding box center [122, 53] width 12 height 12
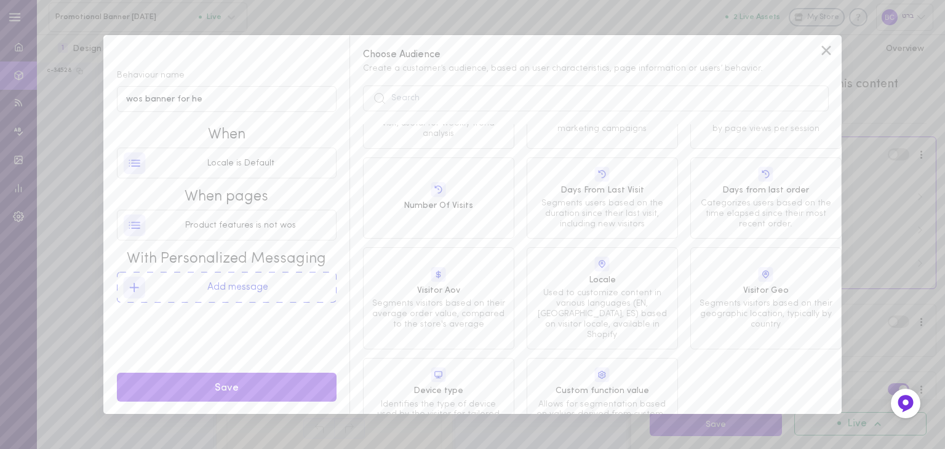
scroll to position [0, 0]
click at [819, 55] on icon at bounding box center [826, 50] width 18 height 18
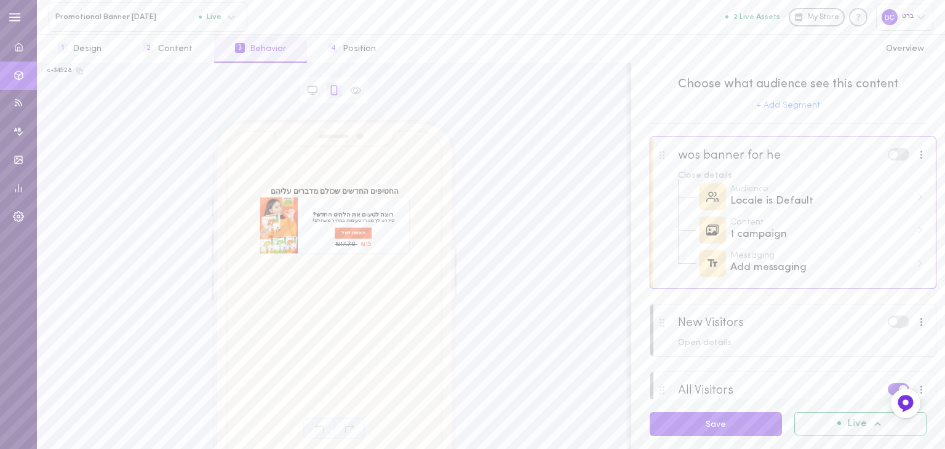
click at [920, 152] on div at bounding box center [921, 154] width 3 height 9
click at [882, 205] on div "Remove Segment" at bounding box center [860, 207] width 110 height 27
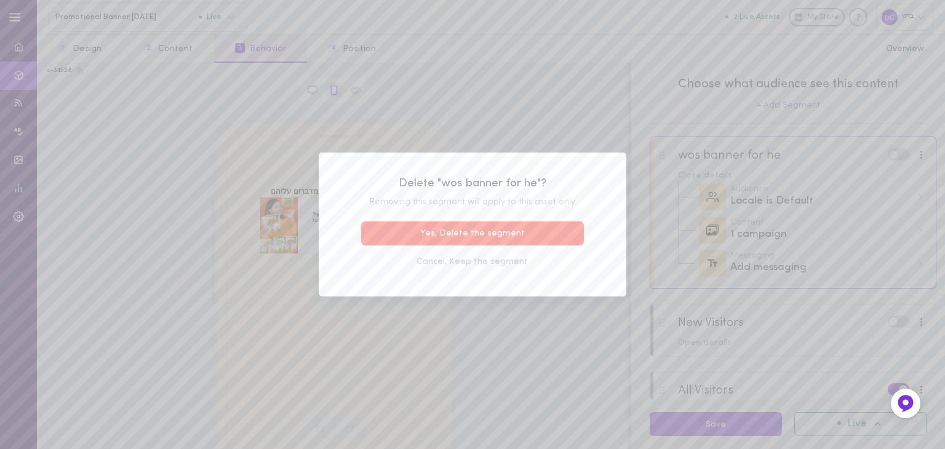
click at [465, 234] on button "Yes, Delete the segment" at bounding box center [472, 233] width 223 height 24
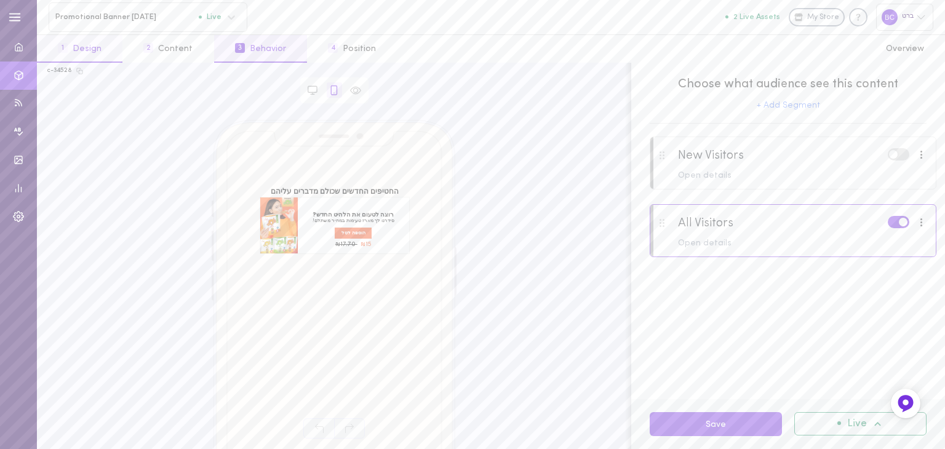
click at [79, 47] on button "1 Design" at bounding box center [80, 49] width 86 height 28
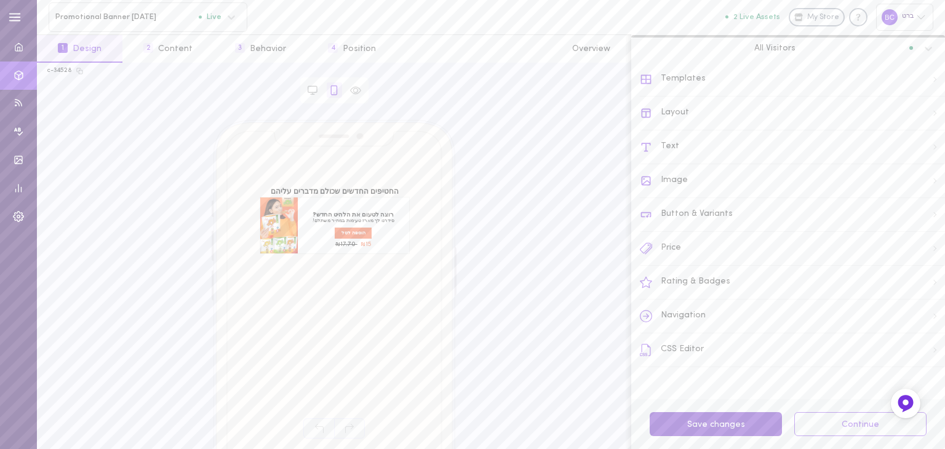
click at [724, 426] on button "Save changes" at bounding box center [716, 424] width 132 height 24
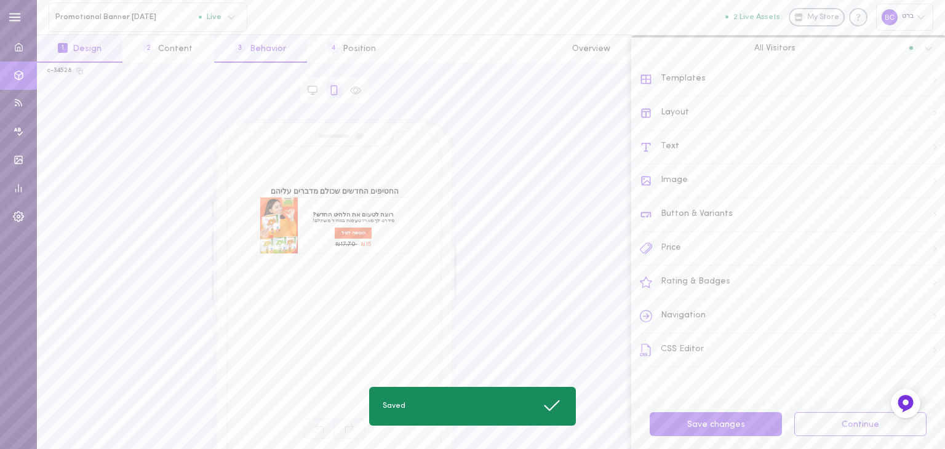
click at [271, 46] on button "3 Behavior" at bounding box center [260, 49] width 93 height 28
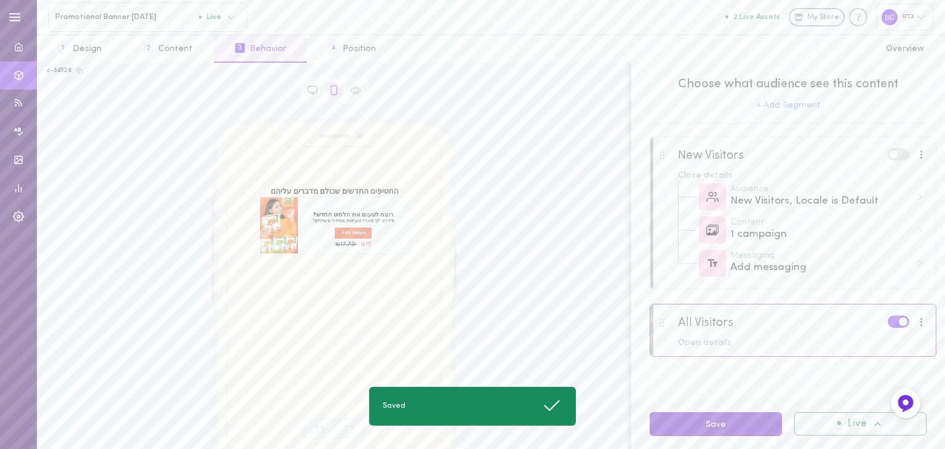
click at [746, 423] on button "Save" at bounding box center [716, 424] width 132 height 24
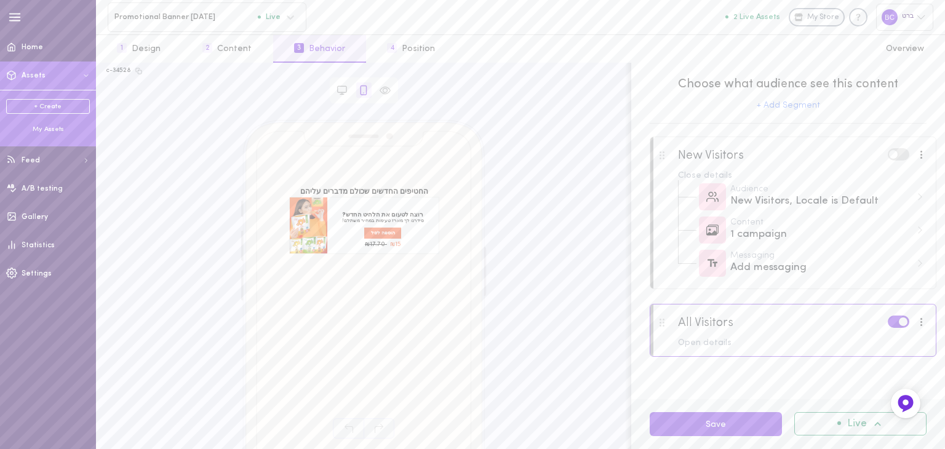
click at [54, 132] on div "My Assets" at bounding box center [48, 129] width 84 height 9
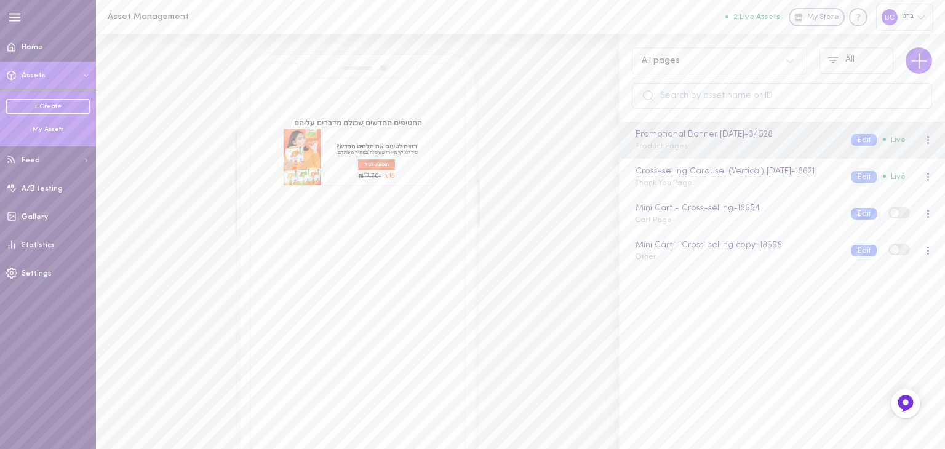
click at [42, 103] on link "+ Create" at bounding box center [48, 106] width 84 height 15
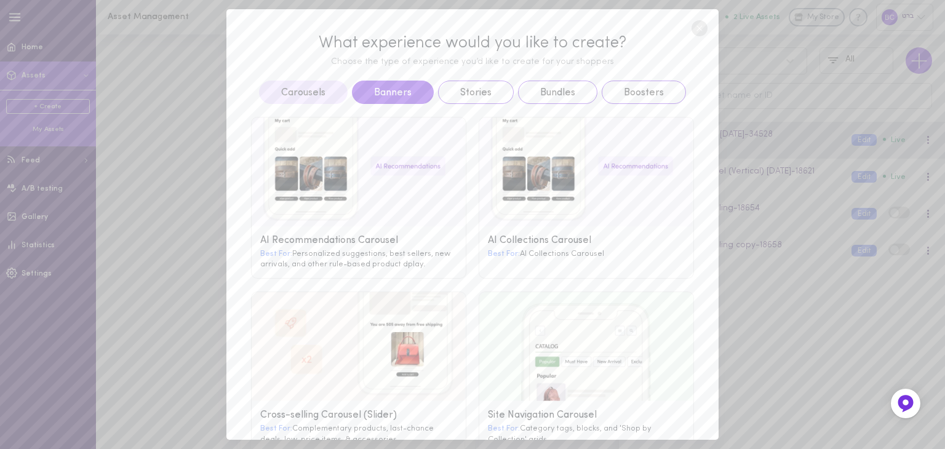
click at [378, 97] on button "Banners" at bounding box center [393, 92] width 82 height 23
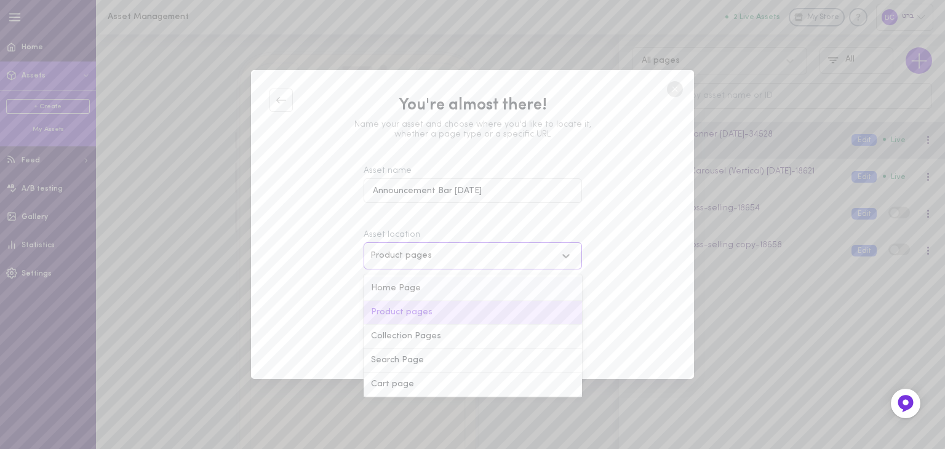
click at [393, 284] on div "Home Page" at bounding box center [473, 289] width 218 height 24
click at [569, 253] on icon at bounding box center [566, 256] width 12 height 12
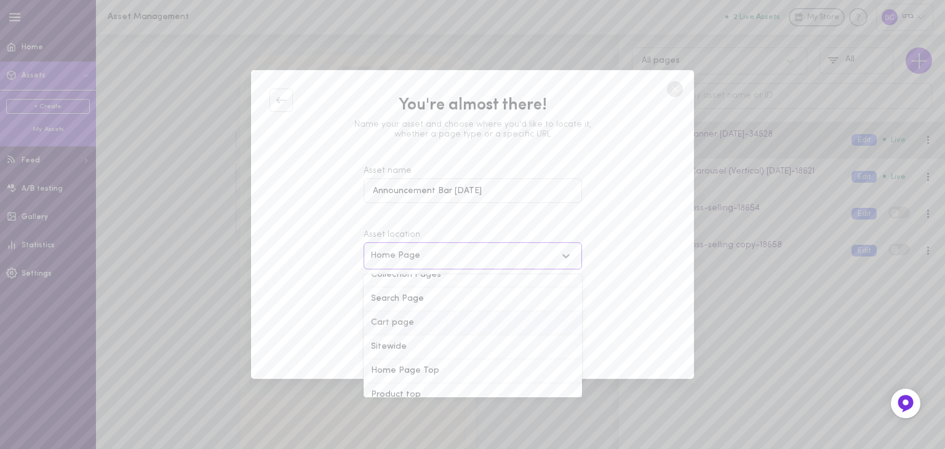
scroll to position [123, 0]
click at [396, 280] on div "Sitewide" at bounding box center [473, 286] width 218 height 24
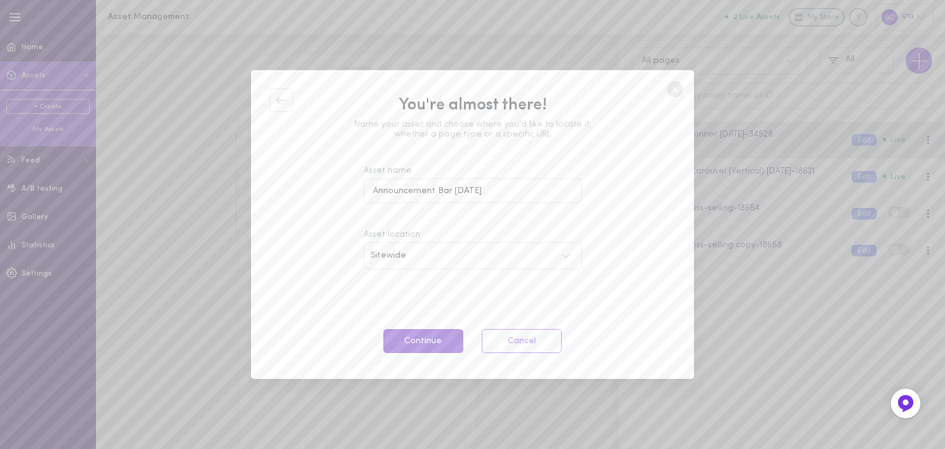
click at [418, 346] on button "Continue" at bounding box center [423, 341] width 80 height 24
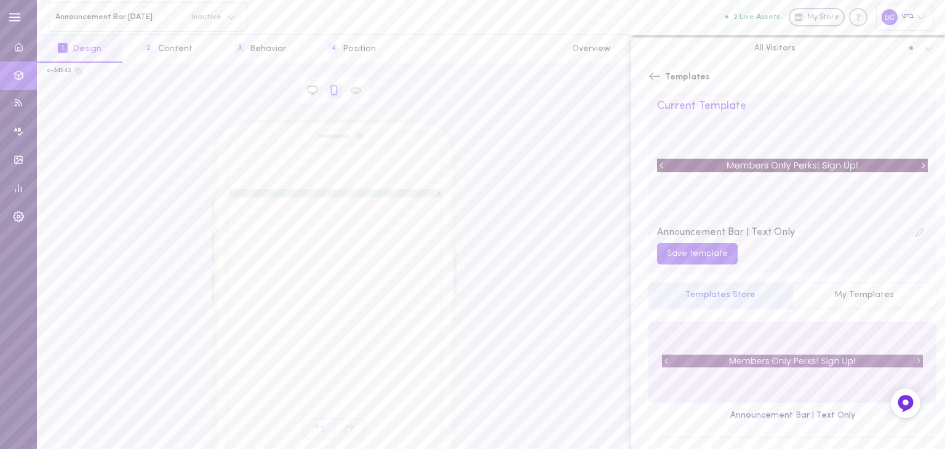
click at [715, 335] on div at bounding box center [792, 362] width 287 height 80
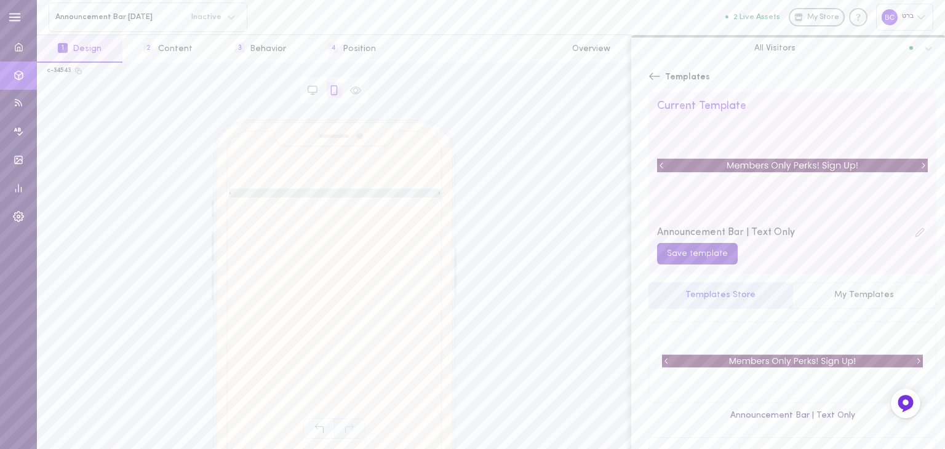
click at [693, 255] on button "Save template" at bounding box center [697, 254] width 81 height 22
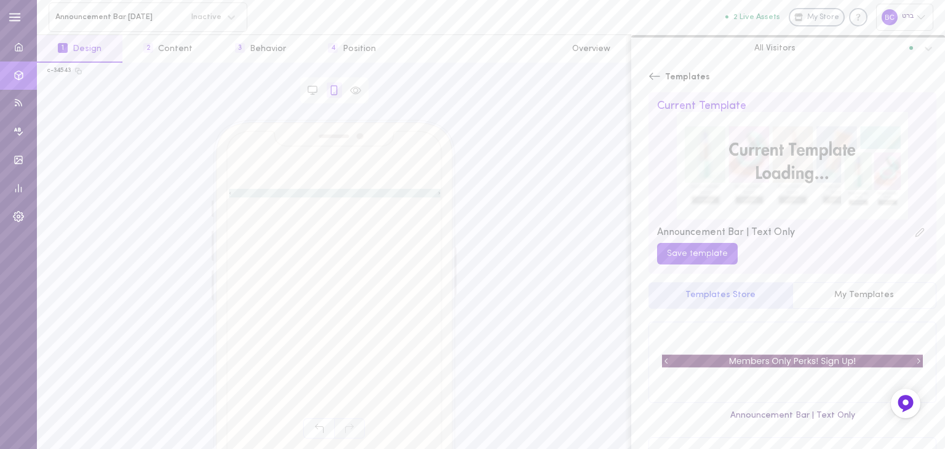
click at [333, 185] on div "Enjoy Free shipping on All orders over 50$ ADD TO CART ADD TO CART left arrow r…" at bounding box center [335, 193] width 212 height 17
click at [332, 191] on div at bounding box center [335, 193] width 212 height 9
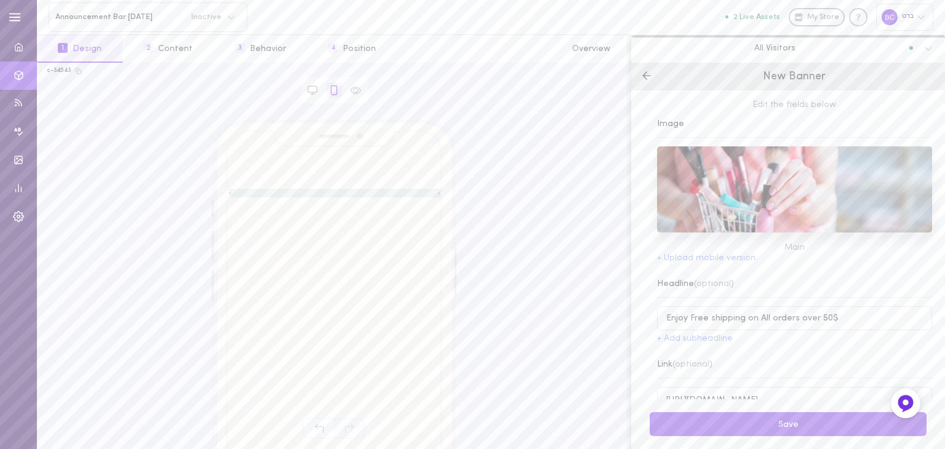
scroll to position [33, 0]
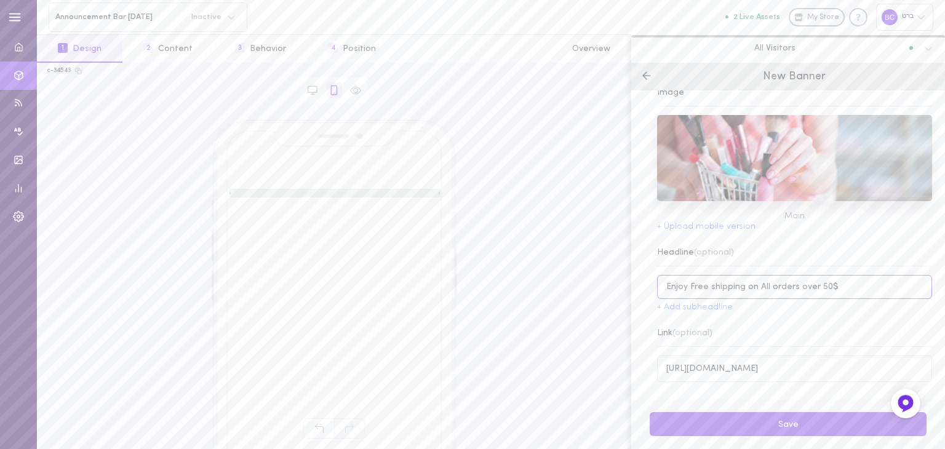
drag, startPoint x: 832, startPoint y: 289, endPoint x: 501, endPoint y: 290, distance: 331.0
click at [501, 290] on div "c-34543 Browser Asset Enjoy Free shipping on All orders over 50$ ADD TO CART AD…" at bounding box center [491, 256] width 908 height 386
type input "n"
type input "משלוחים חינם מעל 299 ש"ח"
click at [711, 309] on button "+ Add subheadline" at bounding box center [695, 307] width 76 height 9
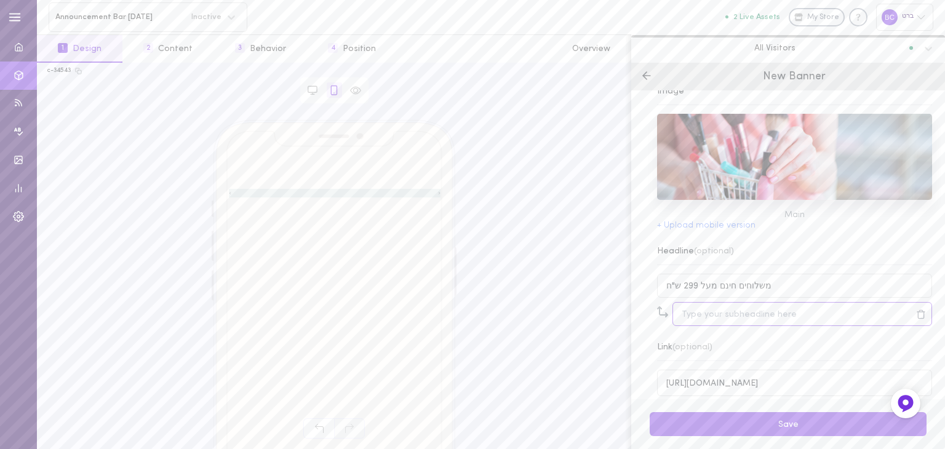
click at [692, 317] on input at bounding box center [802, 314] width 260 height 24
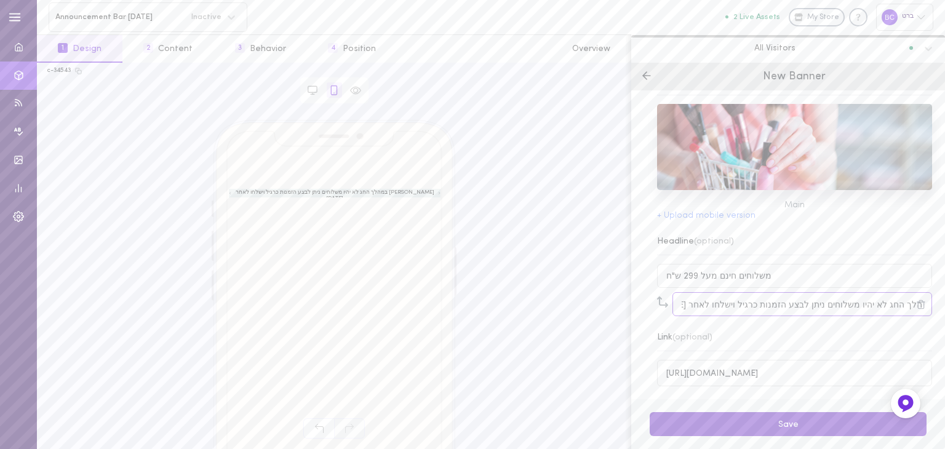
scroll to position [49, 0]
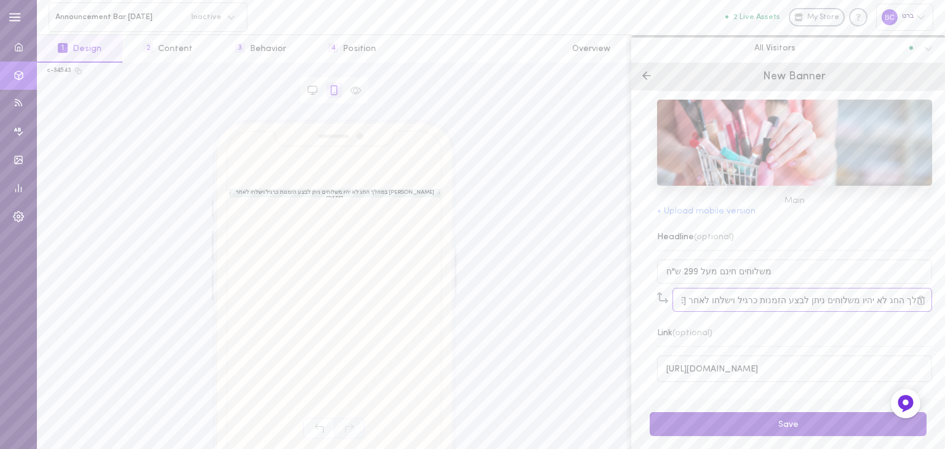
type input "שימו לב במהלך החג לא יהיו משלוחים ניתן לבצע הזמנות כרגיל וישלחו לאחר שמחת תורה"
click at [722, 428] on button "Save" at bounding box center [788, 424] width 277 height 24
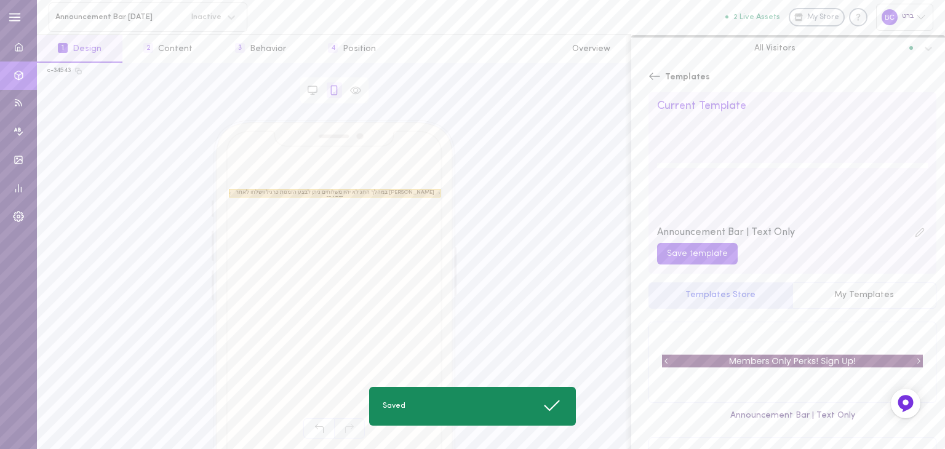
click at [231, 195] on div at bounding box center [335, 193] width 212 height 9
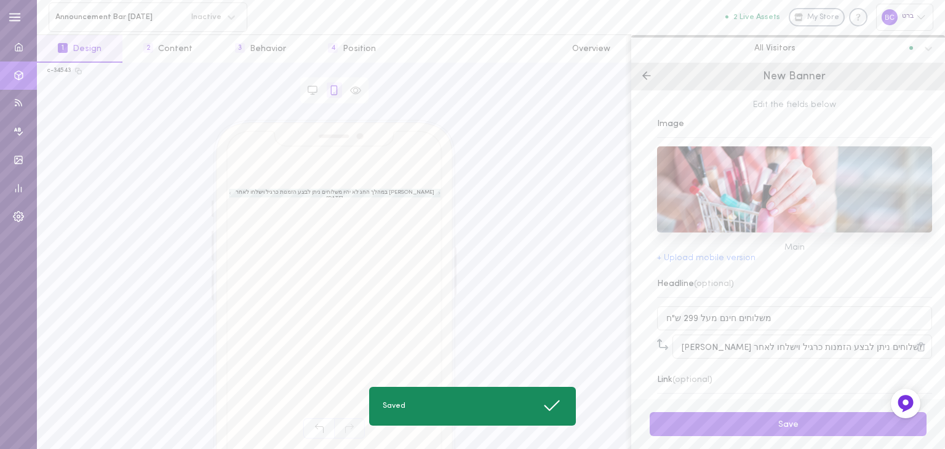
click at [231, 195] on div at bounding box center [335, 193] width 212 height 9
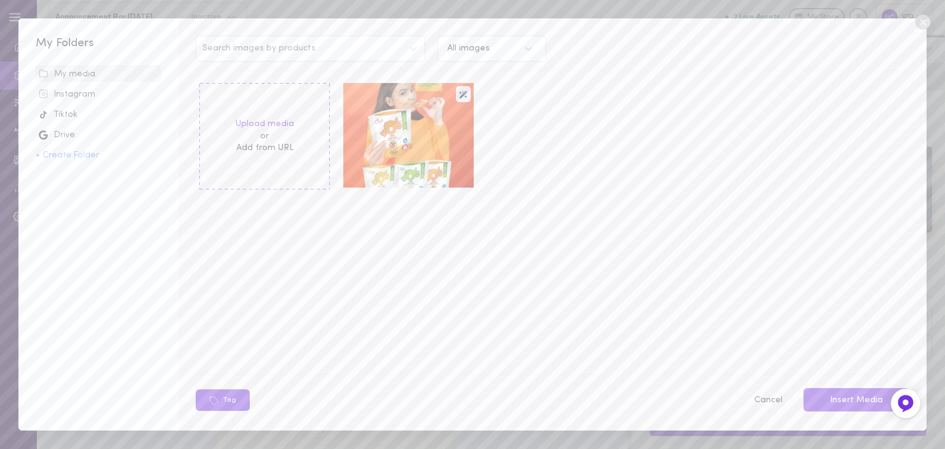
click at [923, 22] on icon at bounding box center [923, 22] width 18 height 18
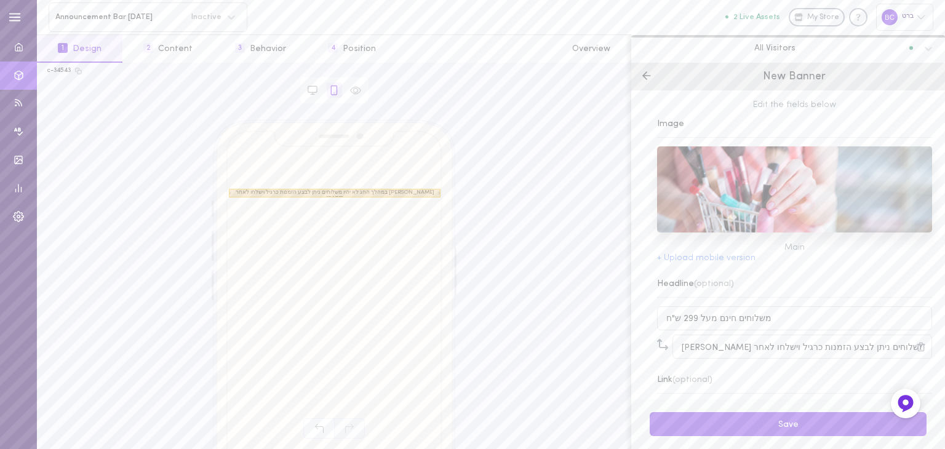
click at [436, 193] on div at bounding box center [335, 193] width 212 height 9
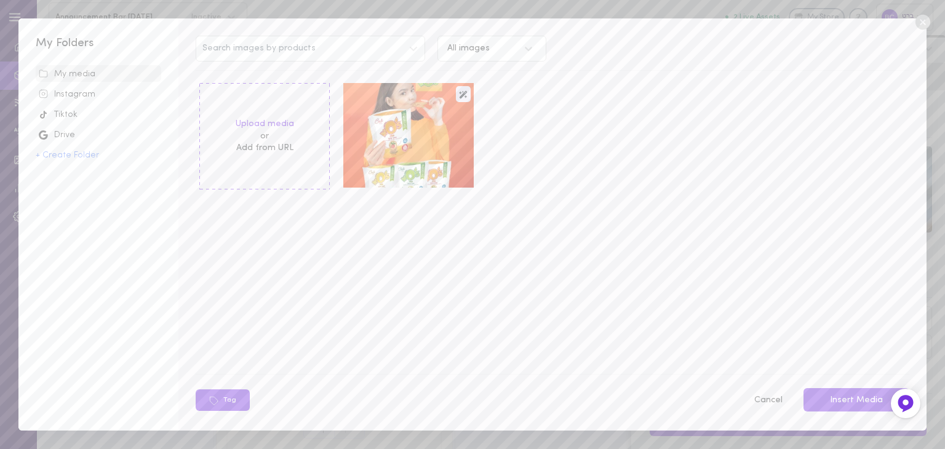
click at [921, 19] on icon at bounding box center [922, 22] width 15 height 15
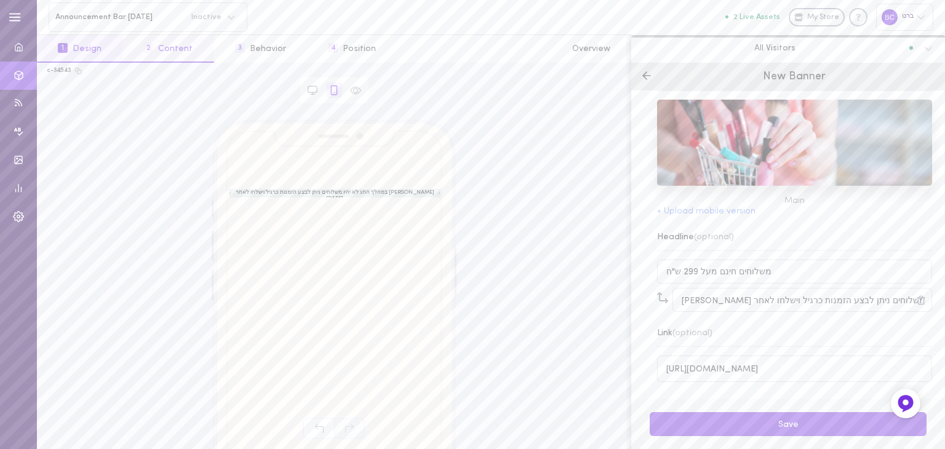
click at [183, 50] on button "2 Content" at bounding box center [167, 49] width 91 height 28
click at [357, 87] on icon at bounding box center [355, 90] width 11 height 7
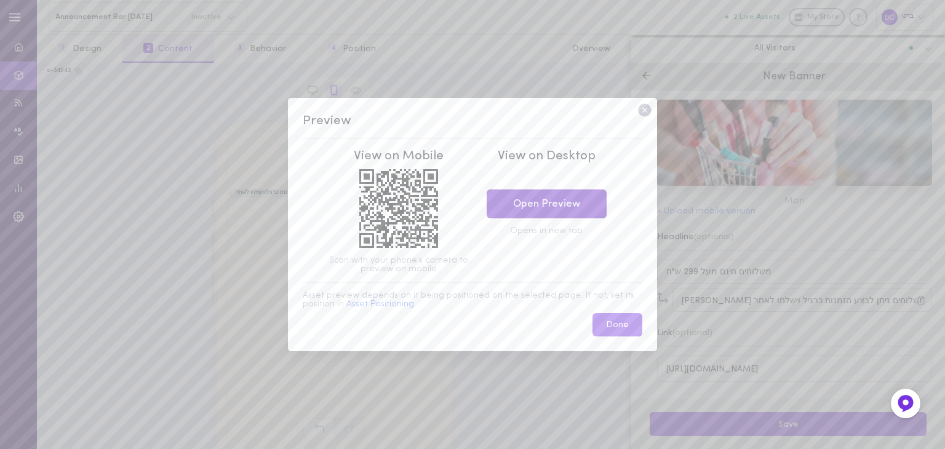
click at [541, 199] on link "Open Preview" at bounding box center [547, 203] width 120 height 29
click at [647, 113] on icon at bounding box center [644, 109] width 13 height 13
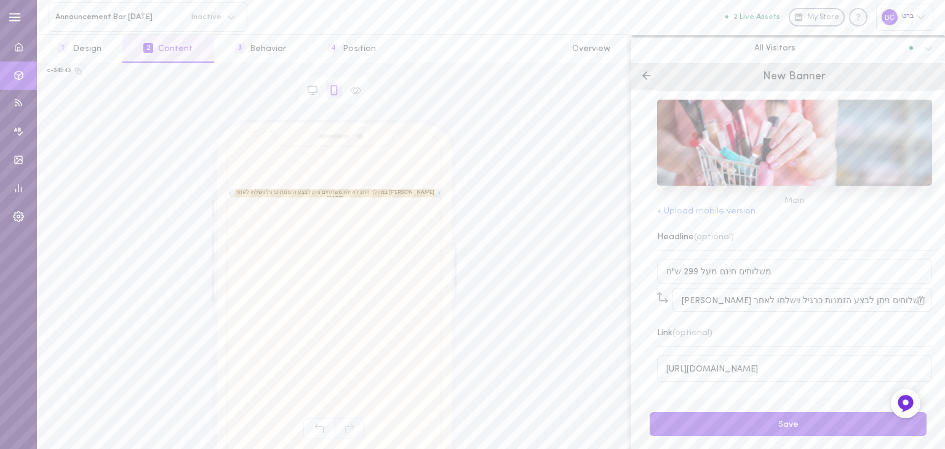
click at [419, 193] on span "שימו לב במהלך החג לא יהיו משלוחים ניתן לבצע הזמנות כרגיל וישלחו לאחר שמחת תורה" at bounding box center [334, 193] width 199 height 18
click at [314, 432] on icon "Undo" at bounding box center [319, 429] width 10 height 10
click at [165, 47] on button "2 Content" at bounding box center [167, 49] width 91 height 28
click at [76, 51] on button "1 Design" at bounding box center [80, 49] width 86 height 28
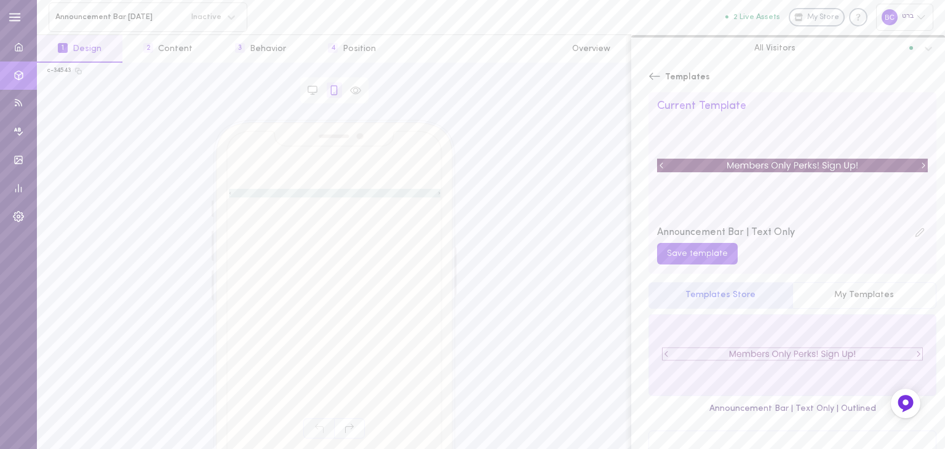
scroll to position [0, 0]
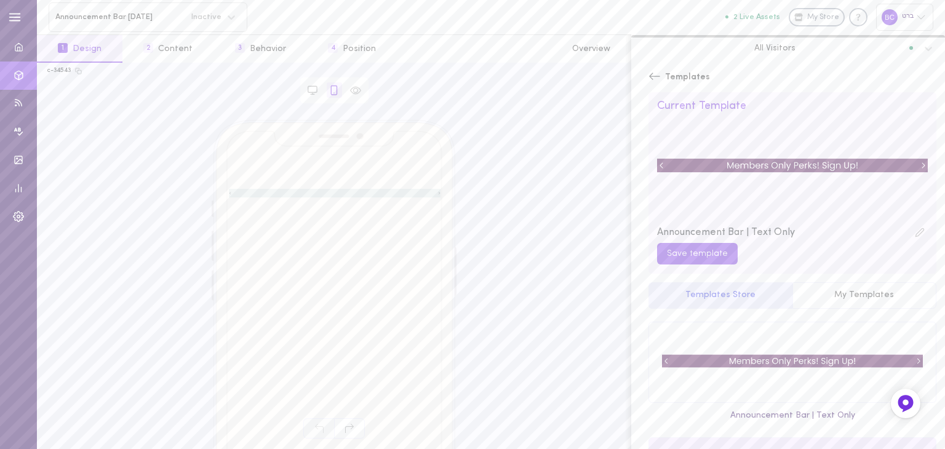
click at [0, 0] on div at bounding box center [0, 0] width 0 height 0
click at [703, 258] on button "Save template" at bounding box center [697, 254] width 81 height 22
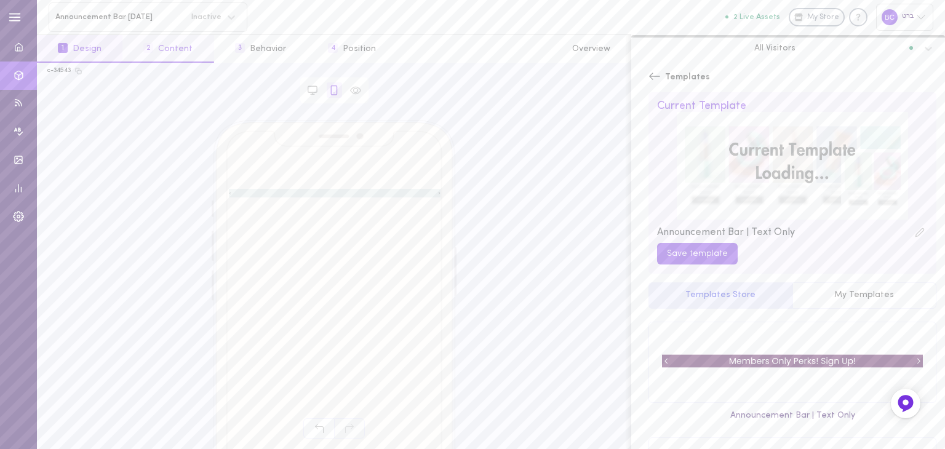
click at [169, 48] on button "2 Content" at bounding box center [167, 49] width 91 height 28
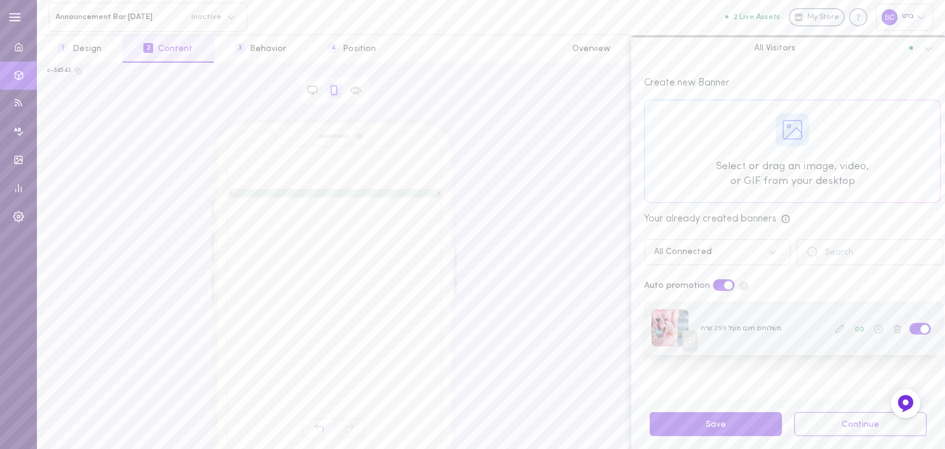
click at [835, 326] on icon at bounding box center [840, 329] width 10 height 10
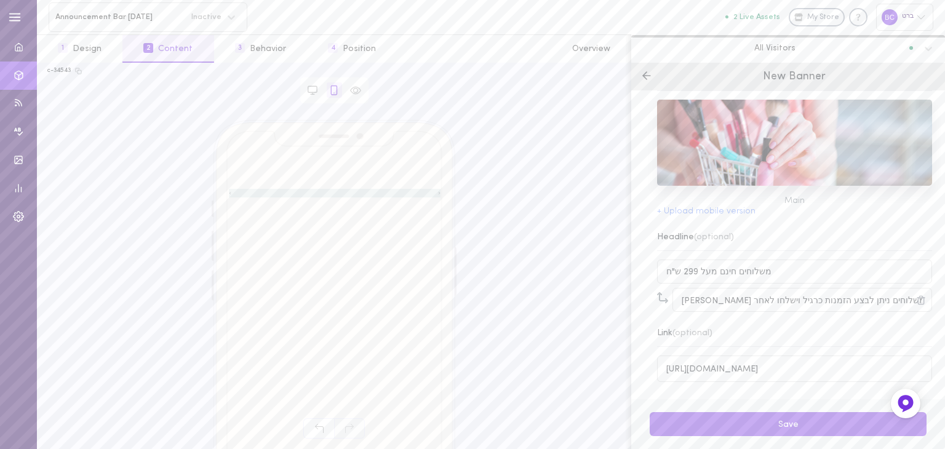
scroll to position [49, 0]
click at [674, 234] on div "Headline (optional)" at bounding box center [695, 237] width 77 height 9
click at [931, 50] on icon at bounding box center [928, 48] width 12 height 12
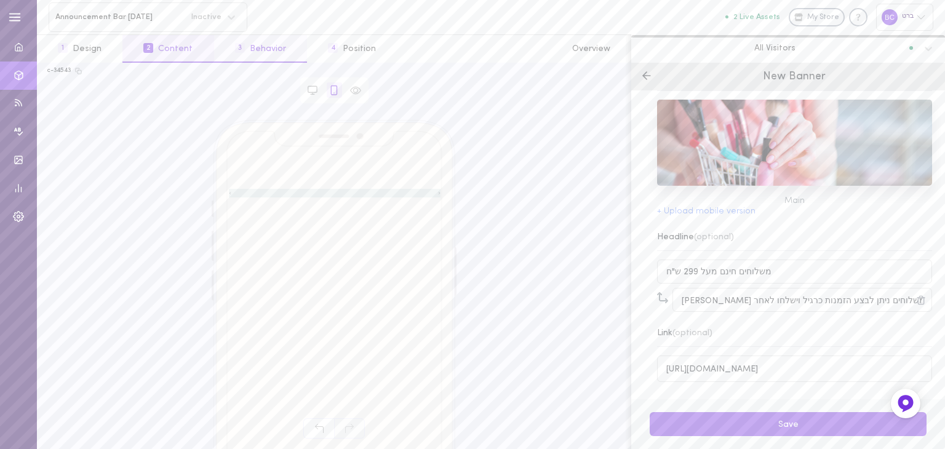
click at [283, 43] on button "3 Behavior" at bounding box center [260, 49] width 93 height 28
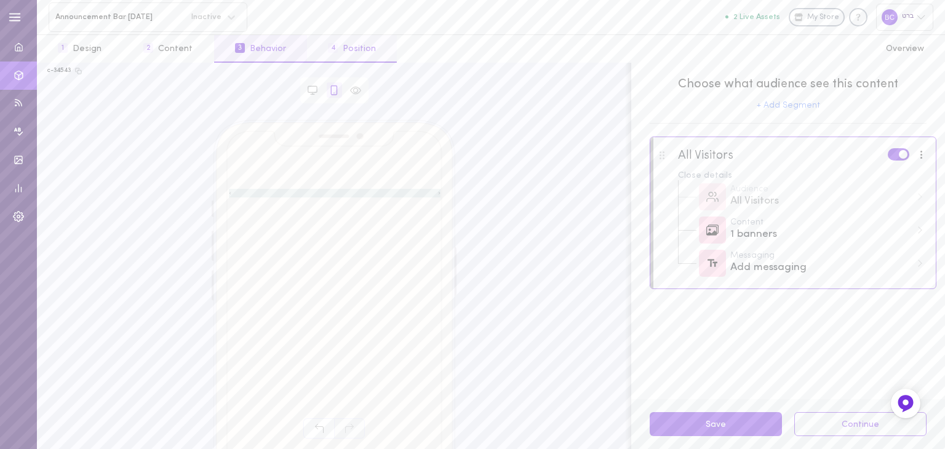
click at [364, 49] on button "4 Position" at bounding box center [352, 49] width 90 height 28
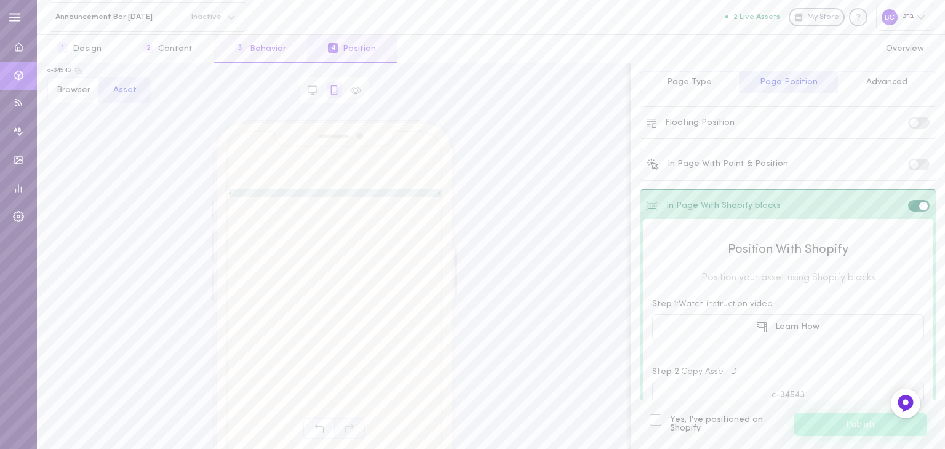
click at [258, 50] on button "3 Behavior" at bounding box center [260, 49] width 93 height 28
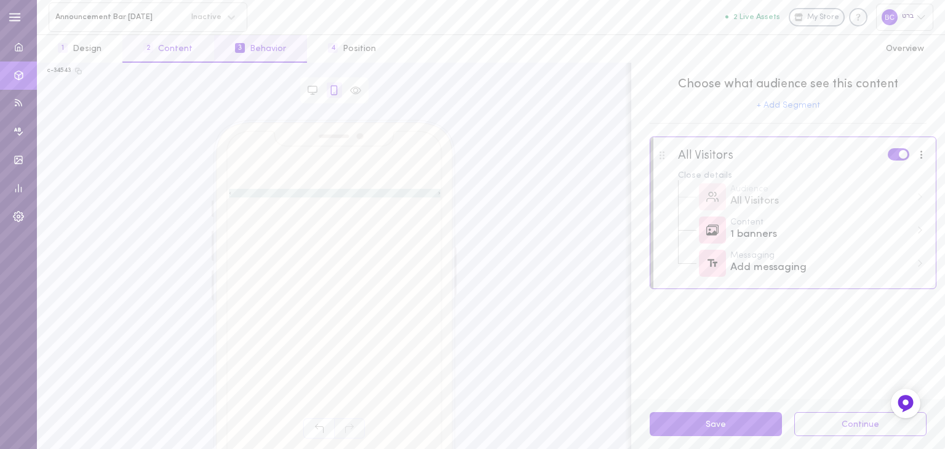
click at [161, 37] on button "2 Content" at bounding box center [167, 49] width 91 height 28
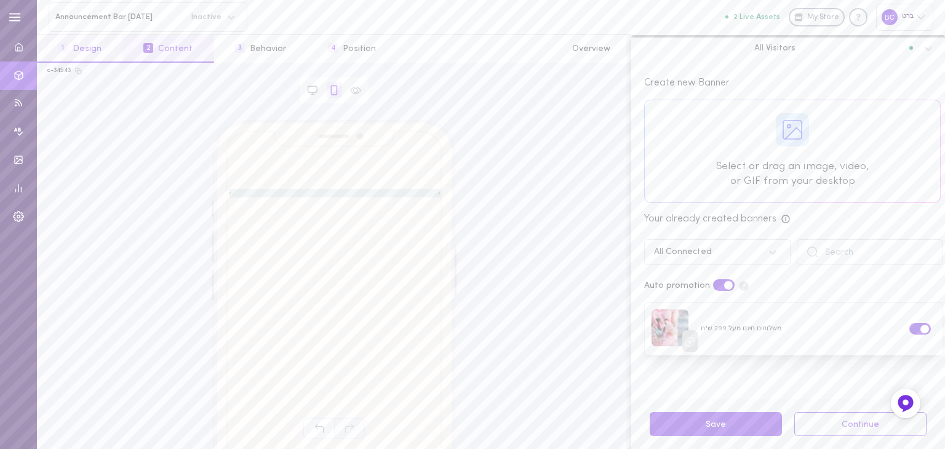
click at [74, 47] on button "1 Design" at bounding box center [80, 49] width 86 height 28
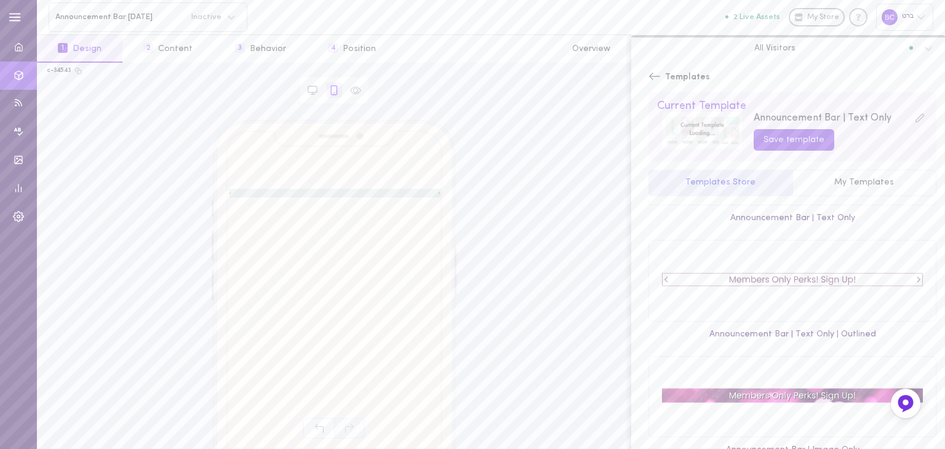
scroll to position [212, 0]
